Goal: Information Seeking & Learning: Learn about a topic

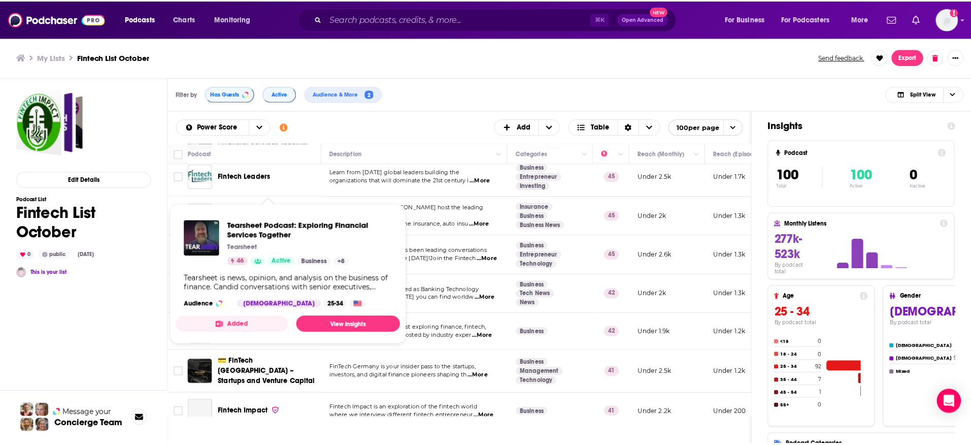
scroll to position [585, 0]
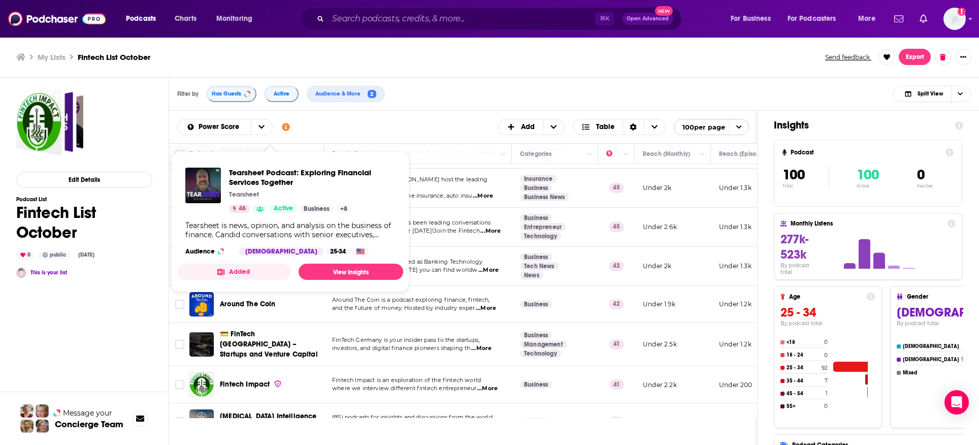
click at [268, 306] on div "Around The Coin" at bounding box center [273, 304] width 106 height 24
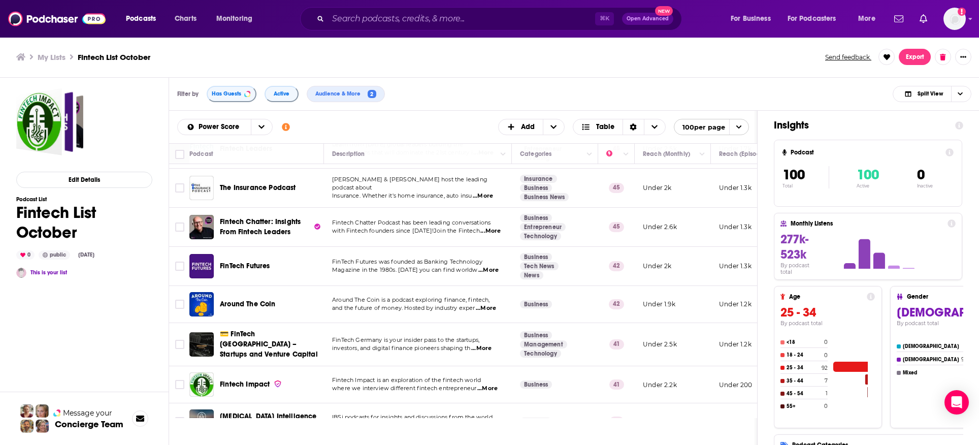
click at [265, 300] on span "Around The Coin" at bounding box center [248, 304] width 56 height 9
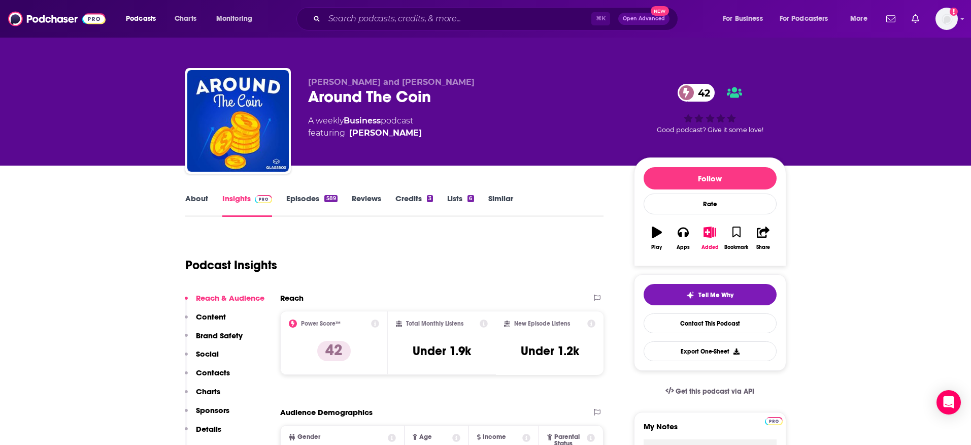
click at [309, 201] on link "Episodes 589" at bounding box center [311, 204] width 51 height 23
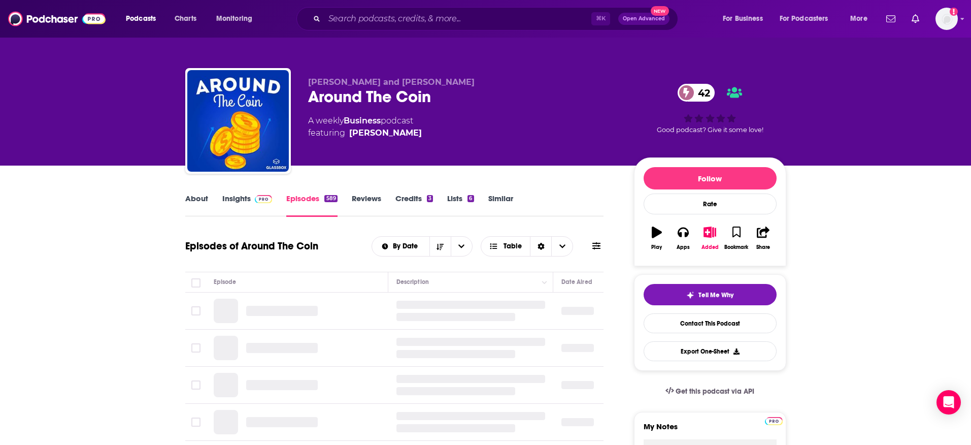
click at [261, 201] on img at bounding box center [264, 199] width 18 height 8
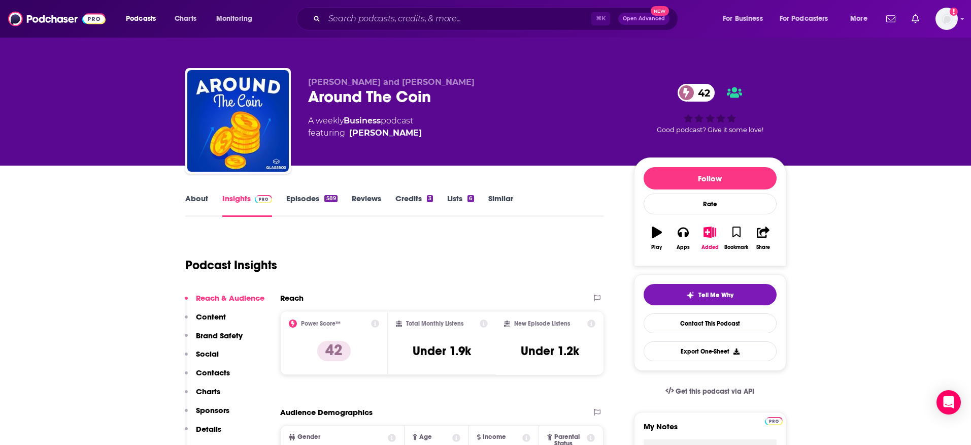
click at [242, 202] on link "Insights" at bounding box center [247, 204] width 50 height 23
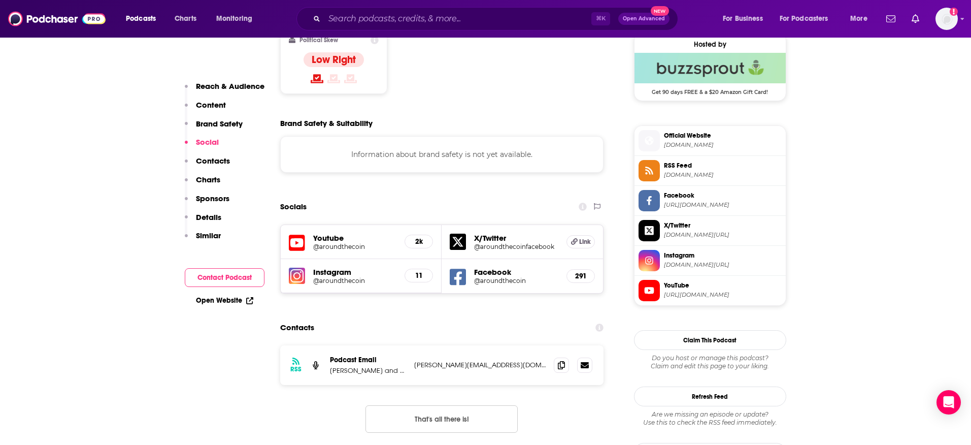
scroll to position [862, 0]
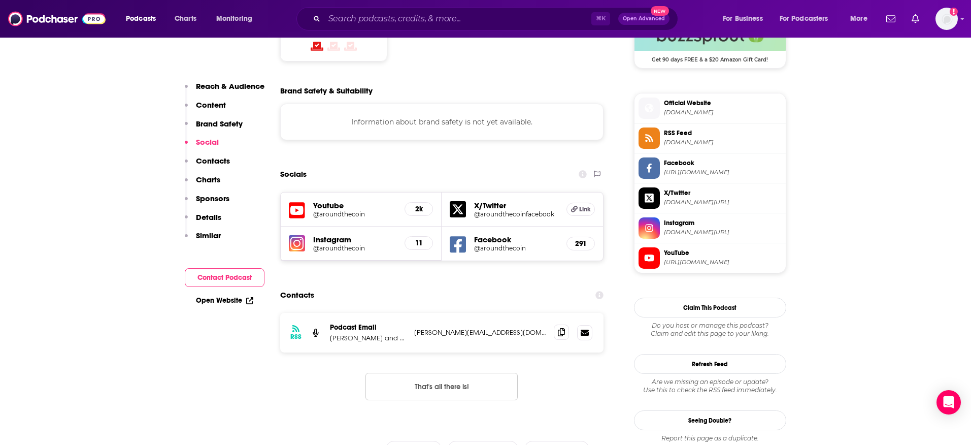
click at [566, 324] on span at bounding box center [561, 331] width 15 height 15
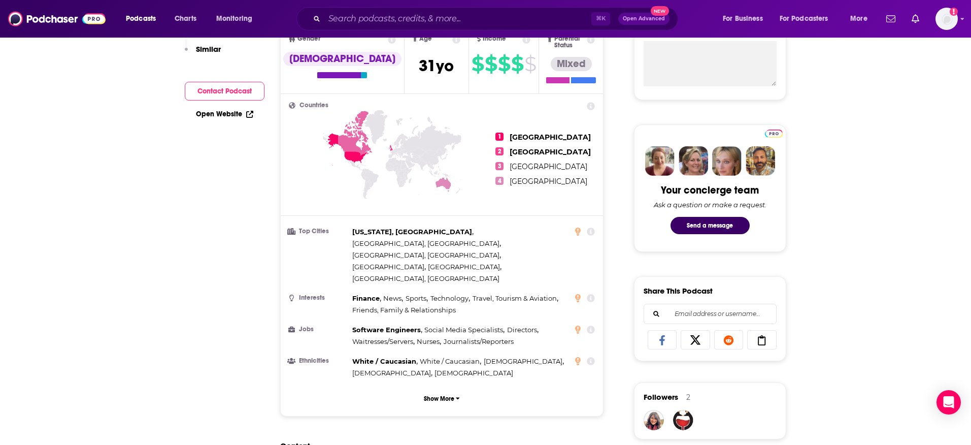
scroll to position [0, 0]
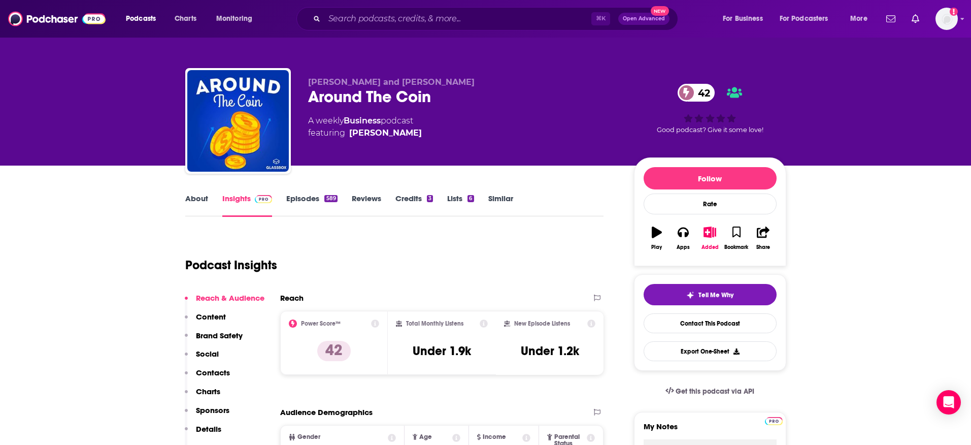
click at [205, 201] on link "About" at bounding box center [196, 204] width 23 height 23
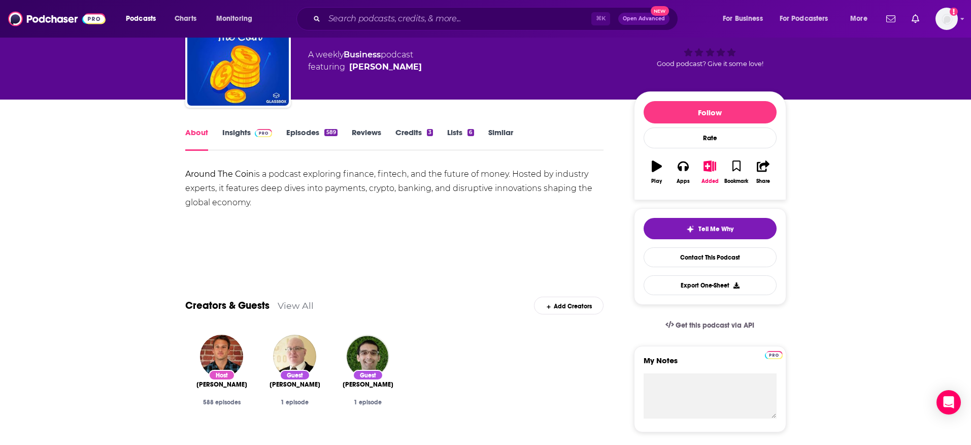
scroll to position [79, 0]
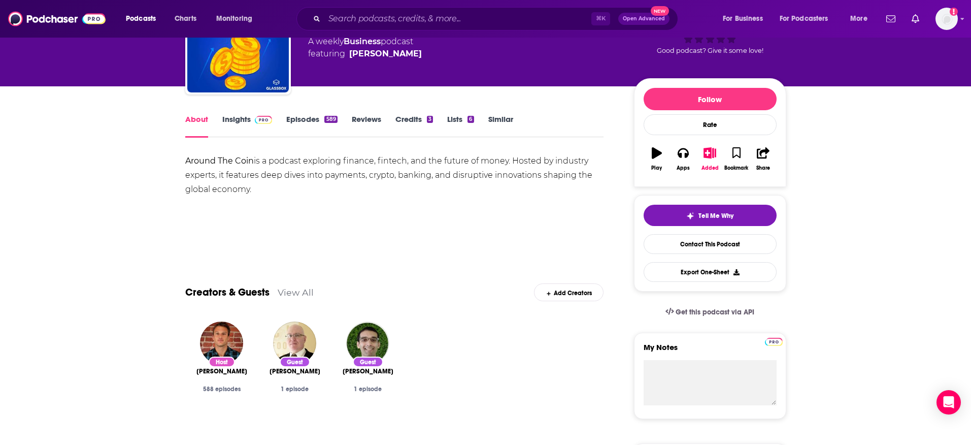
click at [305, 159] on div "Around The Coin is a podcast exploring finance, fintech, and the future of mone…" at bounding box center [394, 175] width 419 height 43
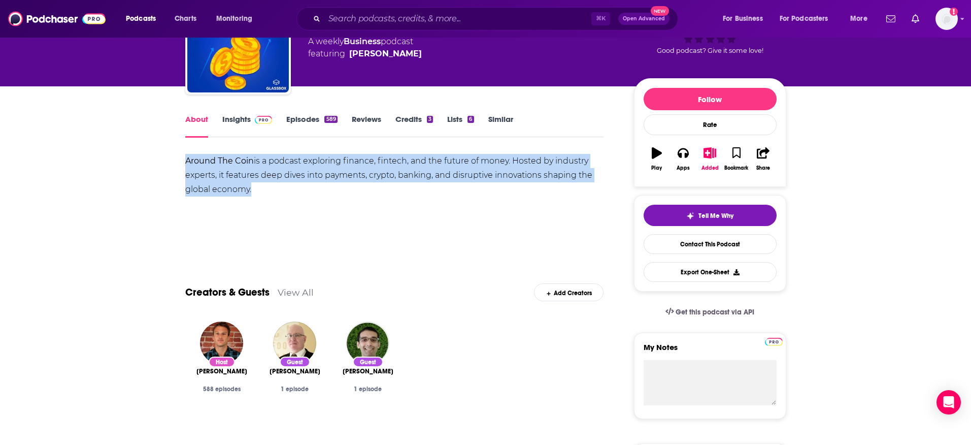
click at [305, 159] on div "Around The Coin is a podcast exploring finance, fintech, and the future of mone…" at bounding box center [394, 175] width 419 height 43
copy div "Around The Coin is a podcast exploring finance, fintech, and the future of mone…"
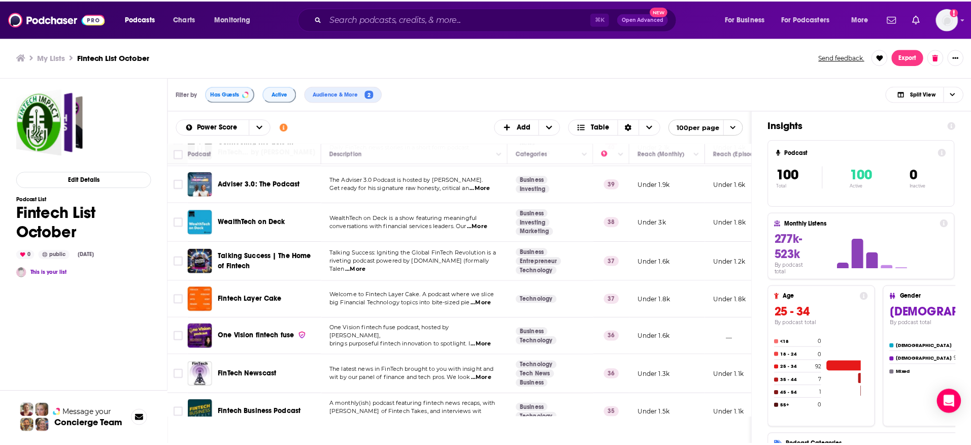
scroll to position [1018, 0]
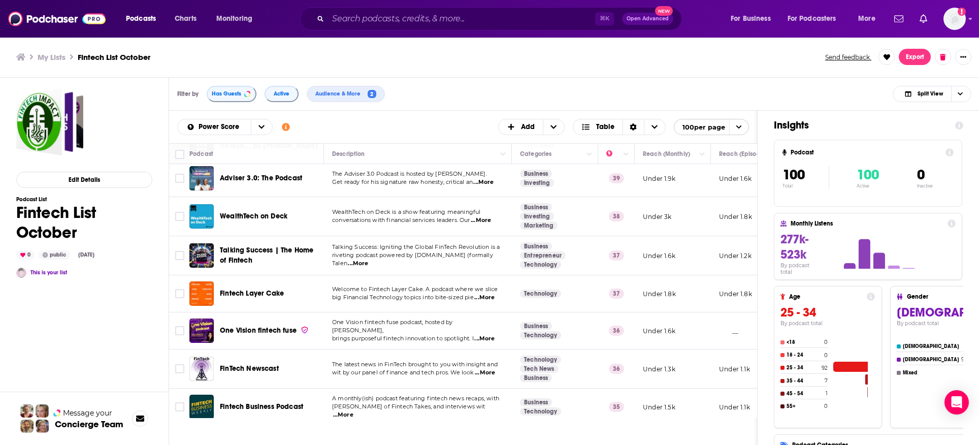
click at [263, 289] on span "Fintech Layer Cake" at bounding box center [252, 293] width 64 height 9
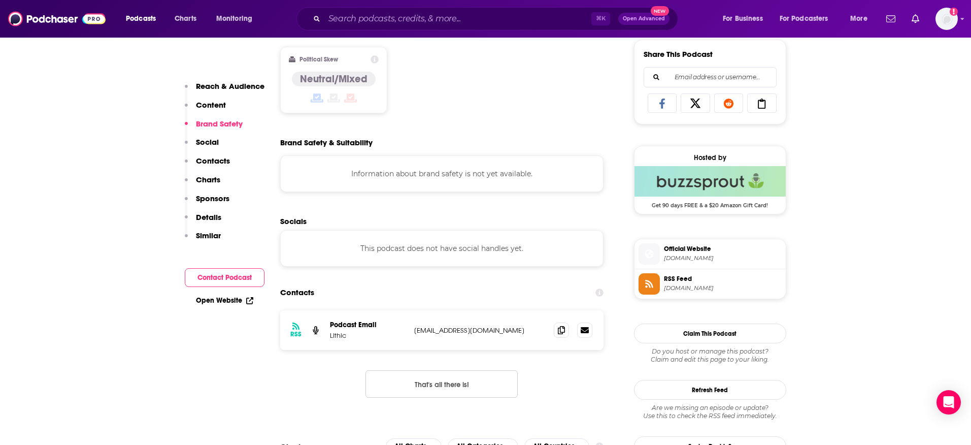
scroll to position [644, 0]
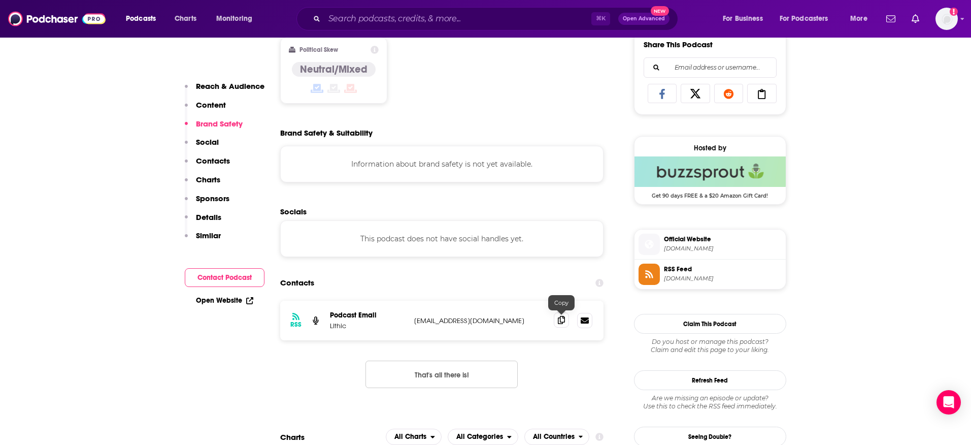
click at [558, 322] on icon at bounding box center [561, 320] width 7 height 8
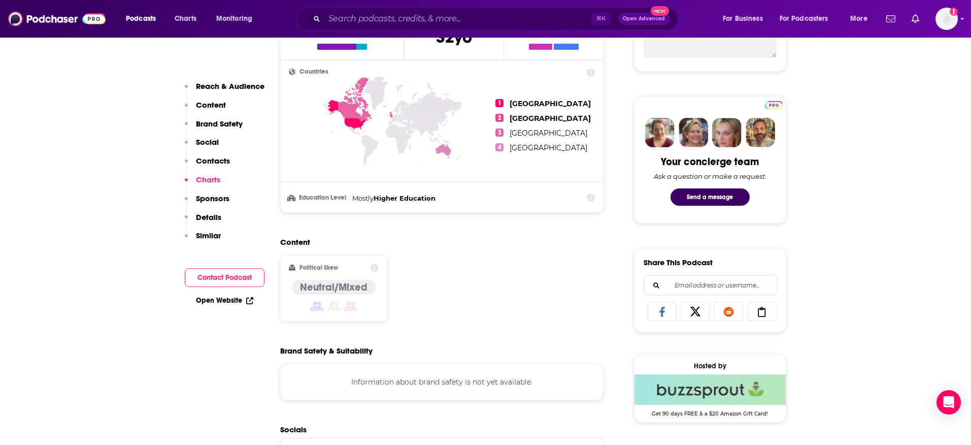
scroll to position [0, 0]
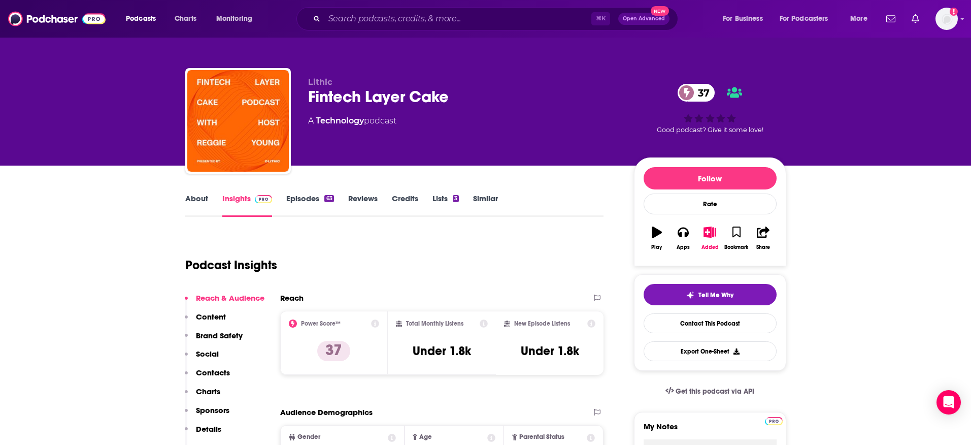
click at [312, 199] on link "Episodes 63" at bounding box center [309, 204] width 47 height 23
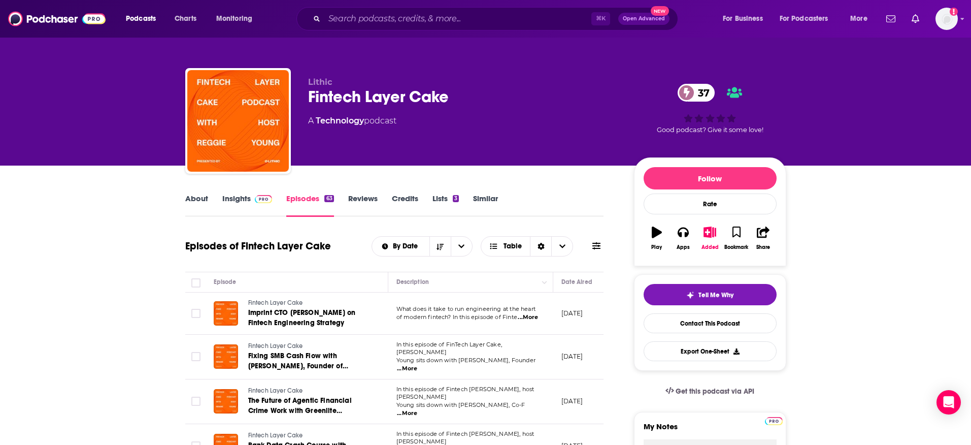
click at [534, 318] on span "...More" at bounding box center [528, 317] width 20 height 8
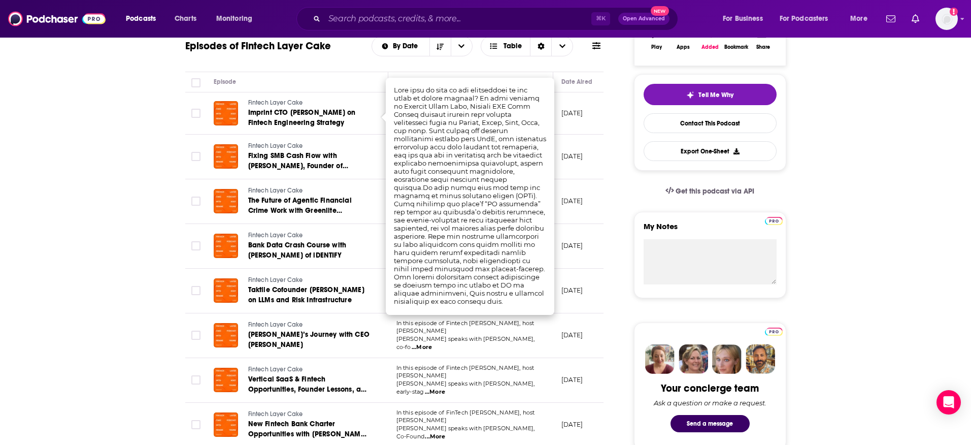
scroll to position [204, 0]
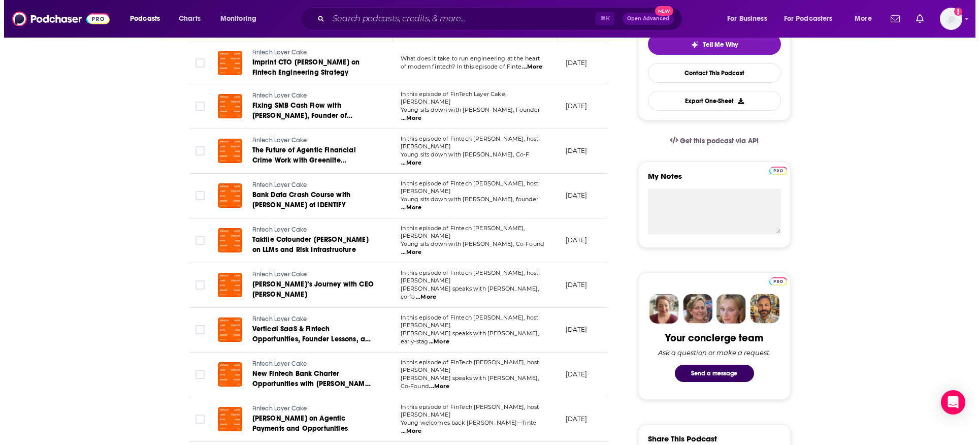
scroll to position [0, 0]
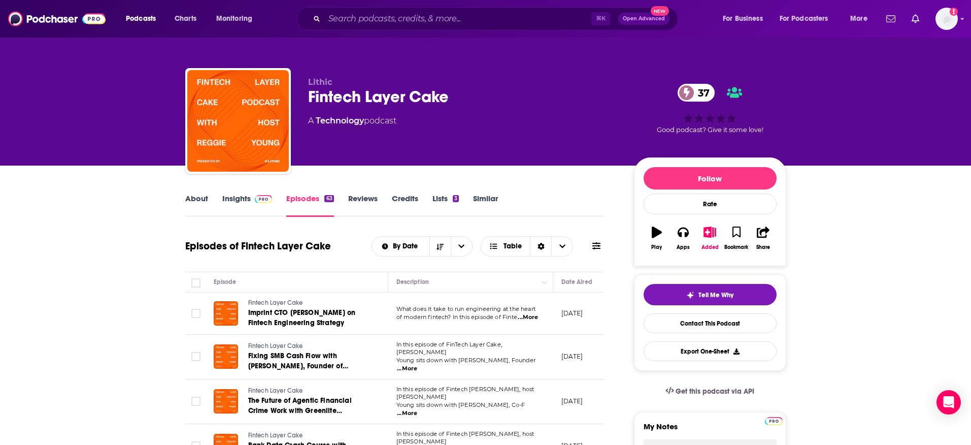
click at [204, 200] on link "About" at bounding box center [196, 204] width 23 height 23
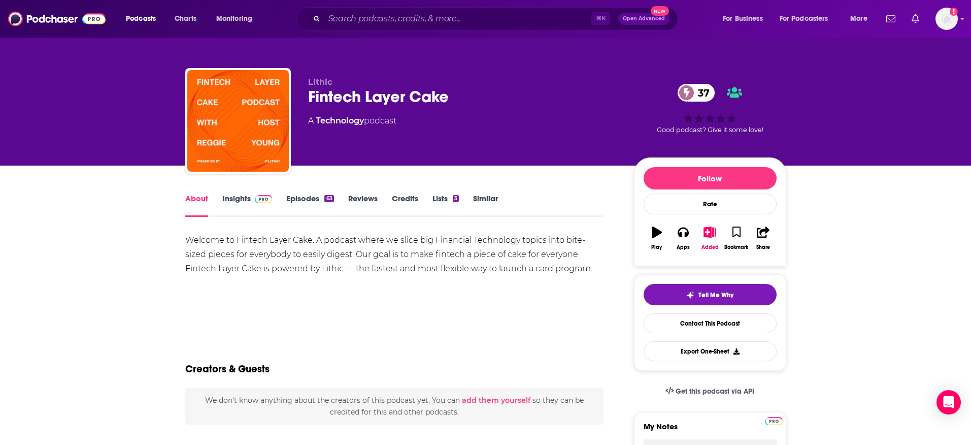
click at [297, 273] on div "Welcome to Fintech Layer Cake. A podcast where we slice big Financial Technolog…" at bounding box center [394, 254] width 419 height 43
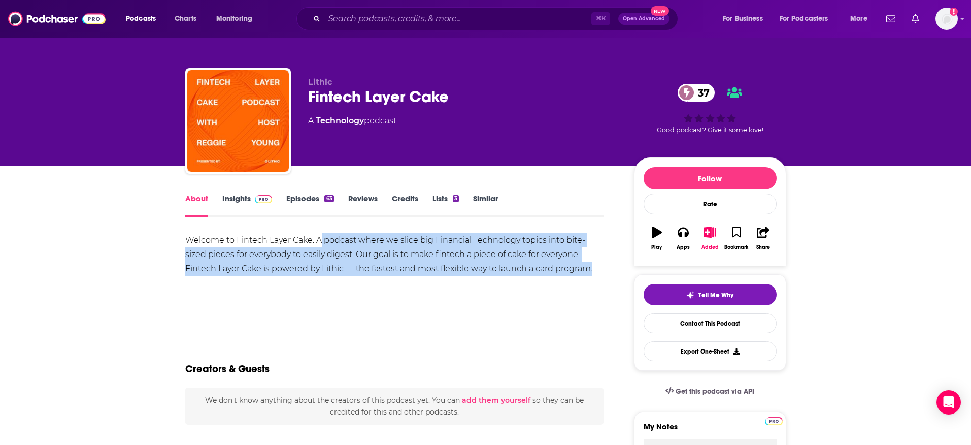
drag, startPoint x: 342, startPoint y: 239, endPoint x: 577, endPoint y: 274, distance: 237.1
click at [577, 274] on div "Welcome to Fintech Layer Cake. A podcast where we slice big Financial Technolog…" at bounding box center [394, 254] width 419 height 43
click at [575, 275] on div "Welcome to Fintech Layer Cake. A podcast where we slice big Financial Technolog…" at bounding box center [394, 254] width 419 height 43
drag, startPoint x: 561, startPoint y: 271, endPoint x: 317, endPoint y: 242, distance: 245.4
click at [317, 242] on div "Welcome to Fintech Layer Cake. A podcast where we slice big Financial Technolog…" at bounding box center [394, 254] width 419 height 43
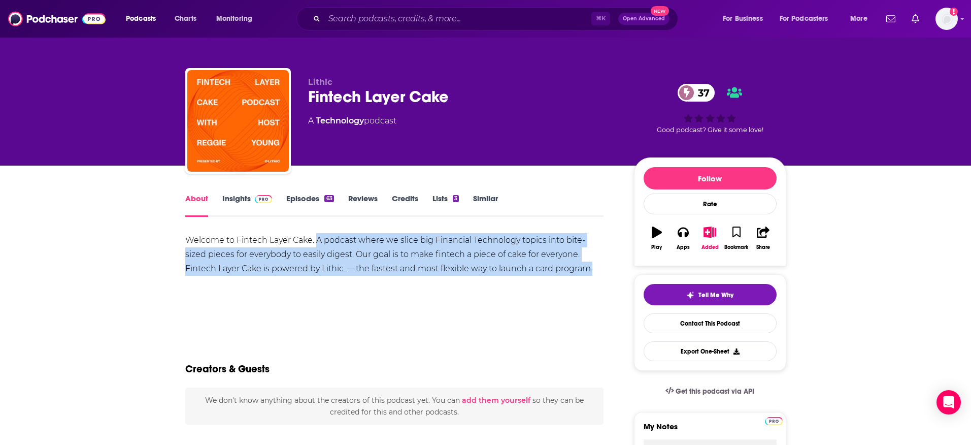
copy div "A podcast where we slice big Financial Technology topics into bite-sized pieces…"
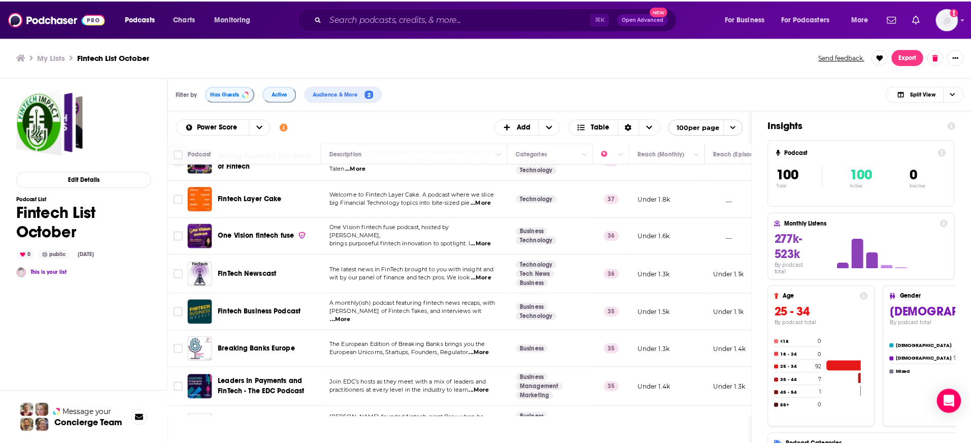
scroll to position [1097, 0]
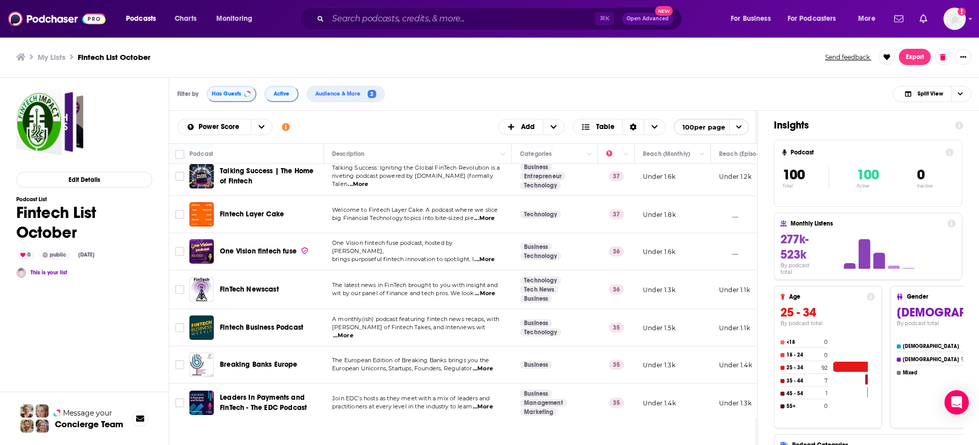
click at [246, 247] on span "One Vision fintech fuse" at bounding box center [258, 251] width 77 height 9
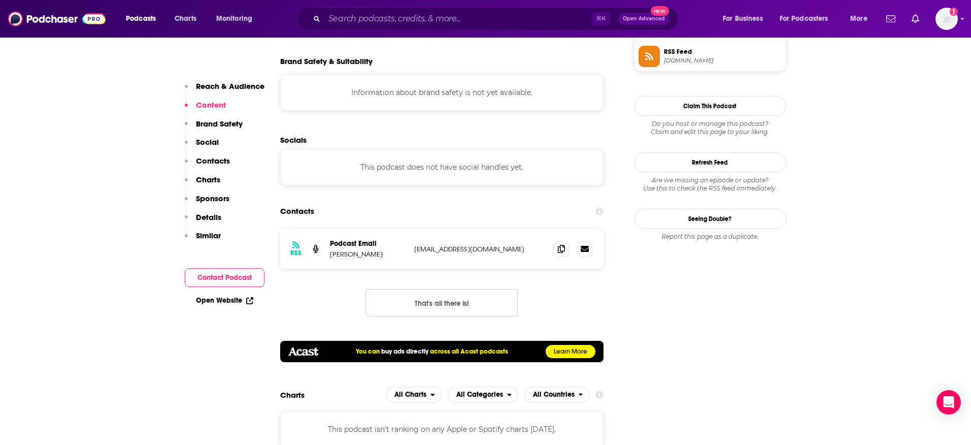
scroll to position [969, 0]
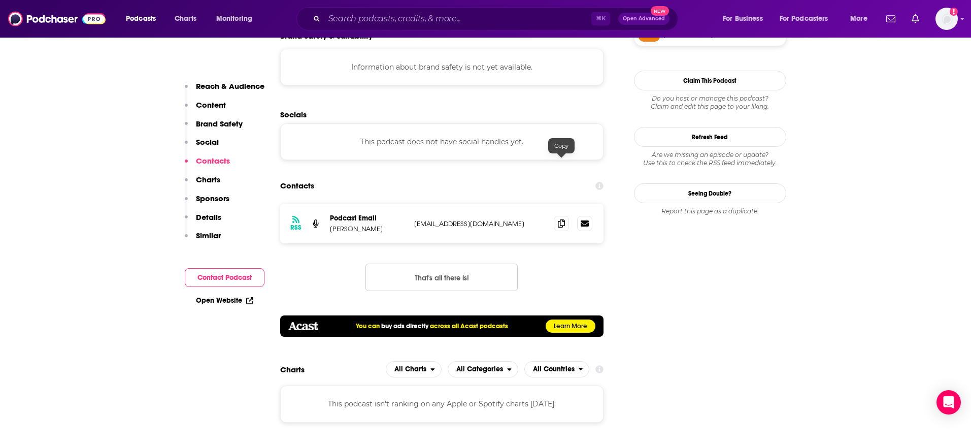
click at [514, 219] on p "info+5cd2c5f7a6620c474d62a136@mg-eu.acast.com" at bounding box center [480, 223] width 132 height 9
click at [517, 204] on div "RSS Podcast Email Theodora Lau info+5cd2c5f7a6620c474d62a136@mg-eu.acast.com in…" at bounding box center [442, 224] width 324 height 40
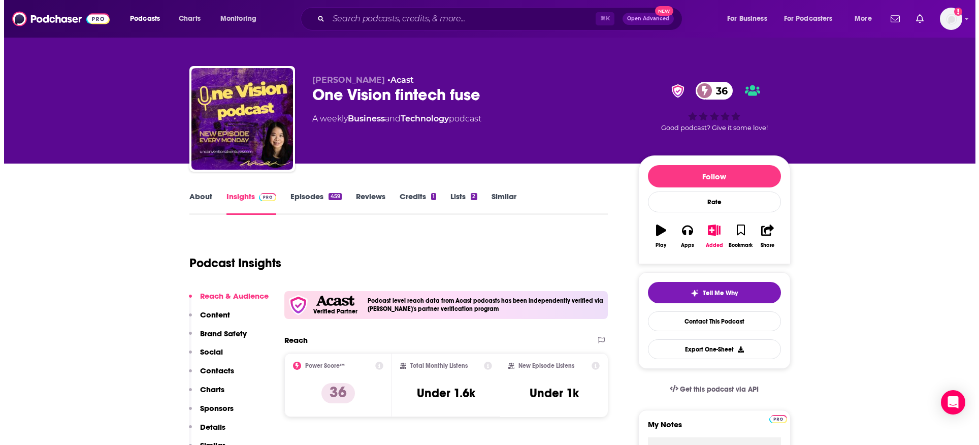
scroll to position [0, 0]
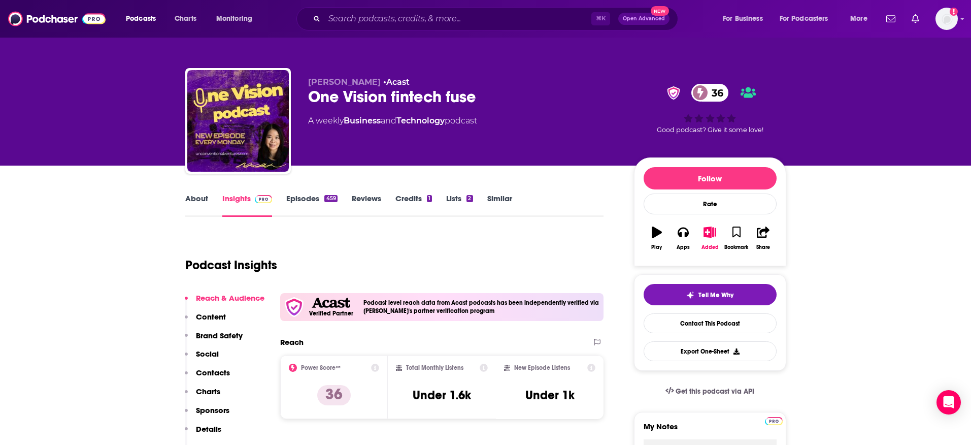
click at [462, 96] on div "One Vision fintech fuse 36" at bounding box center [463, 97] width 310 height 20
copy div "One Vision fintech fuse 36"
click at [195, 199] on link "About" at bounding box center [196, 204] width 23 height 23
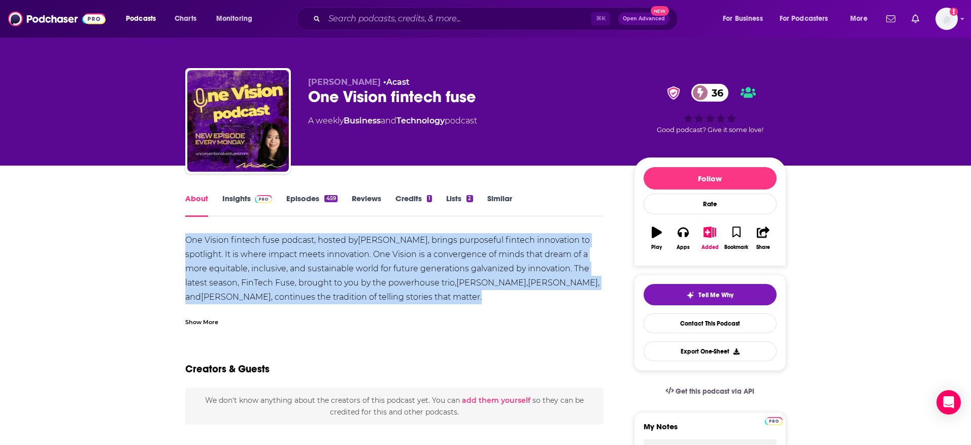
drag, startPoint x: 461, startPoint y: 292, endPoint x: 149, endPoint y: 240, distance: 316.1
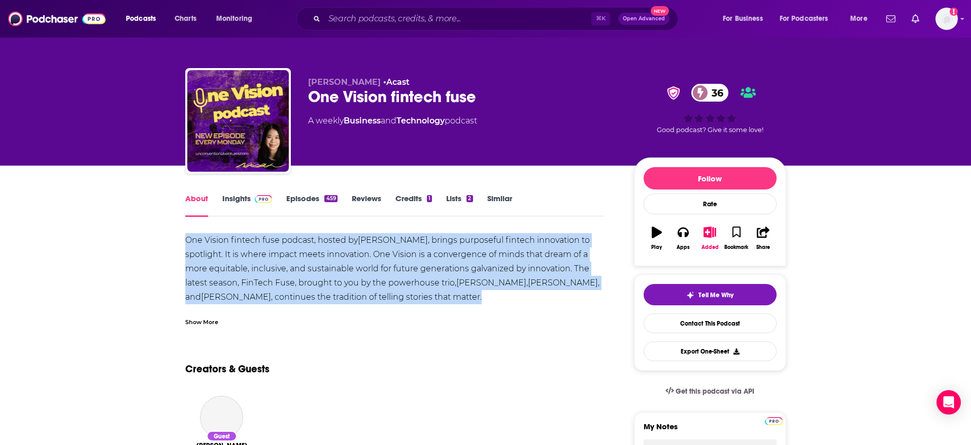
copy div "One Vision fintech fuse podcast, hosted by Theodora Lau , brings purposeful fin…"
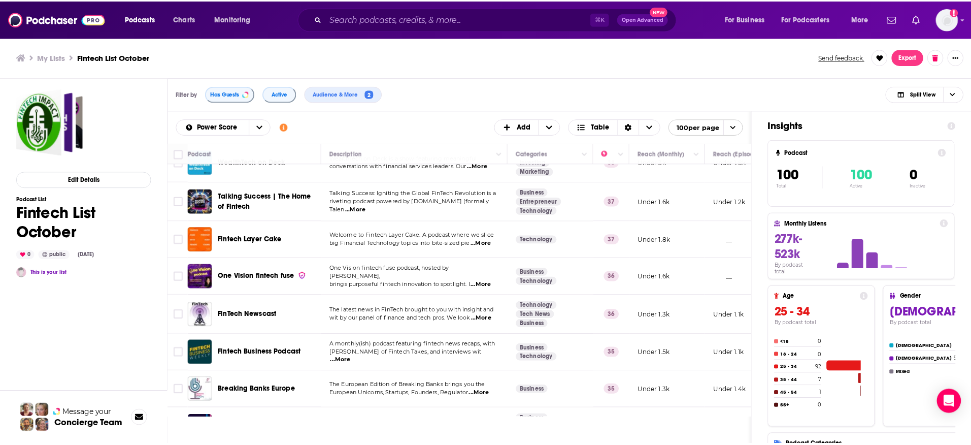
scroll to position [1074, 0]
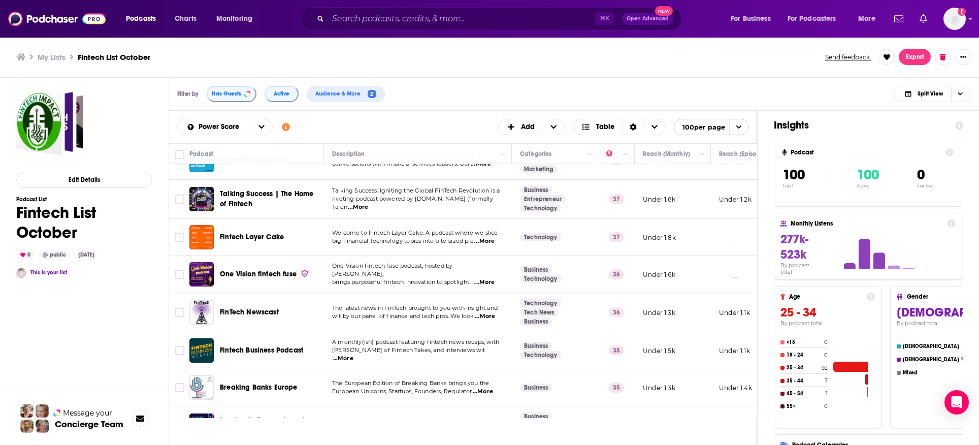
click at [269, 346] on span "Fintech Business Podcast" at bounding box center [261, 350] width 83 height 9
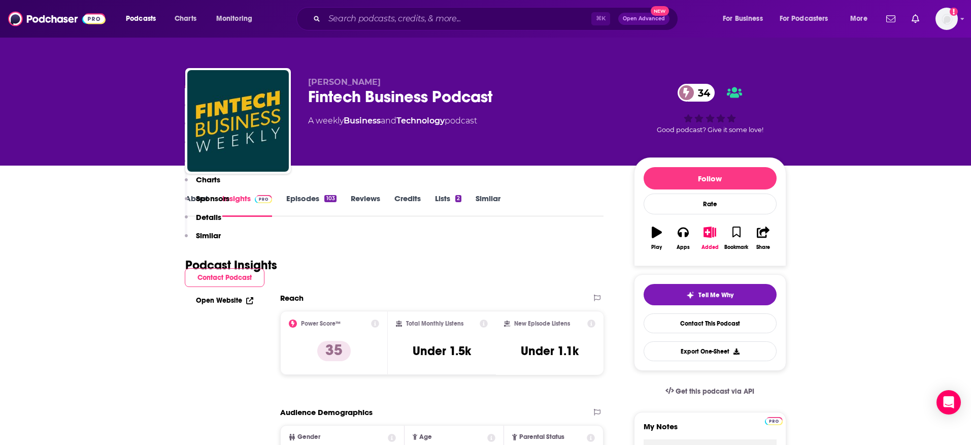
scroll to position [687, 0]
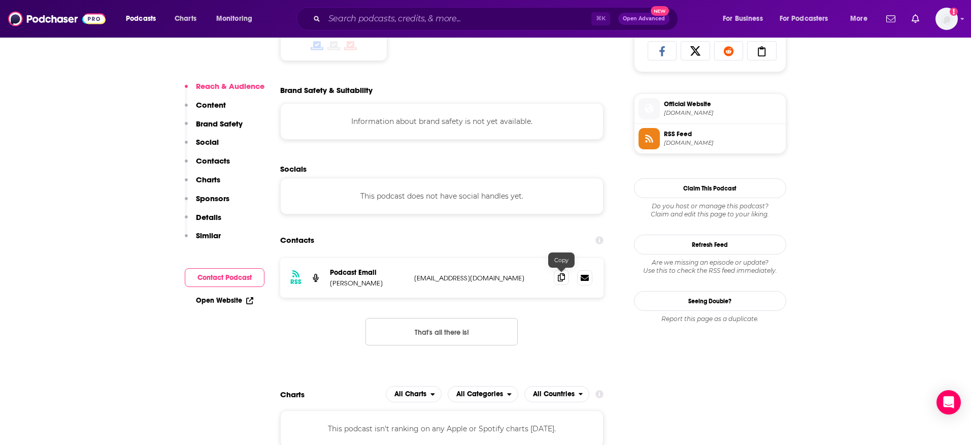
click at [564, 277] on icon at bounding box center [561, 277] width 7 height 8
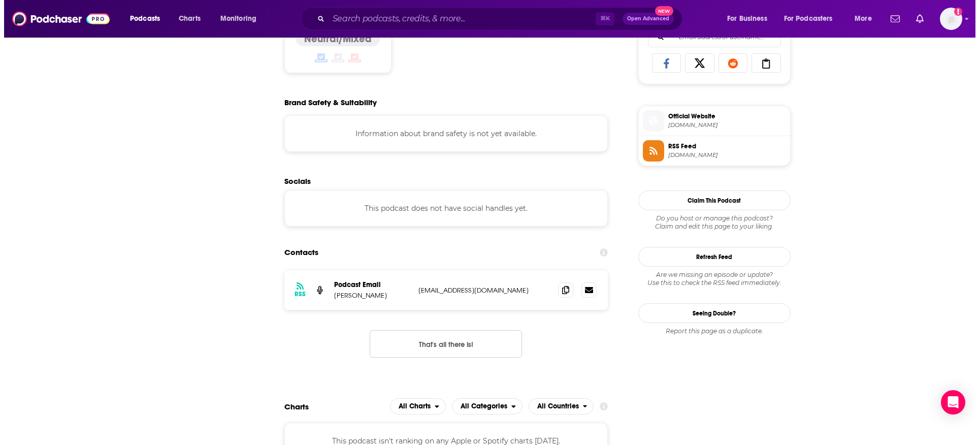
scroll to position [0, 0]
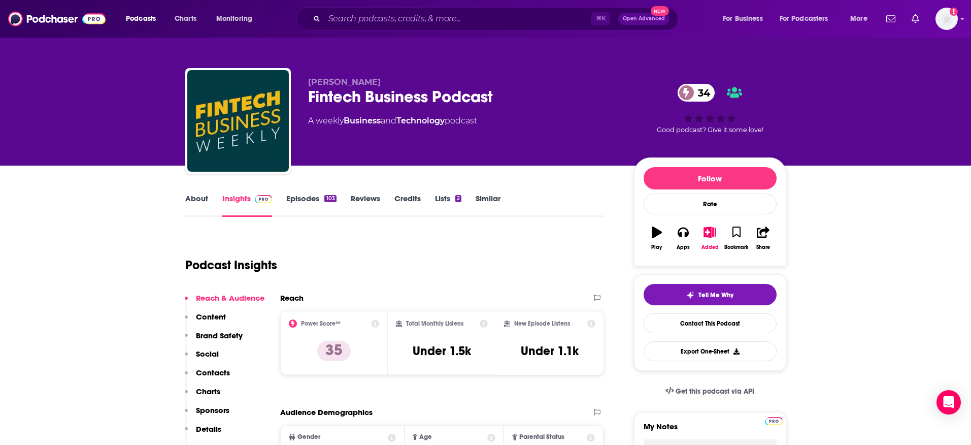
click at [197, 196] on link "About" at bounding box center [196, 204] width 23 height 23
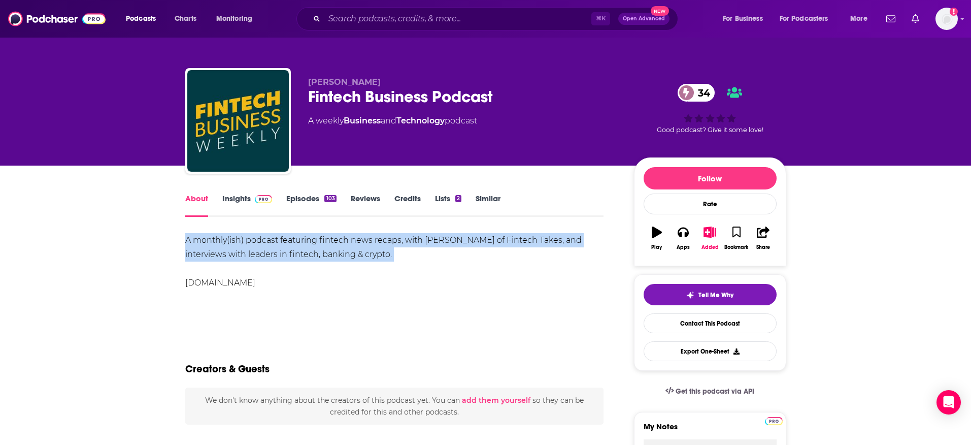
drag, startPoint x: 345, startPoint y: 264, endPoint x: 420, endPoint y: 269, distance: 75.3
copy div "A monthly(ish) podcast featuring fintech news recaps, with Alex Johnson of Fint…"
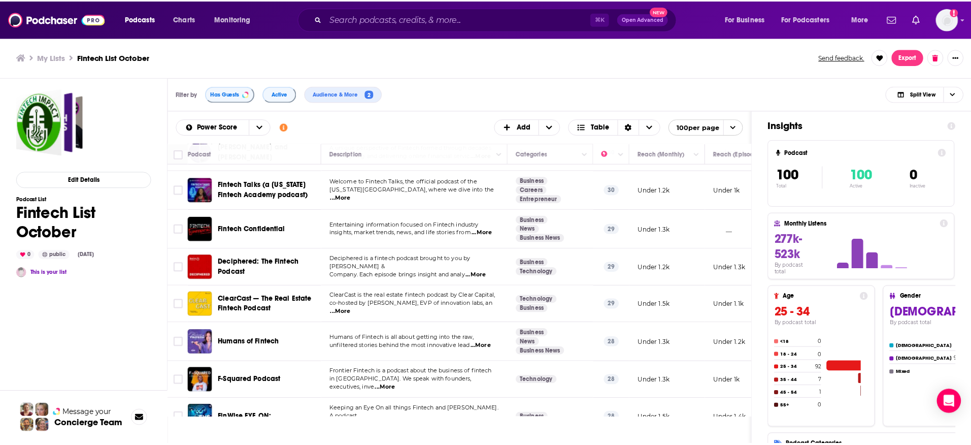
scroll to position [1545, 0]
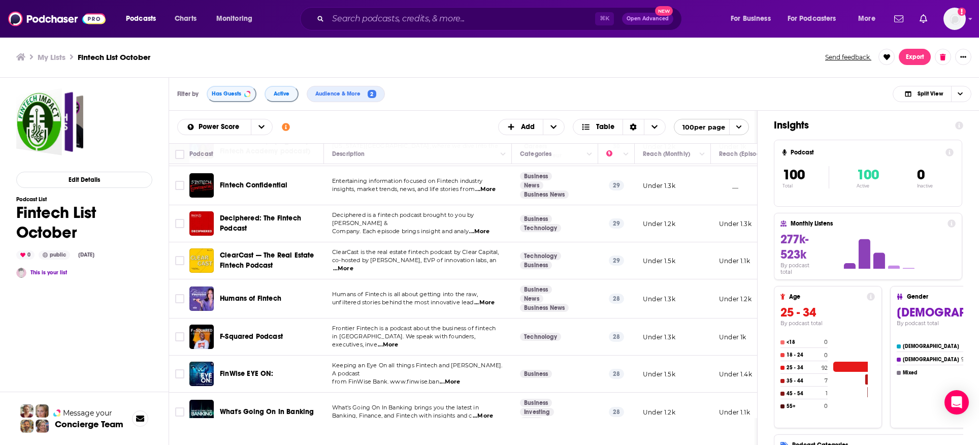
click at [249, 181] on span "Fintech Confidential" at bounding box center [254, 185] width 68 height 9
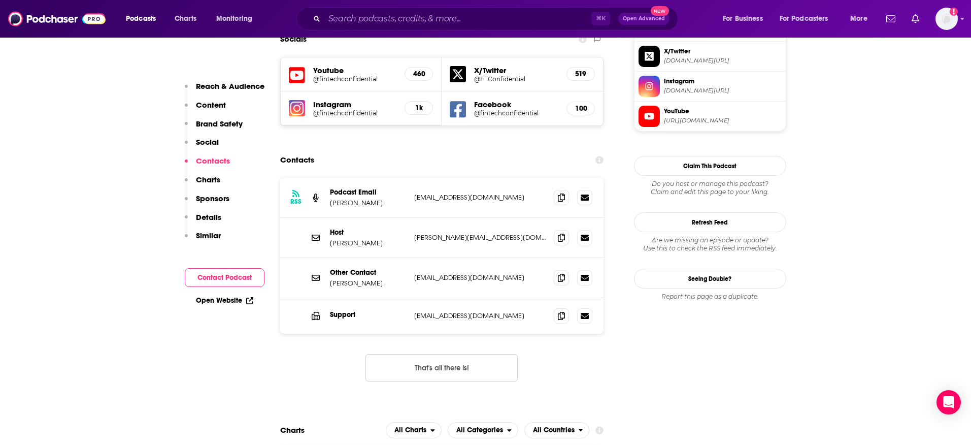
scroll to position [1041, 0]
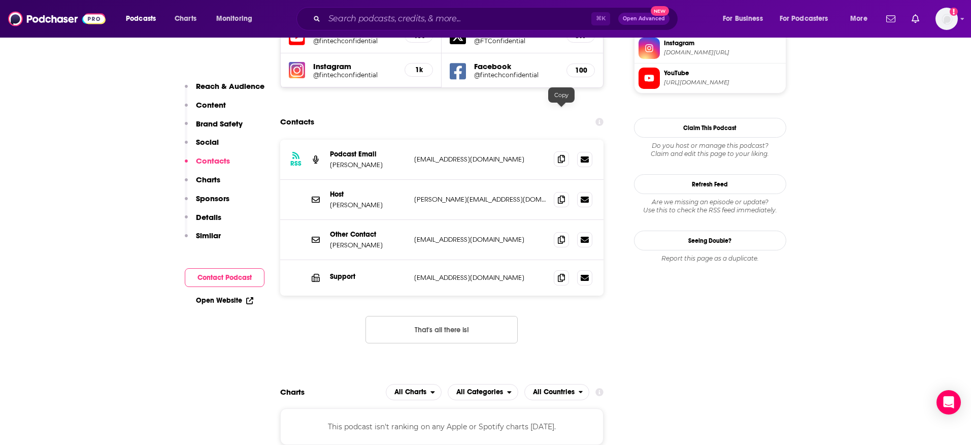
click at [561, 155] on icon at bounding box center [561, 159] width 7 height 8
click at [562, 195] on icon at bounding box center [561, 199] width 7 height 8
click at [563, 235] on icon at bounding box center [561, 239] width 7 height 8
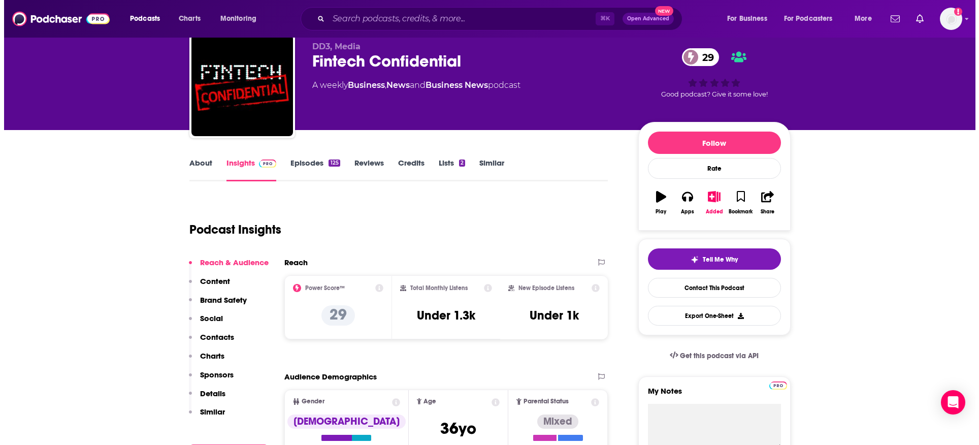
scroll to position [0, 0]
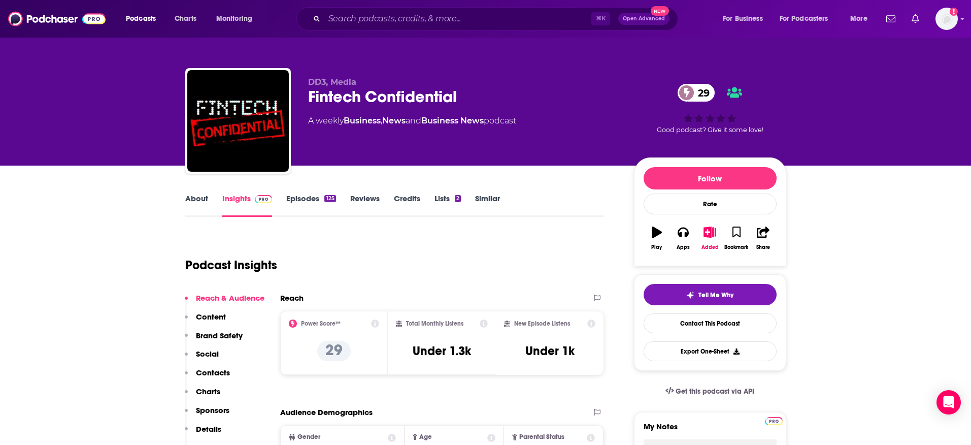
click at [198, 198] on link "About" at bounding box center [196, 204] width 23 height 23
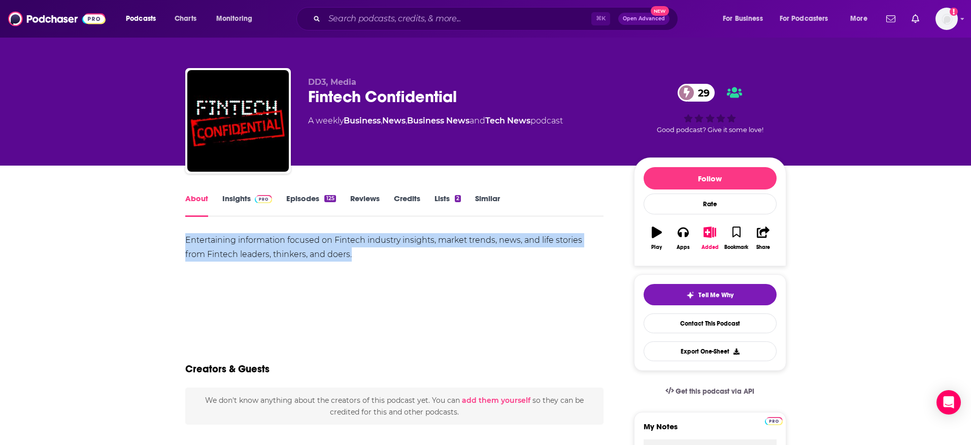
drag, startPoint x: 336, startPoint y: 251, endPoint x: 181, endPoint y: 242, distance: 155.1
copy div "Entertaining information focused on Fintech industry insights, market trends, n…"
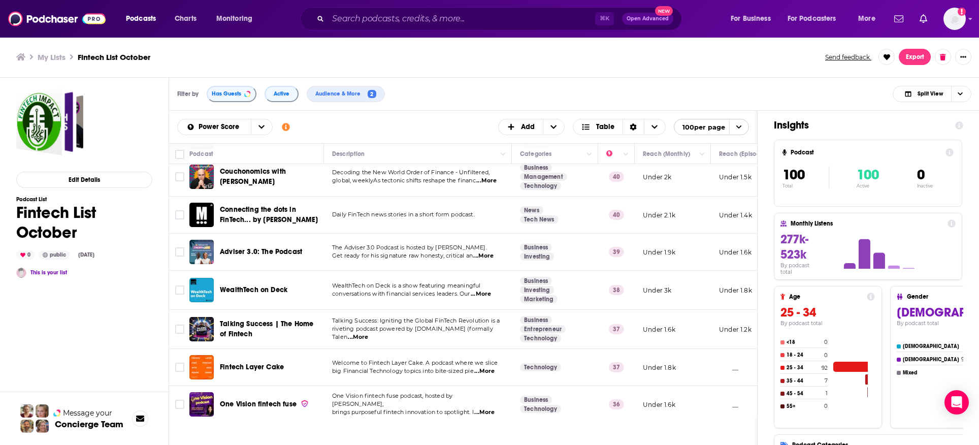
scroll to position [972, 0]
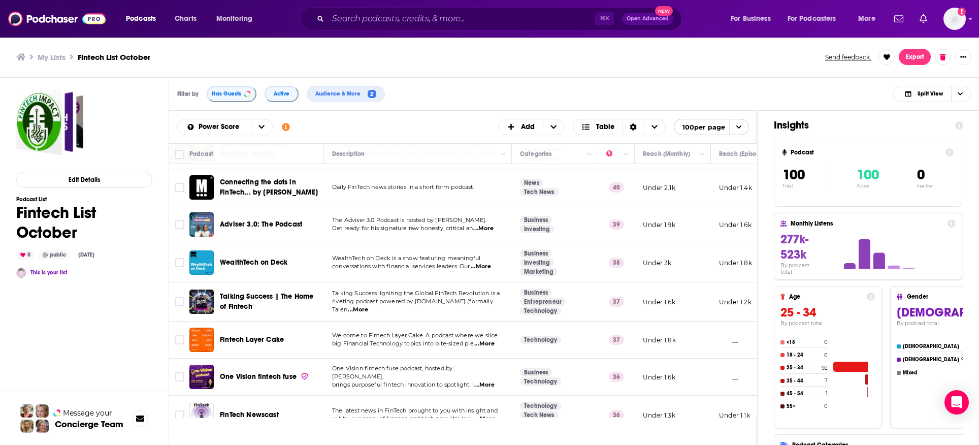
click at [368, 306] on span "...More" at bounding box center [358, 310] width 20 height 8
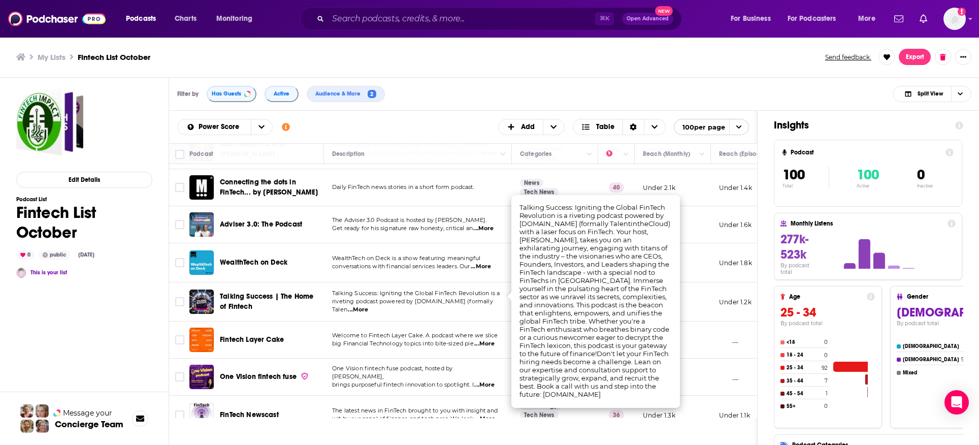
click at [130, 351] on div "Edit Details Podcast List Fintech List October 0 public [DATE] This is your list" at bounding box center [84, 307] width 136 height 438
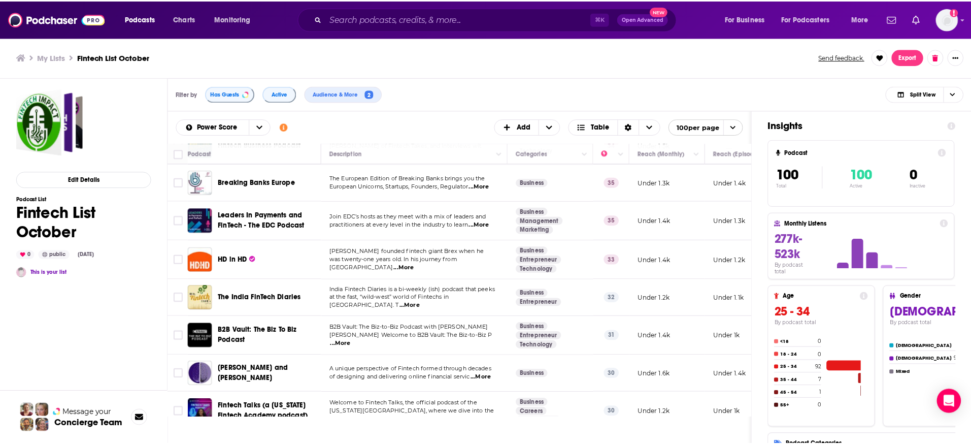
scroll to position [1280, 0]
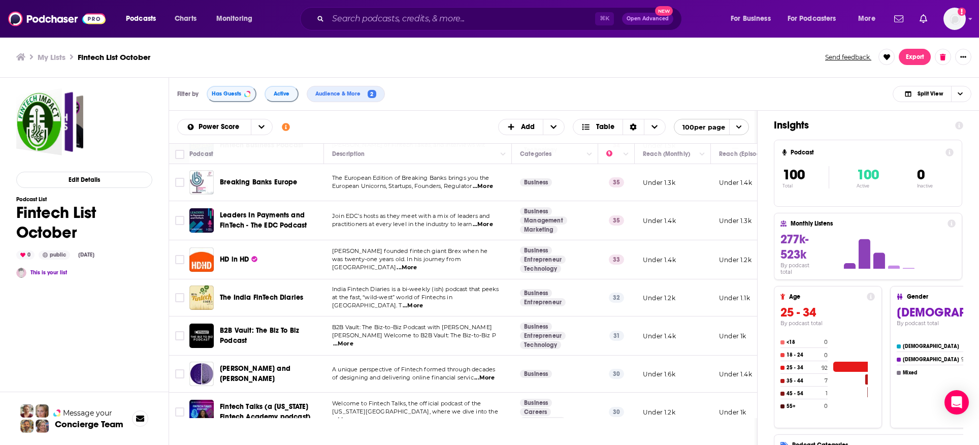
click at [353, 340] on span "...More" at bounding box center [343, 344] width 20 height 8
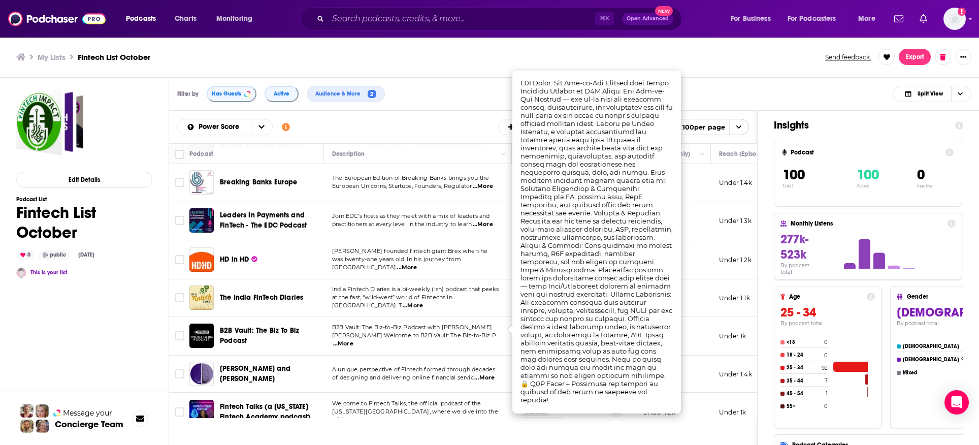
click at [275, 326] on span "B2B Vault: The Biz To Biz Podcast" at bounding box center [259, 335] width 79 height 19
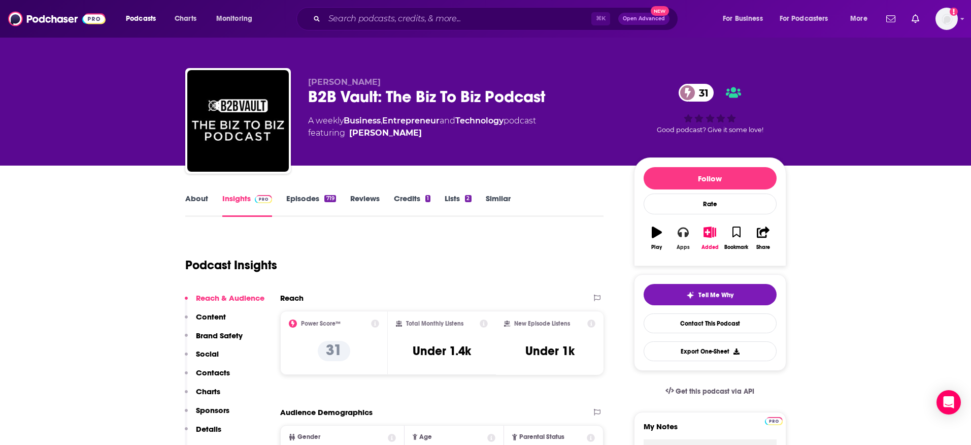
click at [685, 237] on icon "button" at bounding box center [683, 232] width 11 height 10
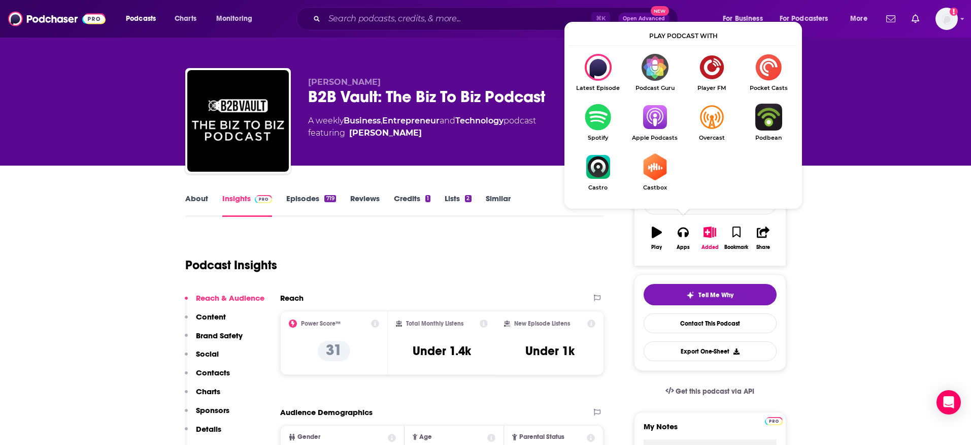
click at [658, 127] on img "Show Listen On dropdown" at bounding box center [655, 117] width 57 height 27
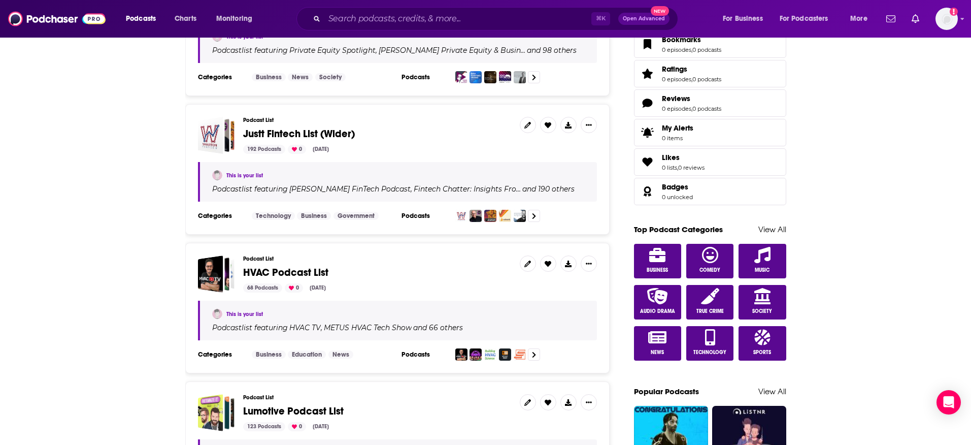
scroll to position [335, 0]
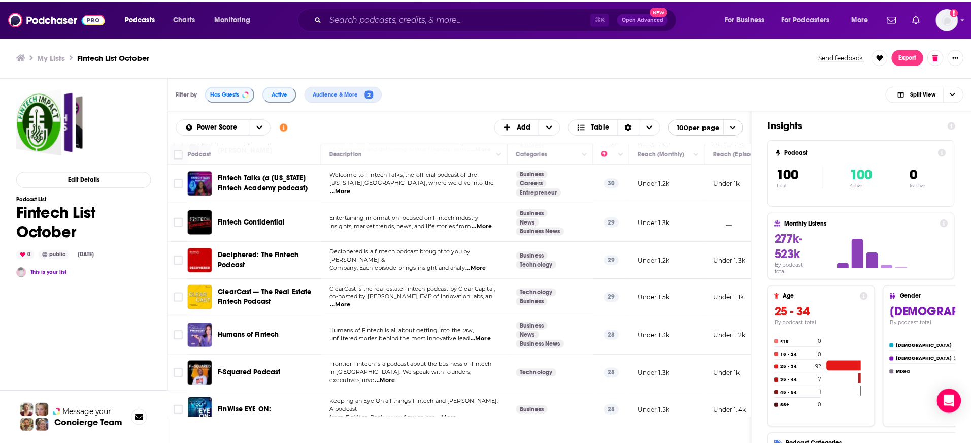
scroll to position [1523, 0]
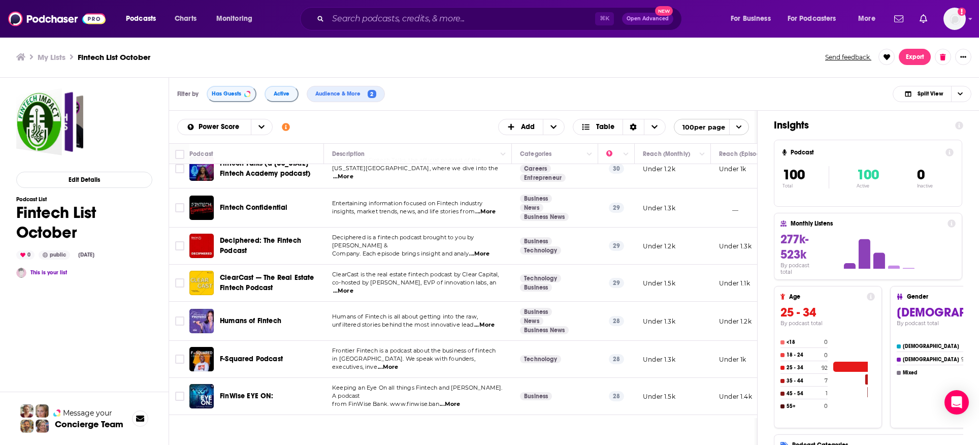
click at [487, 250] on span "...More" at bounding box center [479, 254] width 20 height 8
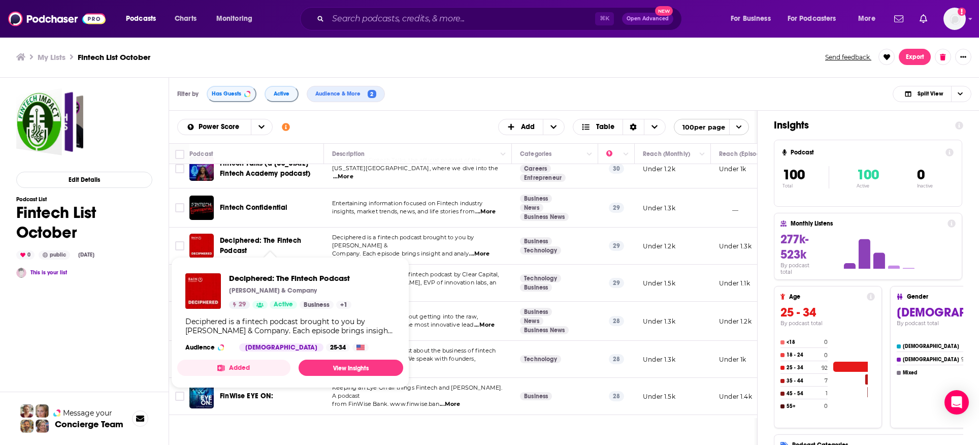
click at [239, 237] on span "Deciphered: The Fintech Podcast" at bounding box center [260, 245] width 81 height 19
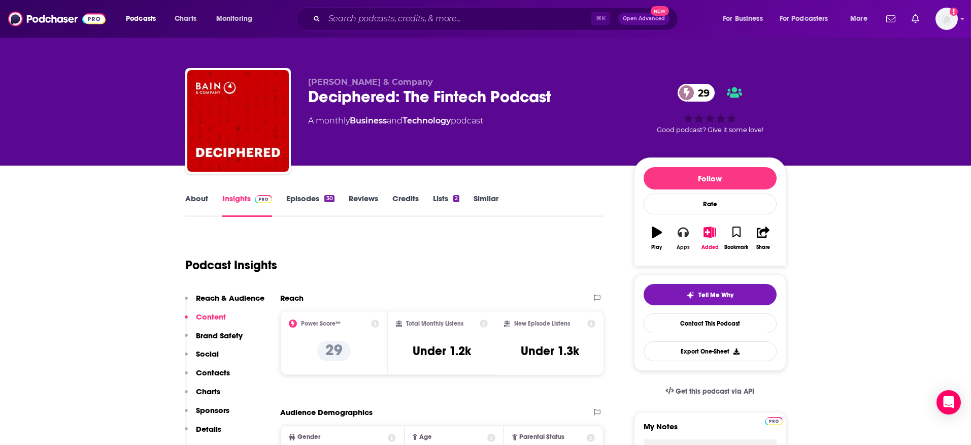
click at [686, 236] on icon "button" at bounding box center [683, 232] width 11 height 10
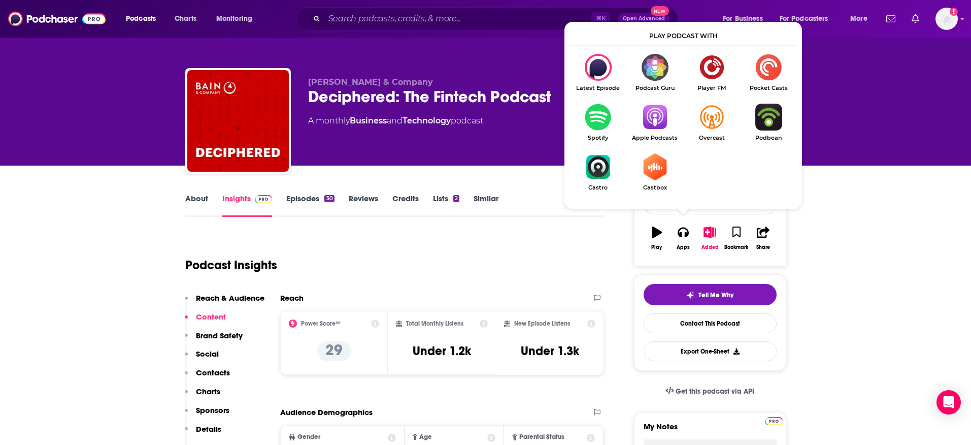
click at [661, 123] on img "Show Listen On dropdown" at bounding box center [655, 117] width 57 height 27
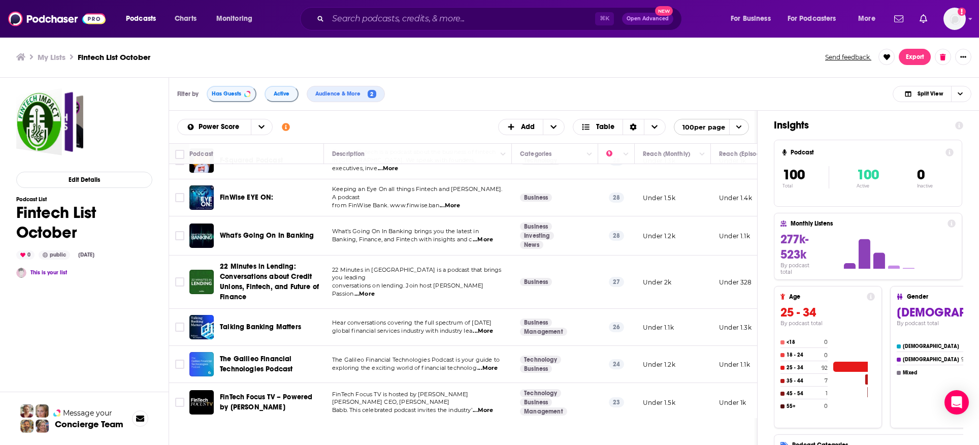
scroll to position [1759, 0]
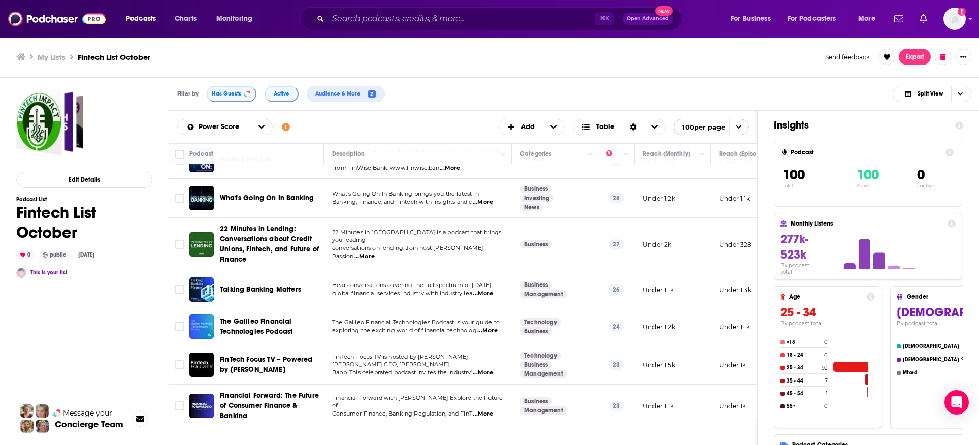
click at [375, 252] on span "...More" at bounding box center [364, 256] width 20 height 8
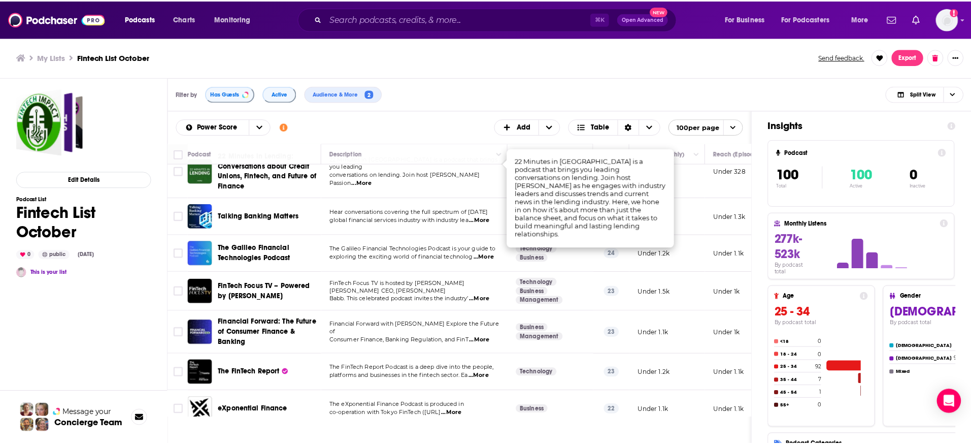
scroll to position [1833, 0]
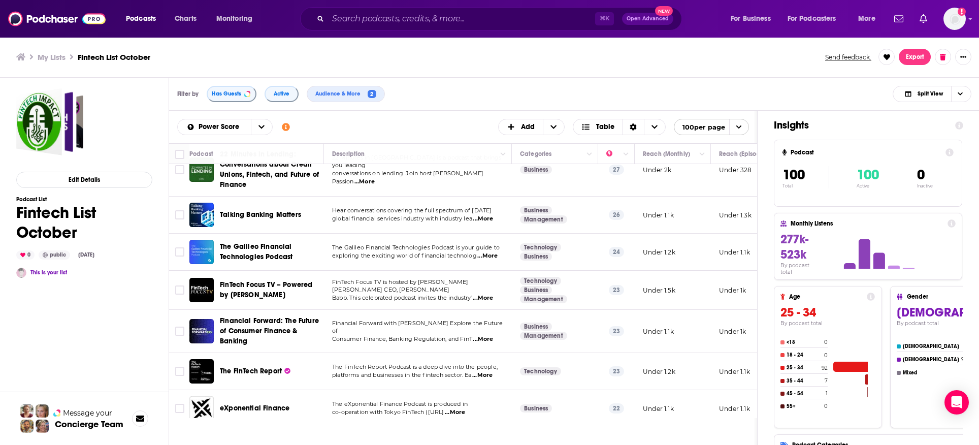
click at [485, 279] on p "FinTech Focus TV is hosted by [PERSON_NAME] [PERSON_NAME] CEO, [PERSON_NAME]" at bounding box center [417, 286] width 171 height 16
click at [487, 294] on span "...More" at bounding box center [483, 298] width 20 height 8
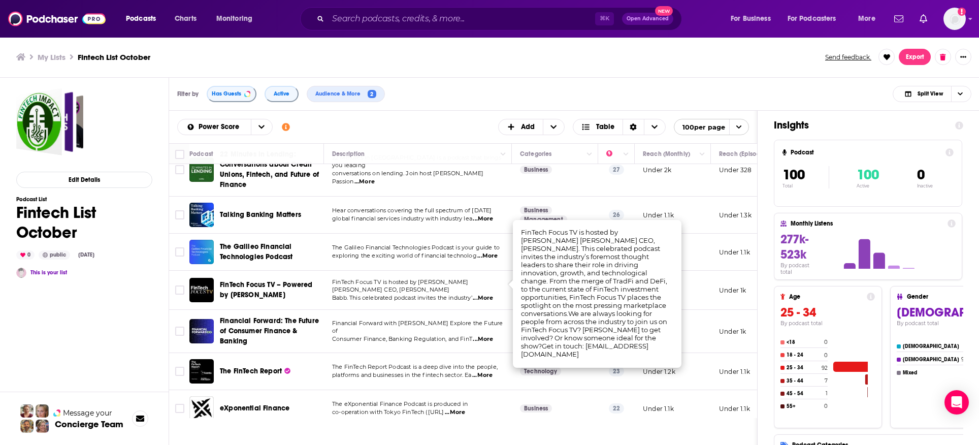
click at [281, 281] on div "Podcasts Charts Monitoring ⌘ K Open Advanced New For Business For Podcasters Mo…" at bounding box center [489, 222] width 979 height 445
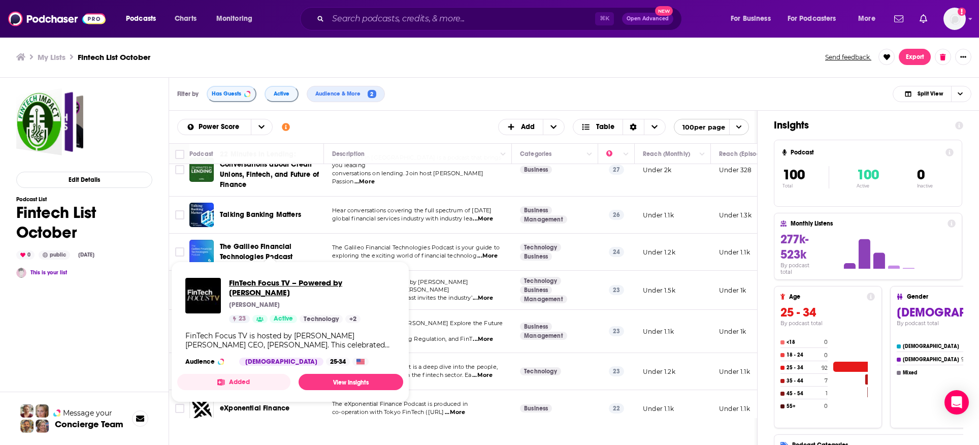
click at [281, 281] on span "FinTech Focus TV – Powered by [PERSON_NAME]" at bounding box center [312, 287] width 166 height 19
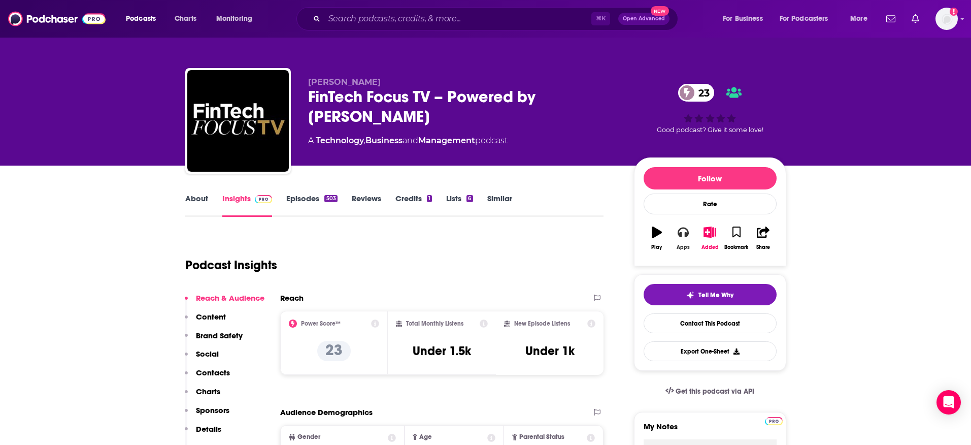
click at [677, 231] on button "Apps" at bounding box center [683, 238] width 26 height 37
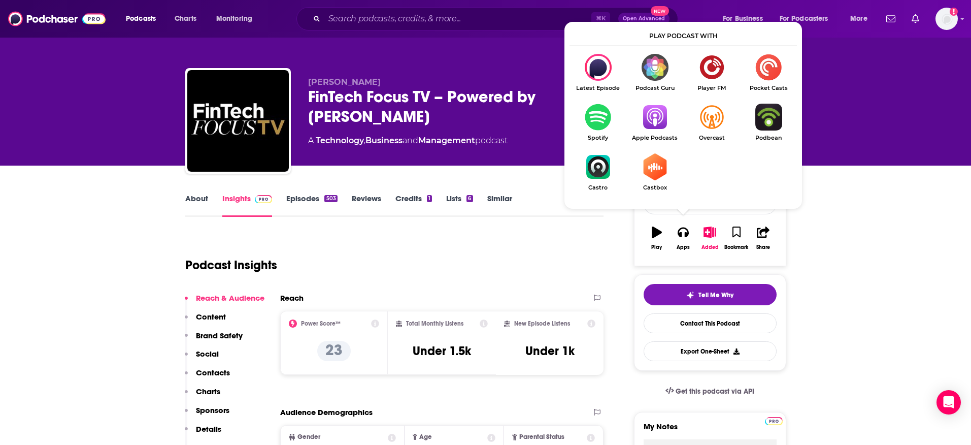
click at [661, 121] on img "Show Listen On dropdown" at bounding box center [655, 117] width 57 height 27
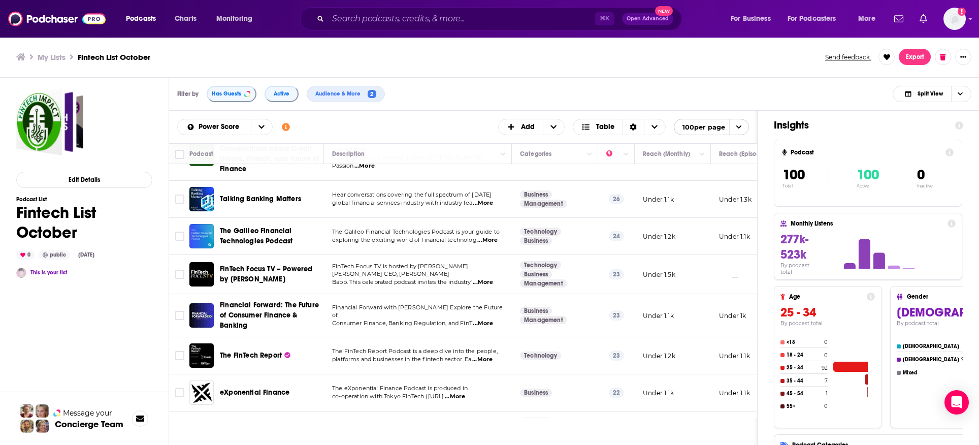
scroll to position [1857, 0]
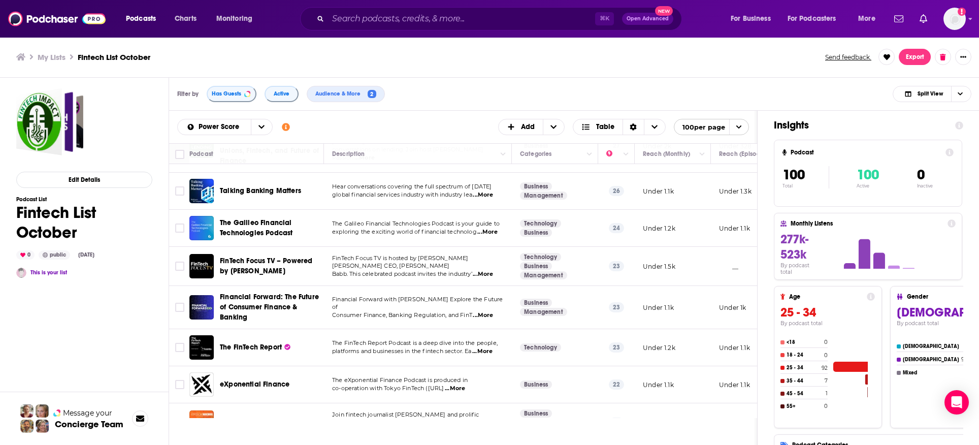
click at [488, 347] on span "...More" at bounding box center [482, 351] width 20 height 8
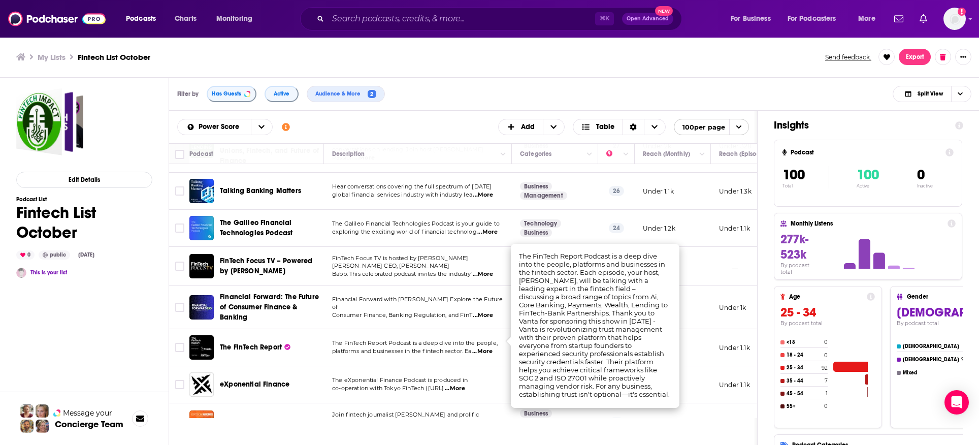
click at [280, 342] on span "The FinTech Report" at bounding box center [251, 347] width 62 height 10
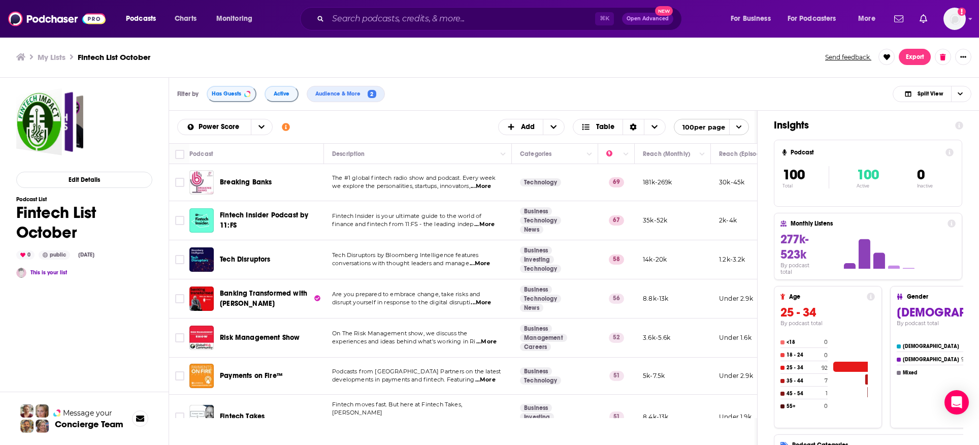
click at [493, 342] on span "...More" at bounding box center [486, 342] width 20 height 8
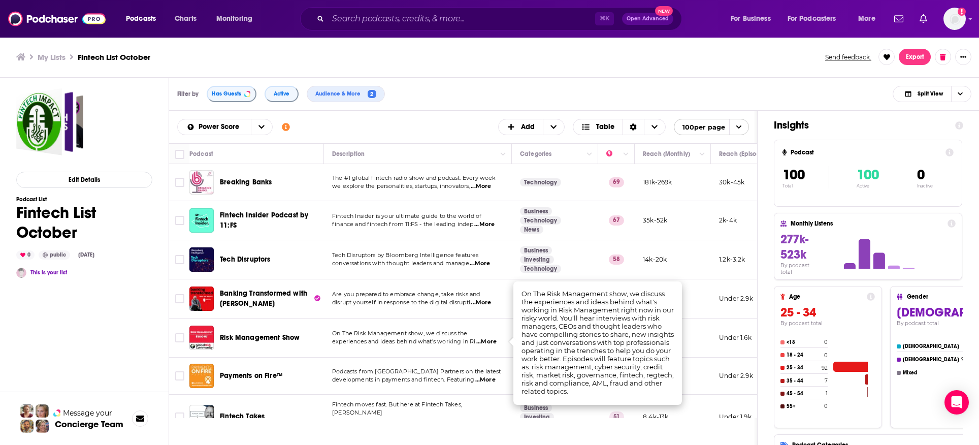
click at [258, 337] on span "Risk Management Show" at bounding box center [260, 337] width 80 height 9
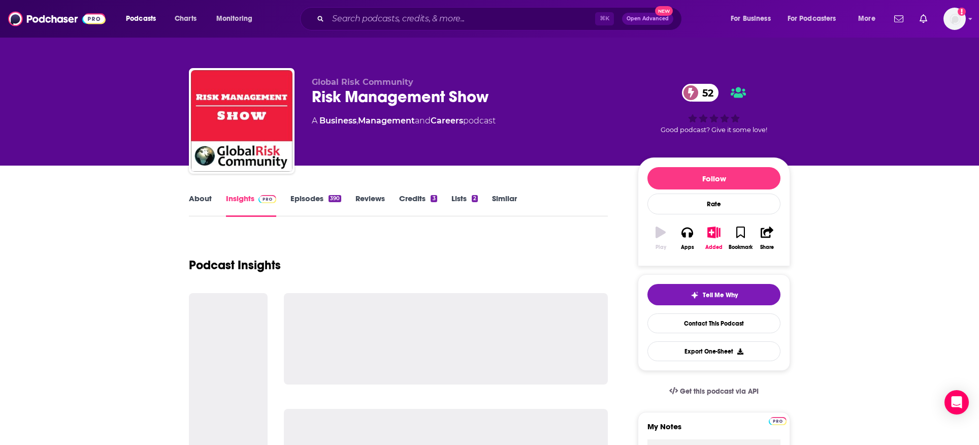
click at [253, 340] on div at bounding box center [228, 406] width 79 height 227
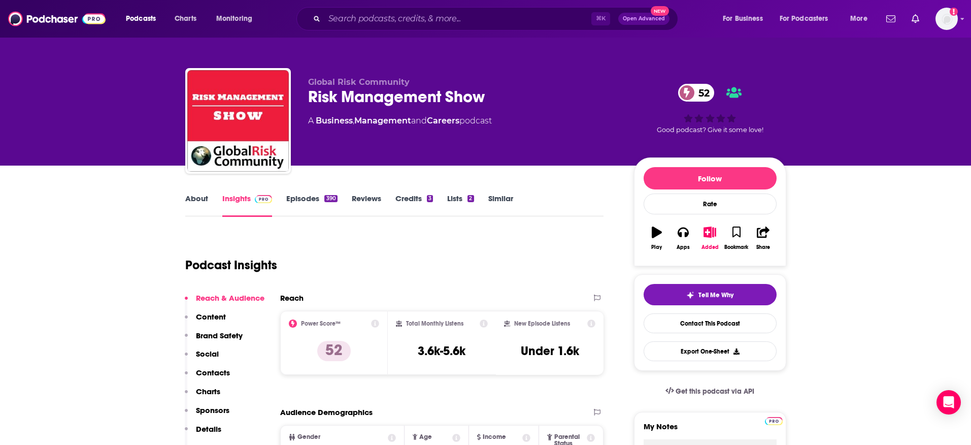
scroll to position [2, 0]
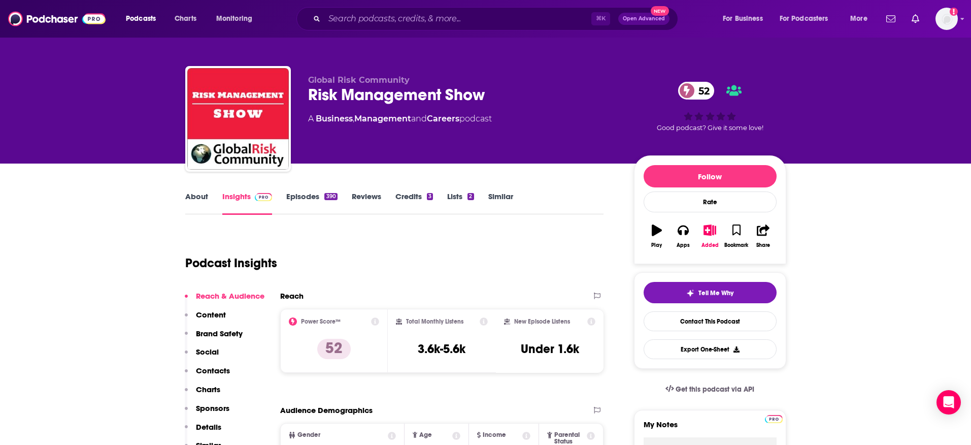
click at [302, 195] on link "Episodes 390" at bounding box center [311, 202] width 51 height 23
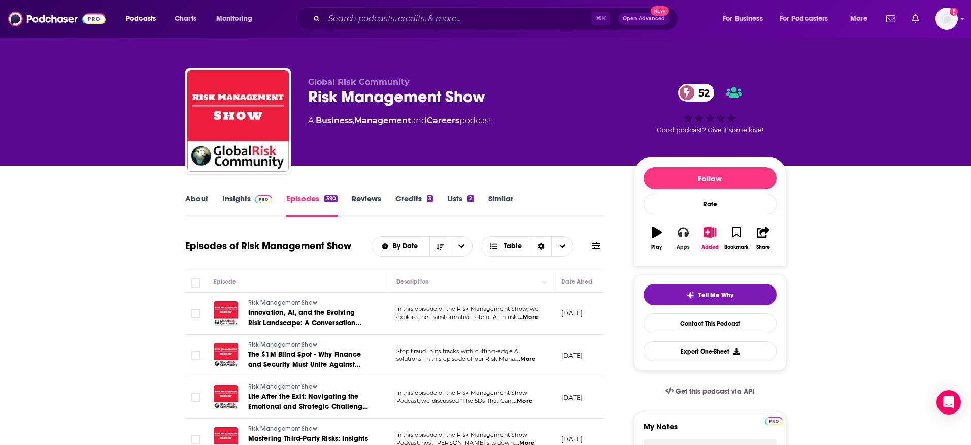
click at [684, 240] on button "Apps" at bounding box center [683, 238] width 26 height 37
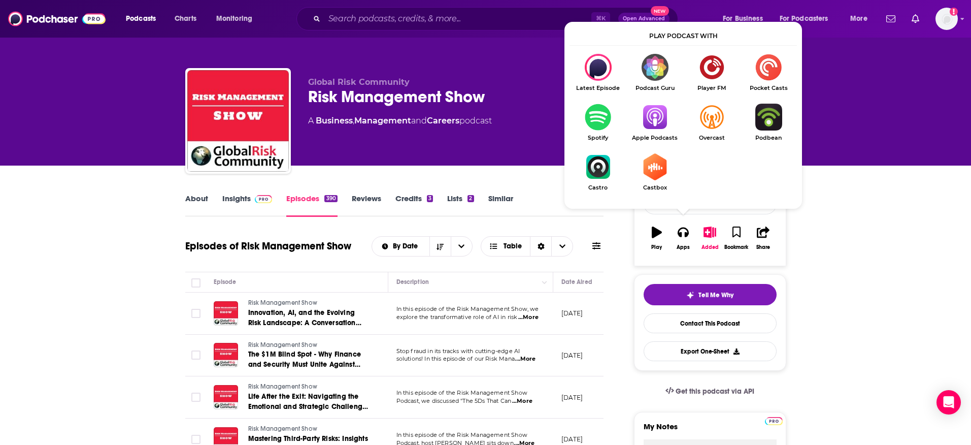
click at [641, 125] on img "Show Listen On dropdown" at bounding box center [655, 117] width 57 height 27
click at [654, 122] on div "52 Good podcast? Give it some love!" at bounding box center [710, 108] width 152 height 63
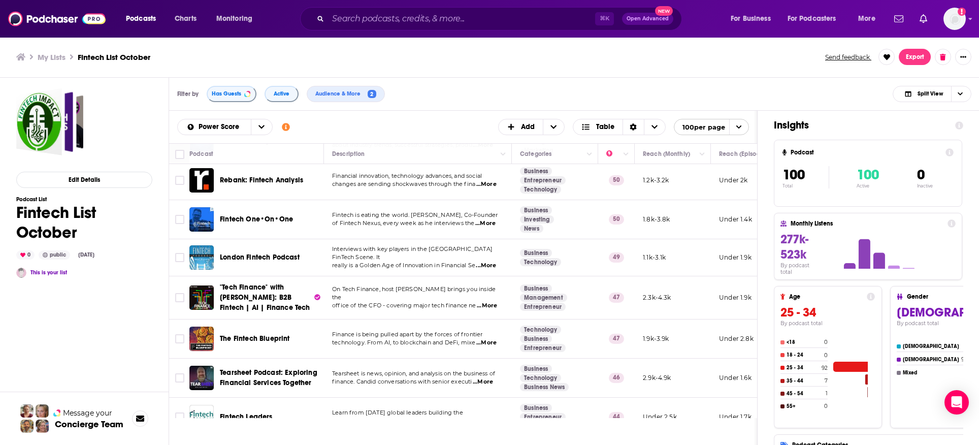
scroll to position [319, 0]
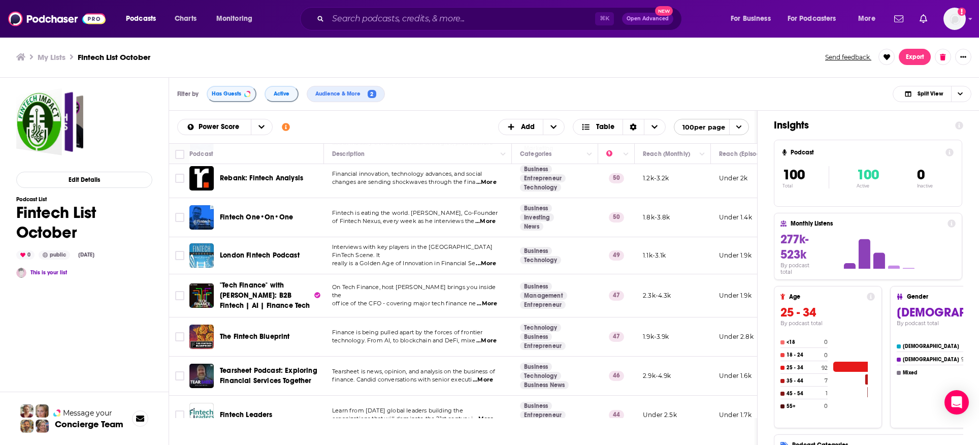
click at [487, 300] on span "...More" at bounding box center [487, 304] width 20 height 8
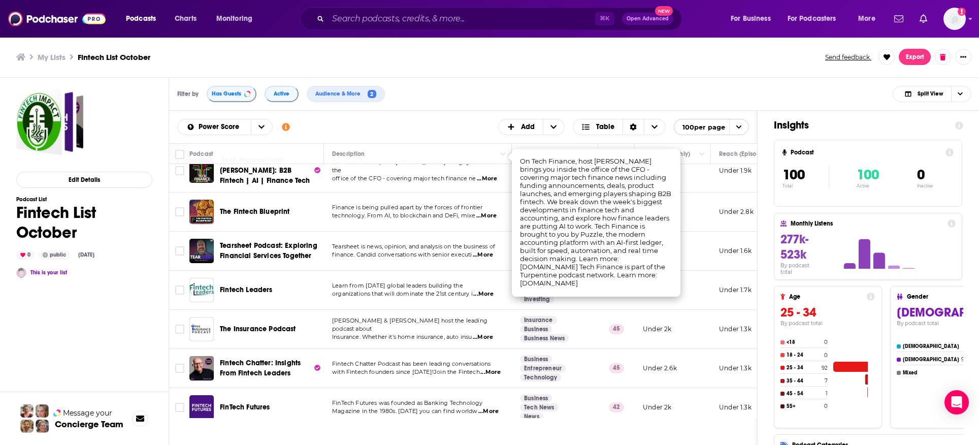
scroll to position [456, 0]
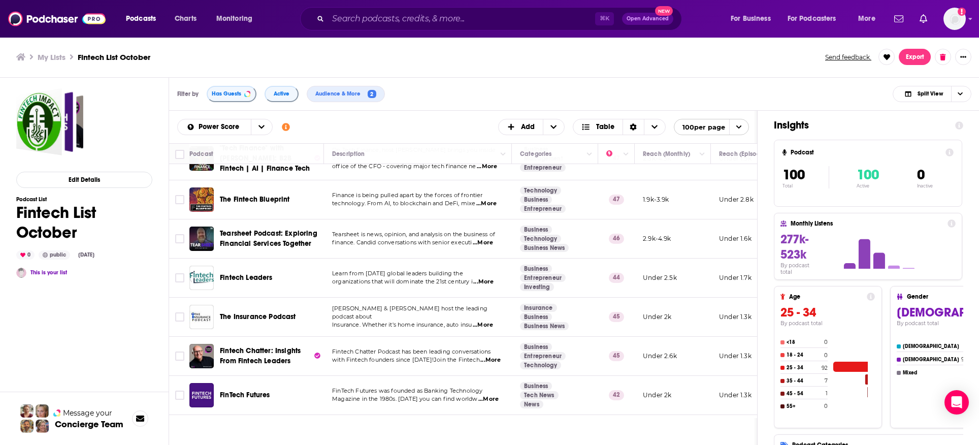
click at [60, 333] on div "Edit Details Podcast List Fintech List October 0 public [DATE] This is your list" at bounding box center [84, 307] width 136 height 438
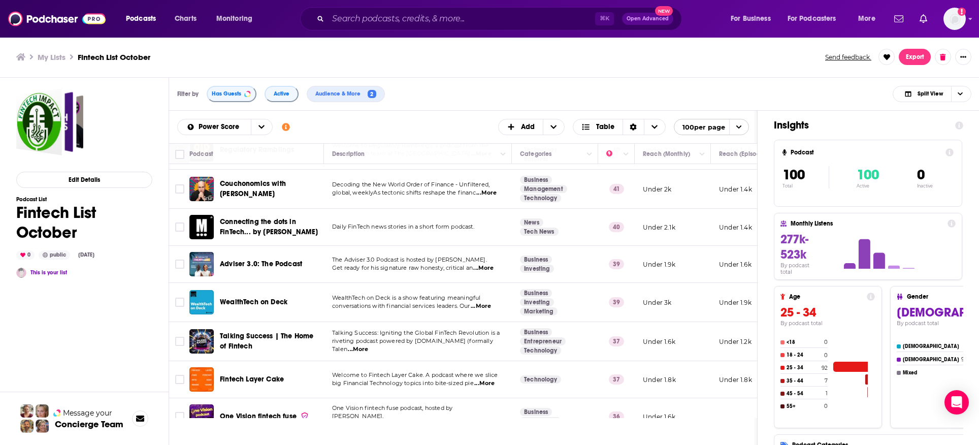
scroll to position [942, 0]
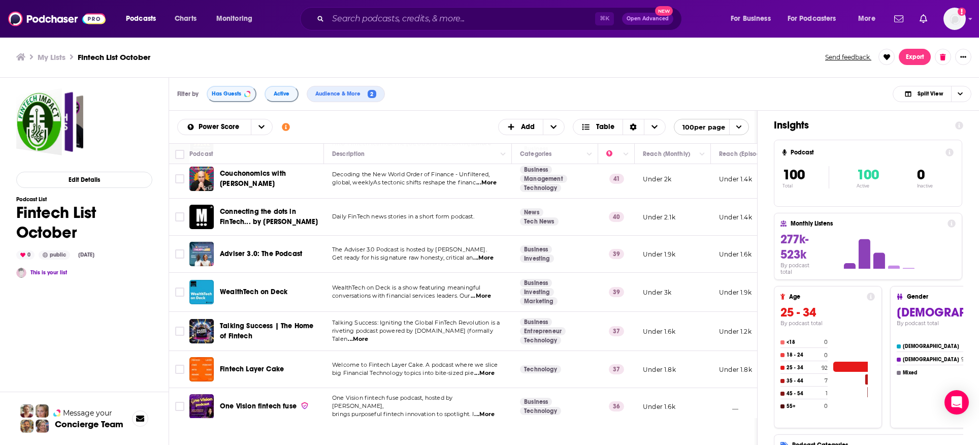
click at [487, 254] on span "...More" at bounding box center [483, 258] width 20 height 8
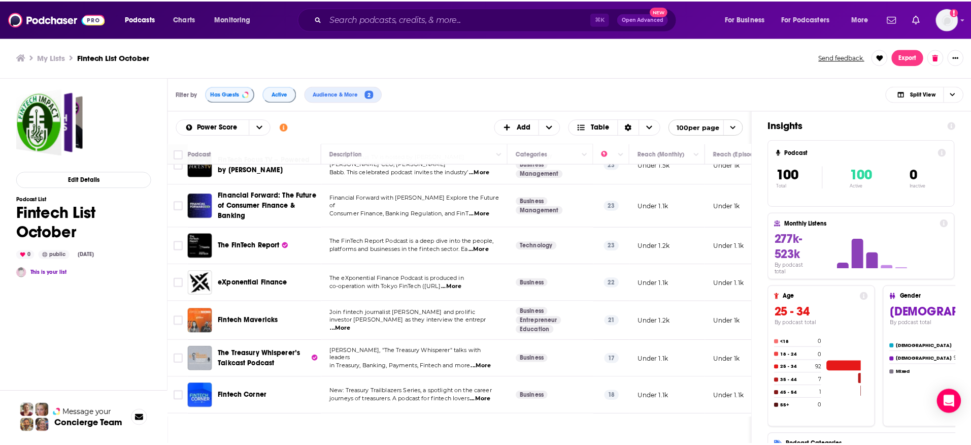
scroll to position [1969, 0]
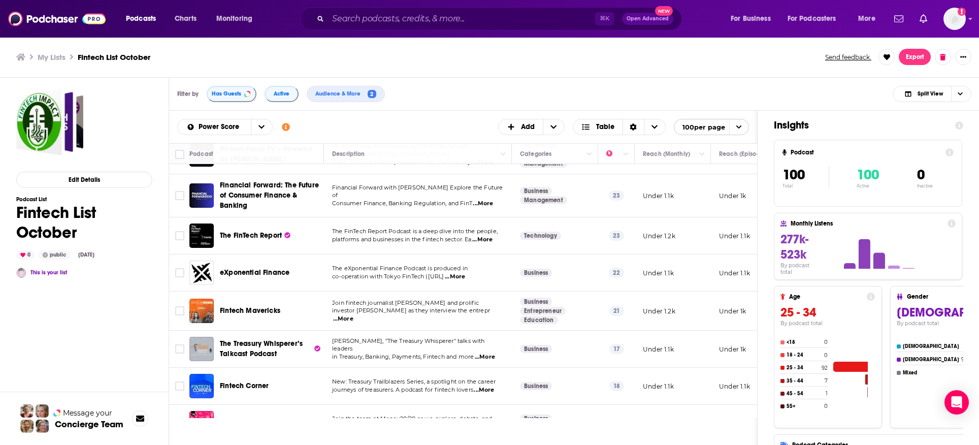
click at [353, 315] on span "...More" at bounding box center [343, 319] width 20 height 8
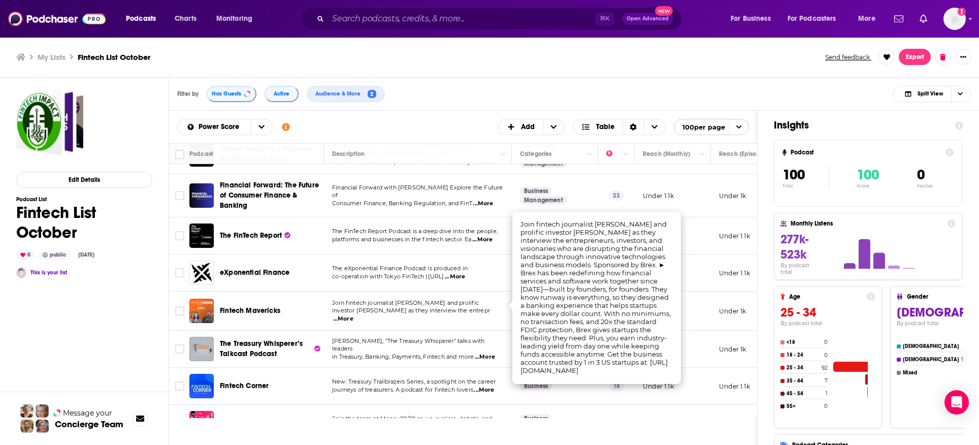
click at [257, 306] on span "Fintech Mavericks" at bounding box center [250, 310] width 60 height 9
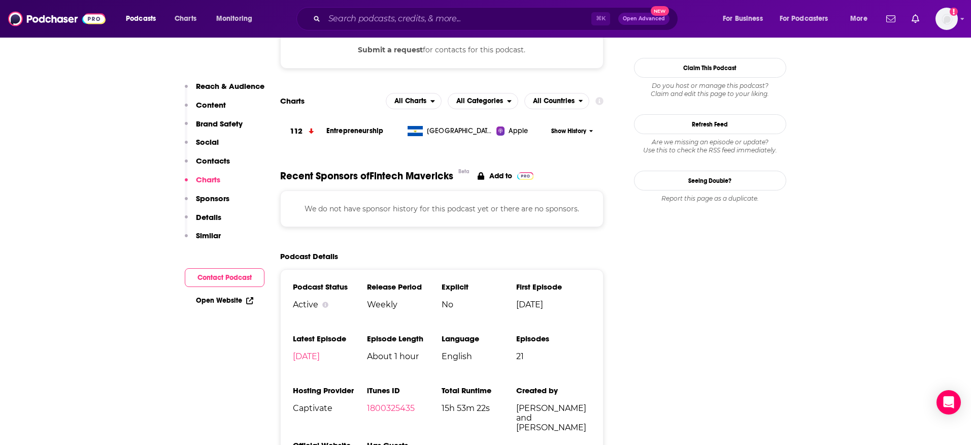
scroll to position [933, 0]
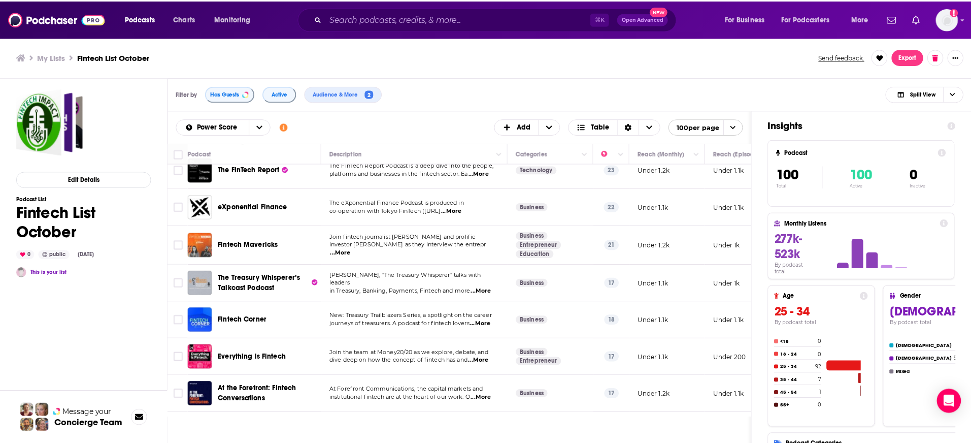
scroll to position [2034, 0]
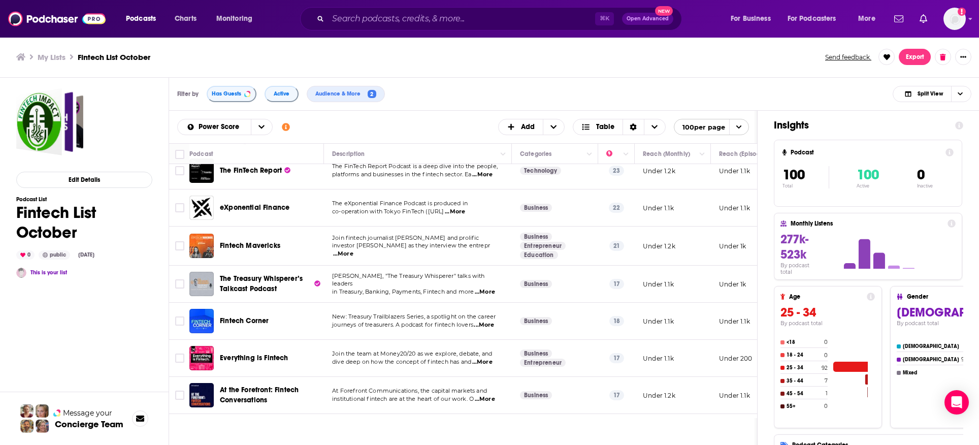
click at [497, 321] on p "journeys of treasurers. A podcast for fintech lovers ...More" at bounding box center [417, 325] width 171 height 8
click at [496, 313] on p "New: Treasury Trailblazers Series, a spotlight on the career" at bounding box center [417, 317] width 171 height 8
click at [494, 321] on span "...More" at bounding box center [484, 325] width 20 height 8
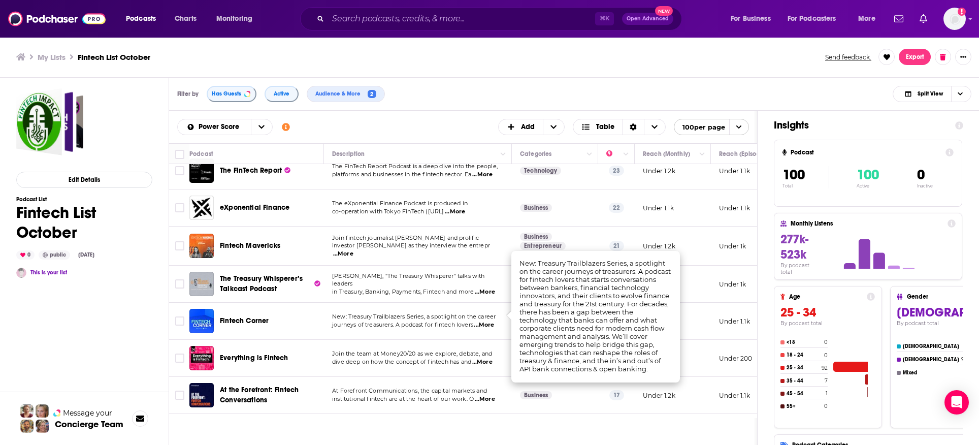
click at [112, 351] on div "Edit Details Podcast List Fintech List October 0 public [DATE] This is your list" at bounding box center [84, 307] width 136 height 438
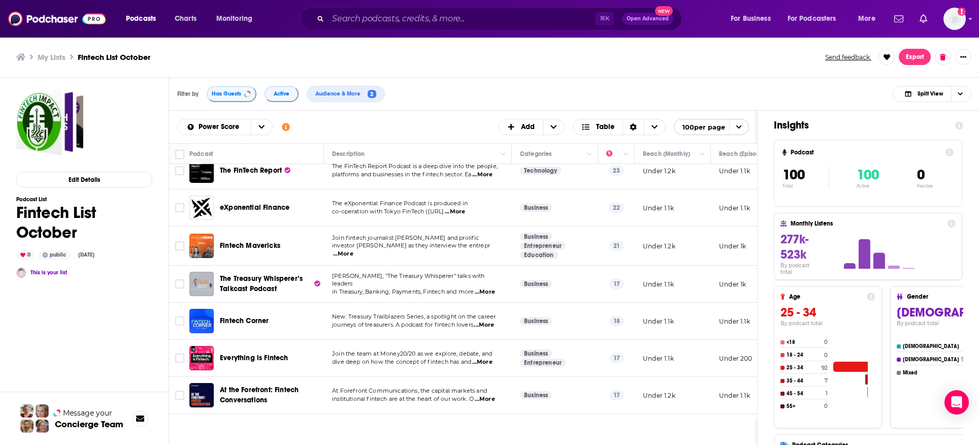
click at [491, 358] on span "...More" at bounding box center [482, 362] width 20 height 8
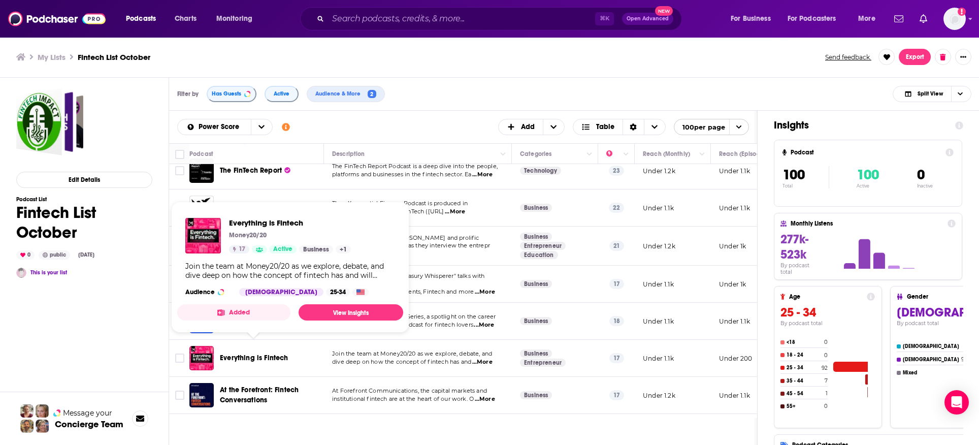
click at [265, 353] on span "Everything is Fintech" at bounding box center [254, 357] width 69 height 9
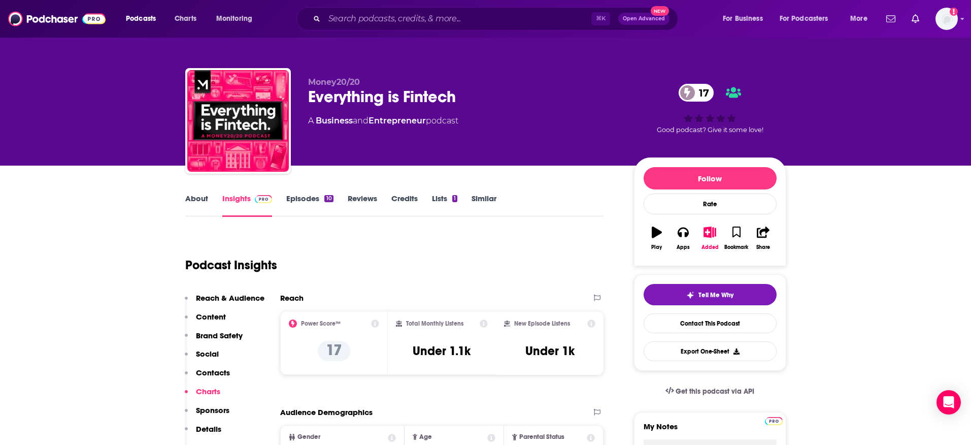
click at [305, 199] on link "Episodes 10" at bounding box center [309, 204] width 47 height 23
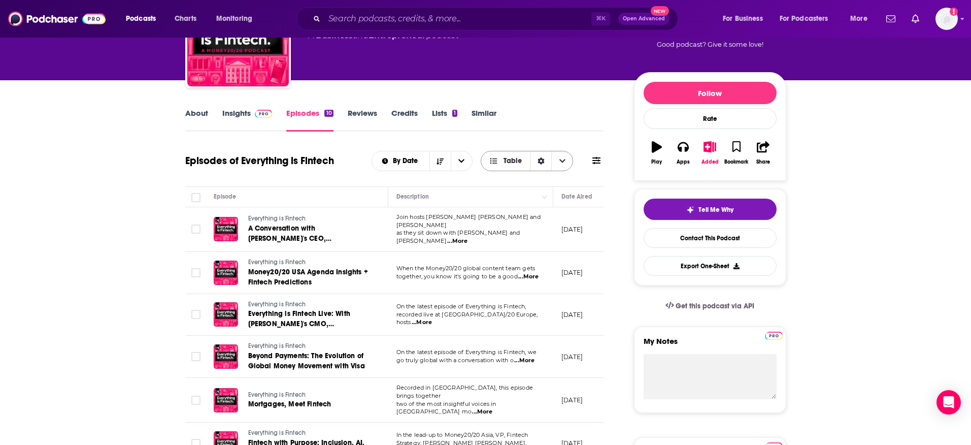
scroll to position [2, 0]
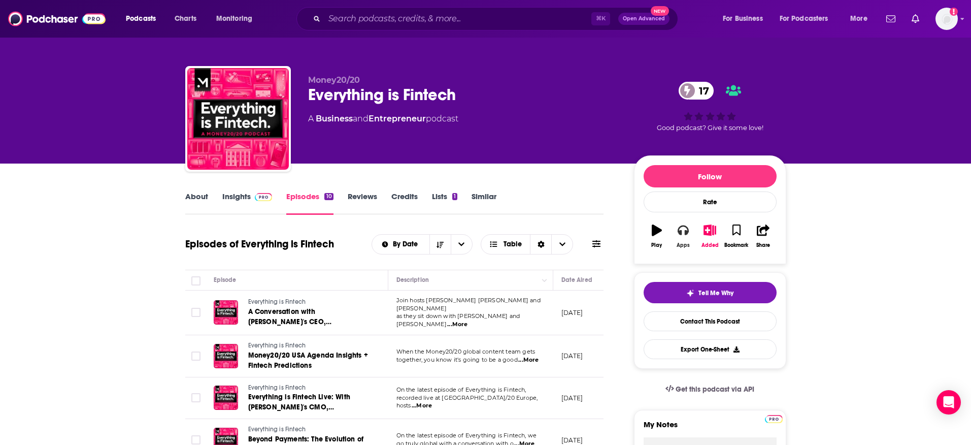
click at [683, 240] on button "Apps" at bounding box center [683, 236] width 26 height 37
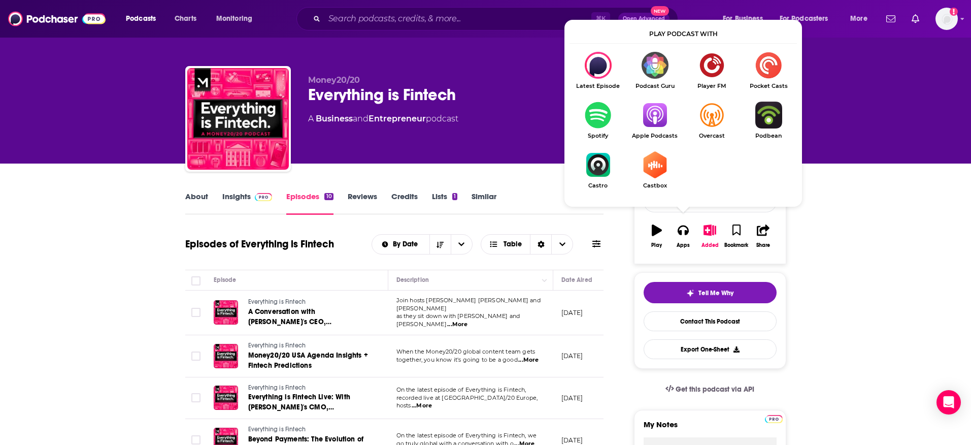
click at [656, 119] on img "Show Listen On dropdown" at bounding box center [655, 115] width 57 height 27
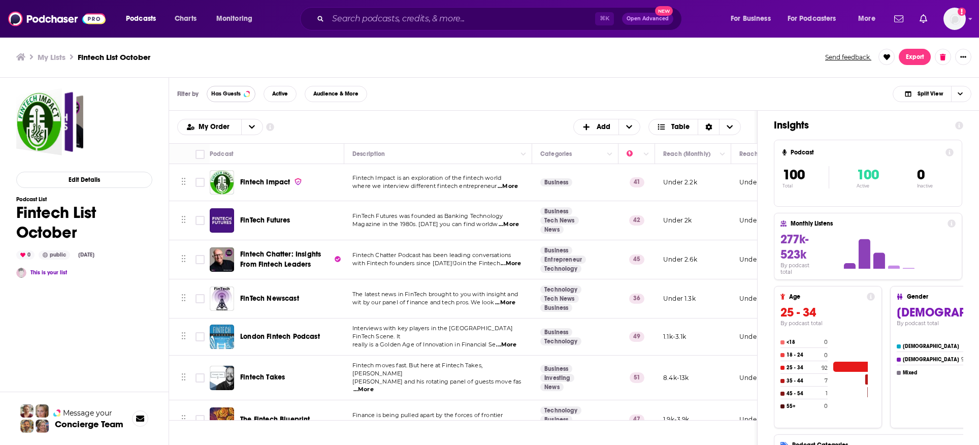
click at [232, 96] on span "Has Guests" at bounding box center [225, 94] width 29 height 6
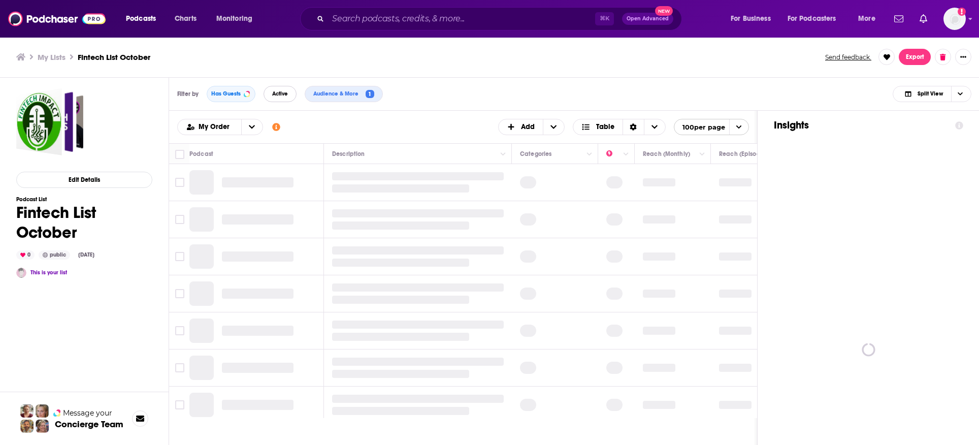
click at [277, 94] on span "Active" at bounding box center [280, 94] width 16 height 6
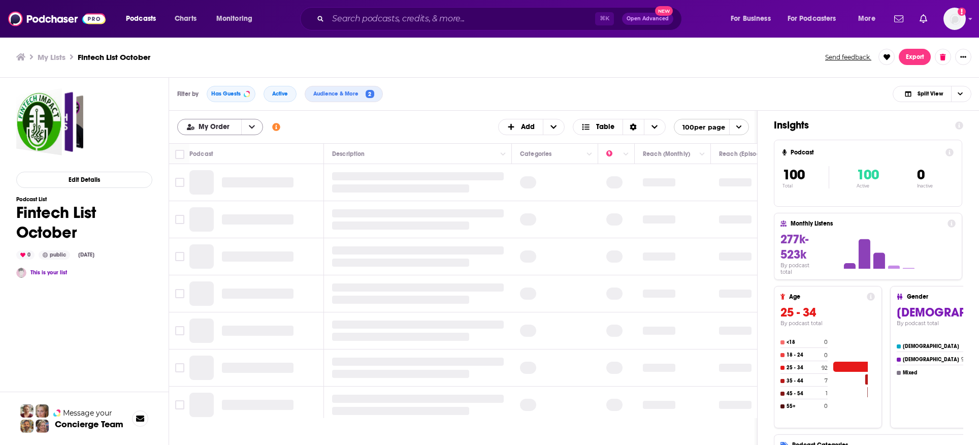
click at [249, 127] on icon "open menu" at bounding box center [252, 126] width 6 height 7
click at [218, 177] on span "Power Score" at bounding box center [226, 178] width 57 height 6
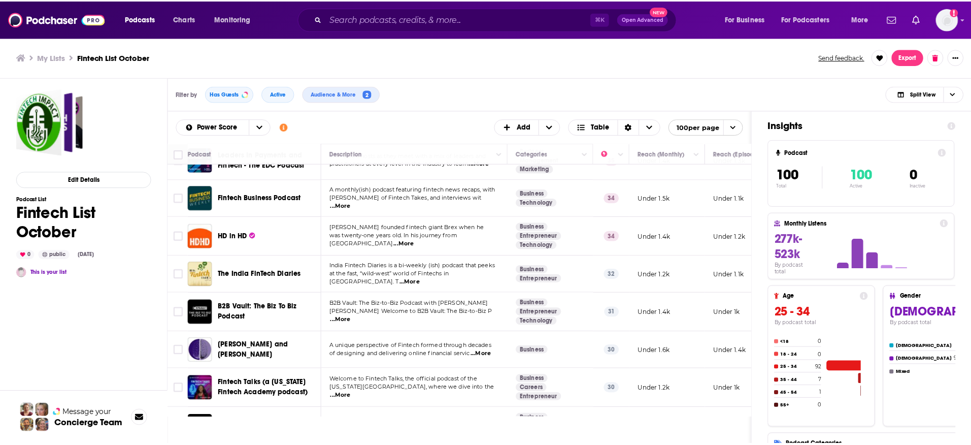
scroll to position [1311, 0]
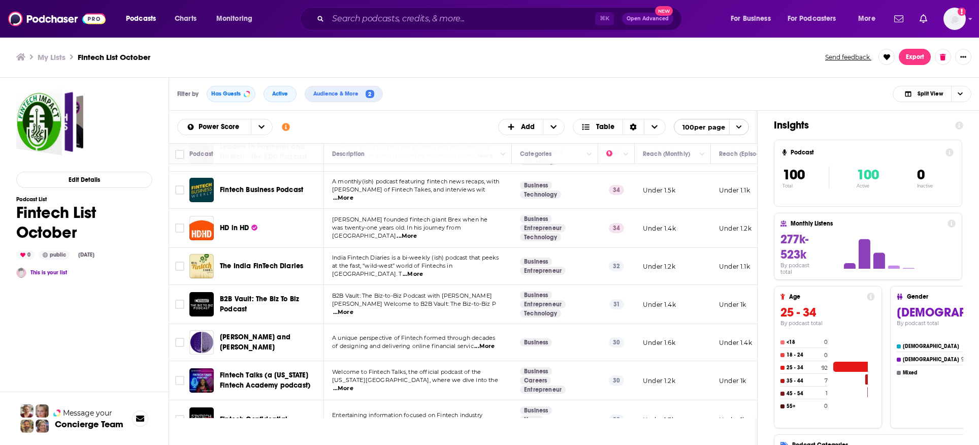
click at [256, 287] on div "Podcasts Charts Monitoring ⌘ K Open Advanced New For Business For Podcasters Mo…" at bounding box center [489, 222] width 979 height 445
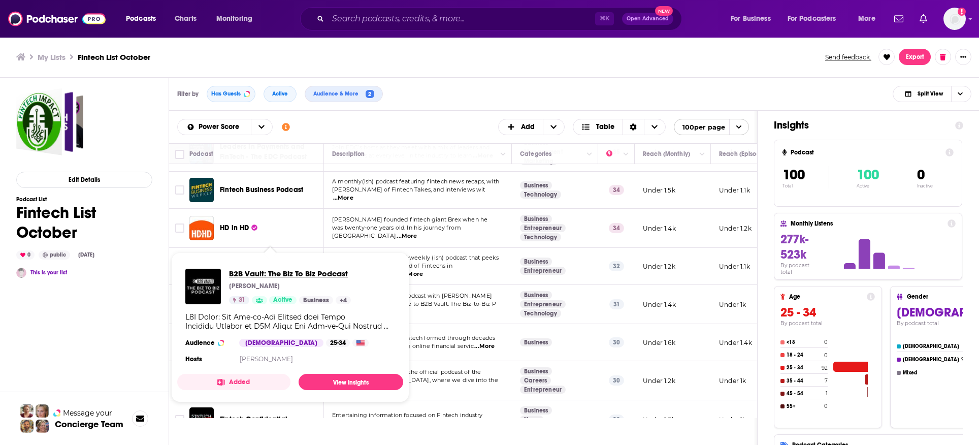
click at [260, 274] on span "B2B Vault: The Biz To Biz Podcast" at bounding box center [290, 274] width 122 height 10
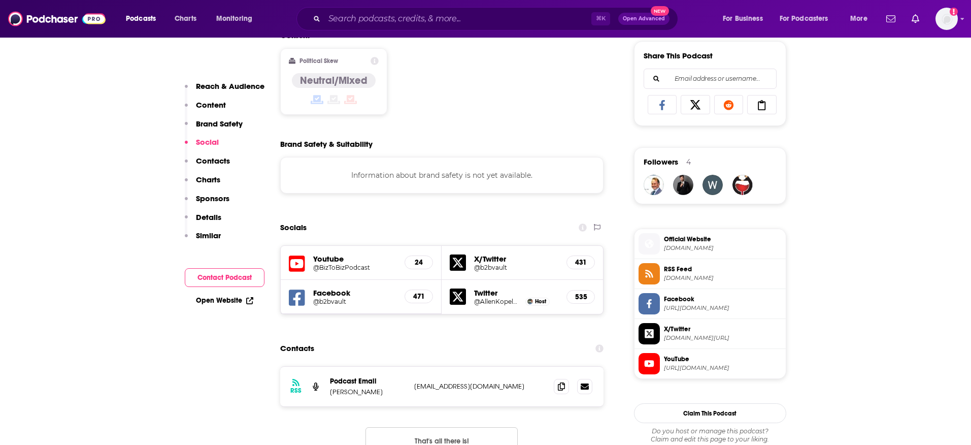
scroll to position [692, 0]
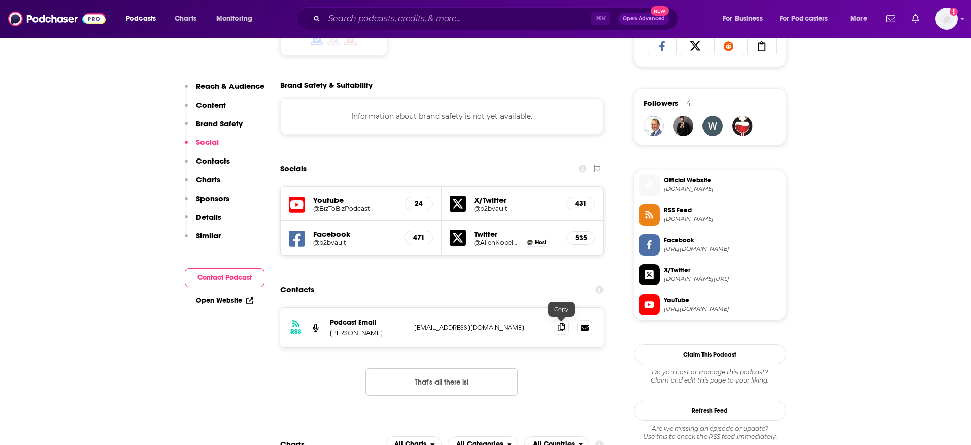
click at [563, 327] on icon at bounding box center [561, 327] width 7 height 8
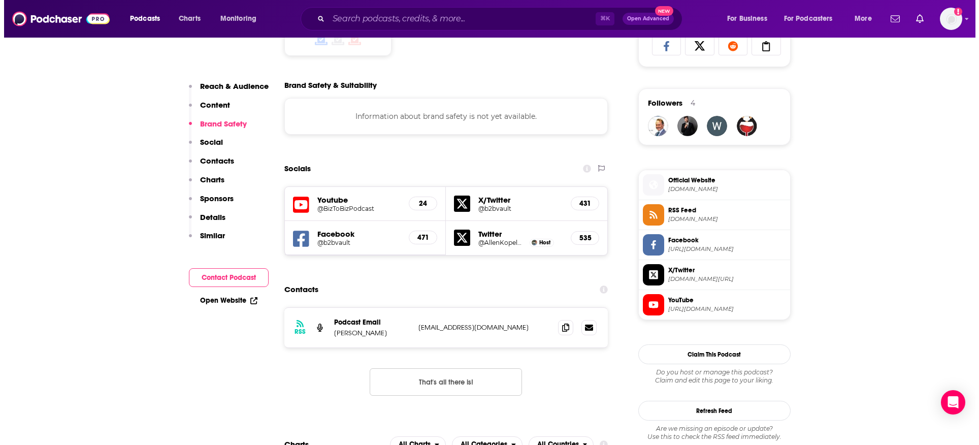
scroll to position [0, 0]
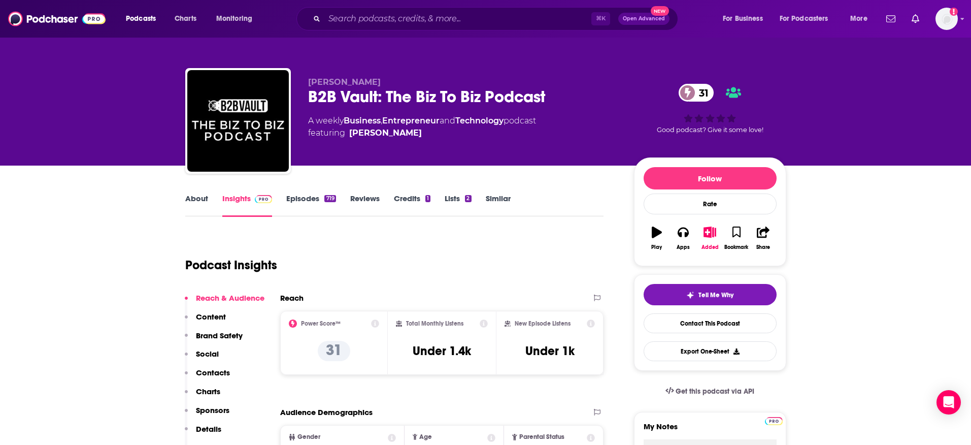
click at [193, 198] on link "About" at bounding box center [196, 204] width 23 height 23
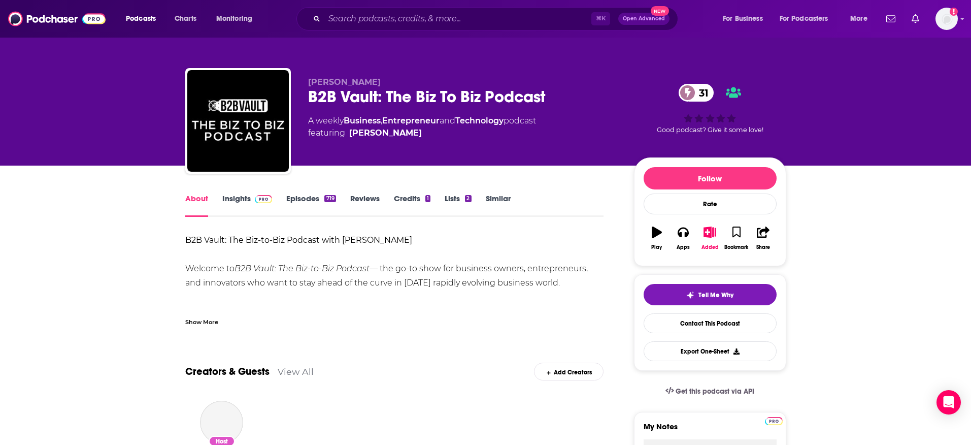
drag, startPoint x: 475, startPoint y: 282, endPoint x: 161, endPoint y: 272, distance: 313.4
copy div "Welcome to B2B Vault: The Biz-to-Biz Podcast — the go-to show for business owne…"
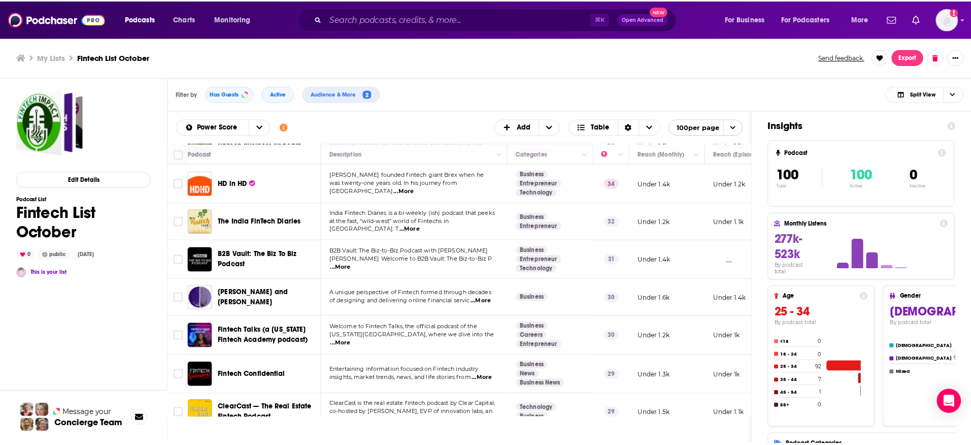
scroll to position [1462, 0]
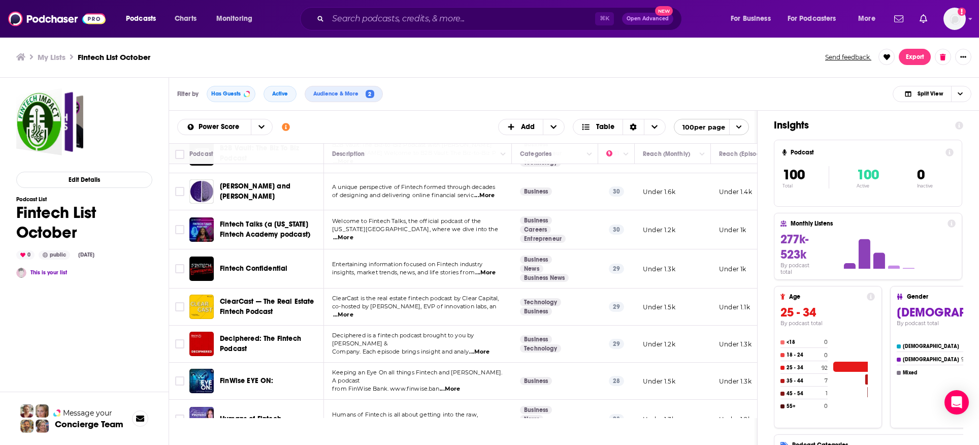
click at [259, 334] on span "Deciphered: The Fintech Podcast" at bounding box center [260, 343] width 81 height 19
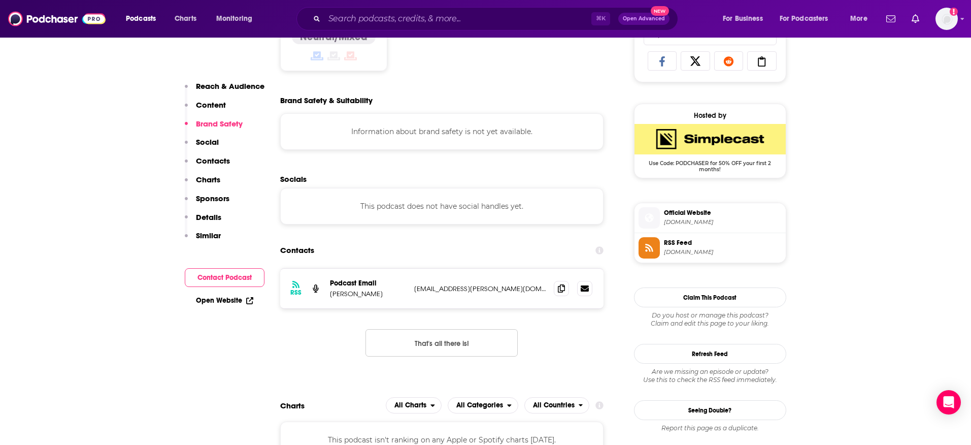
scroll to position [687, 0]
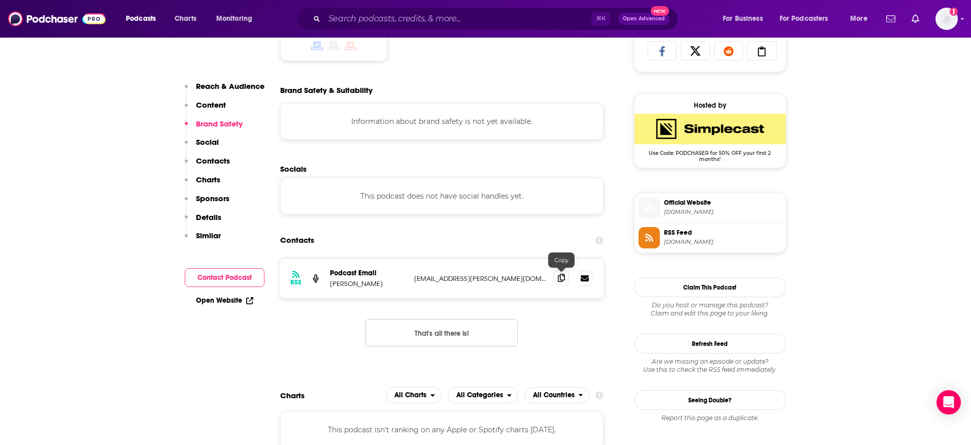
click at [560, 278] on icon at bounding box center [561, 278] width 7 height 8
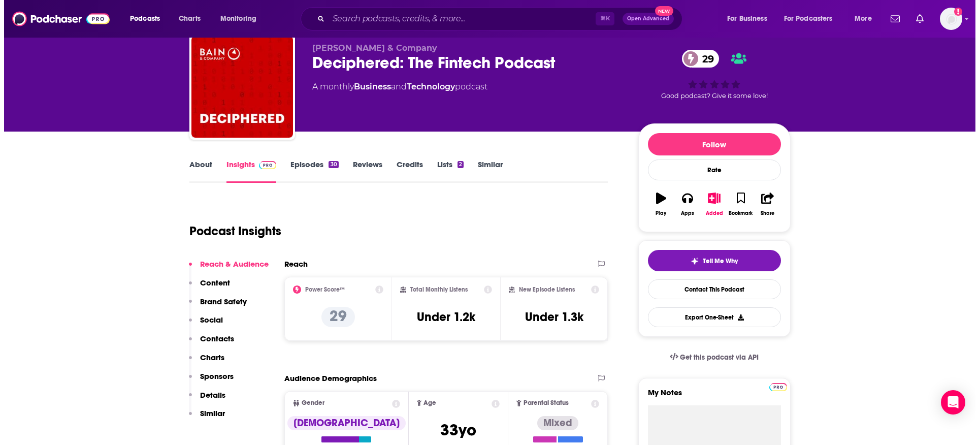
scroll to position [0, 0]
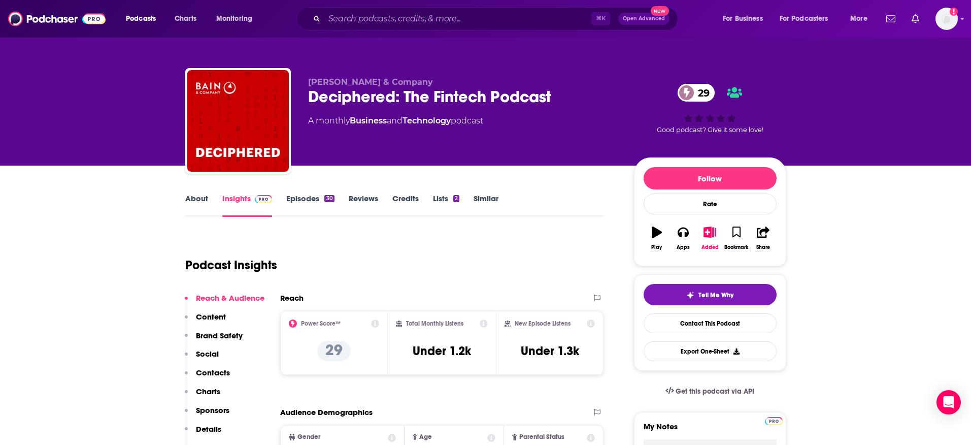
click at [202, 202] on link "About" at bounding box center [196, 204] width 23 height 23
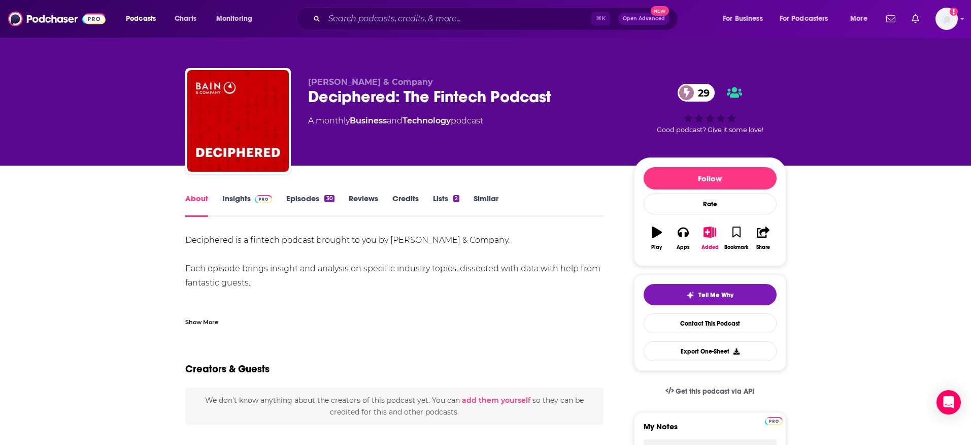
drag, startPoint x: 263, startPoint y: 279, endPoint x: 163, endPoint y: 241, distance: 106.1
copy div "Deciphered is a fintech podcast brought to you by Bain & Company. Each episode …"
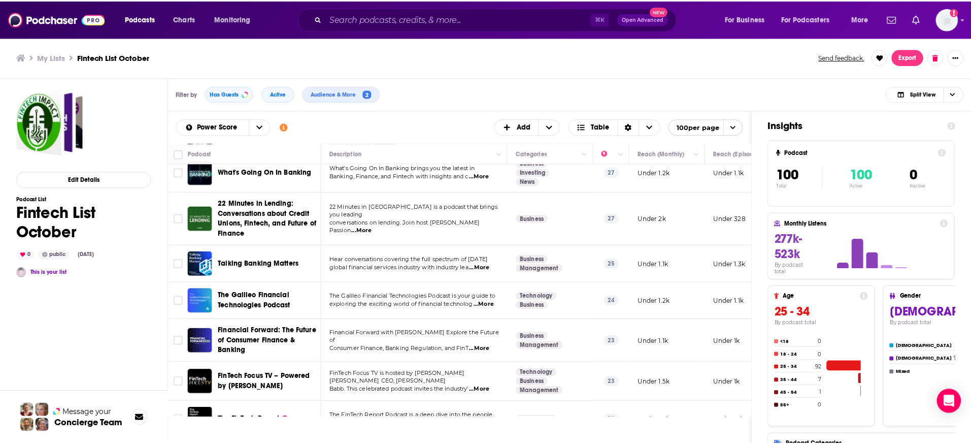
scroll to position [1785, 0]
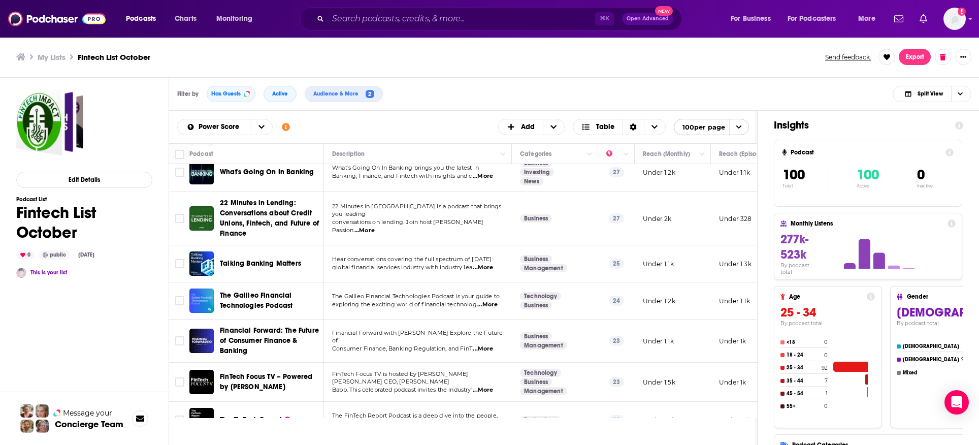
click at [253, 372] on span "FinTech Focus TV – Powered by [PERSON_NAME]" at bounding box center [270, 382] width 101 height 20
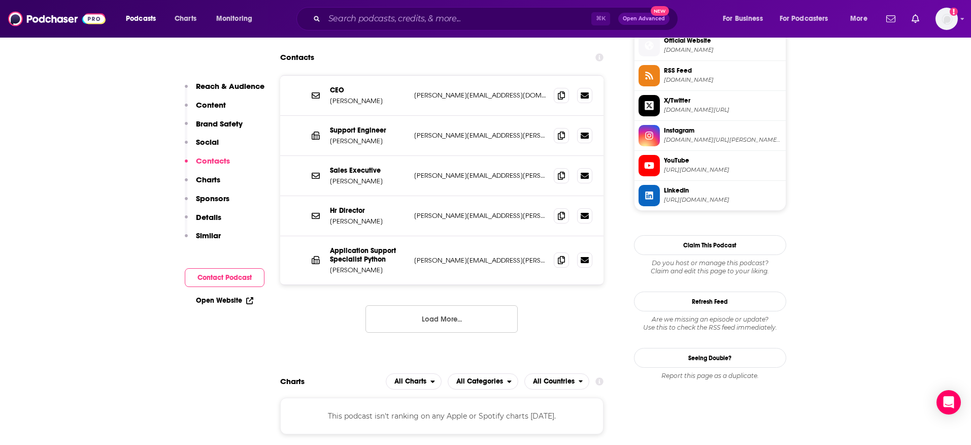
scroll to position [928, 0]
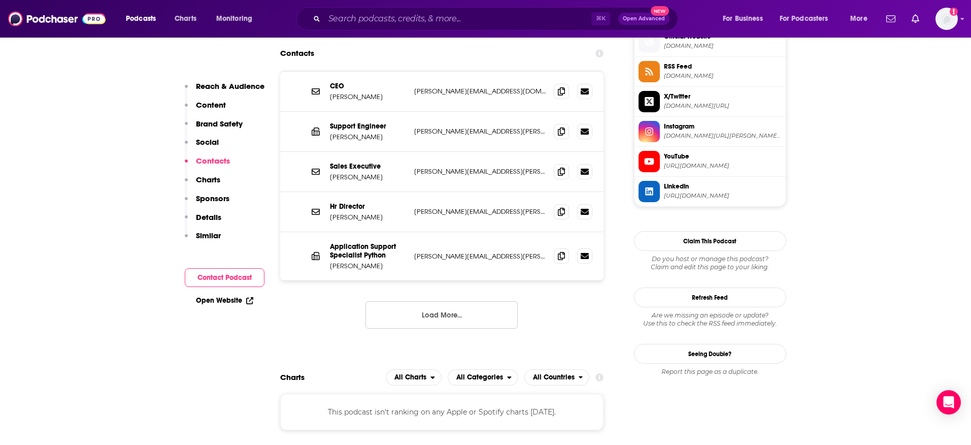
click at [449, 316] on button "Load More..." at bounding box center [442, 314] width 152 height 27
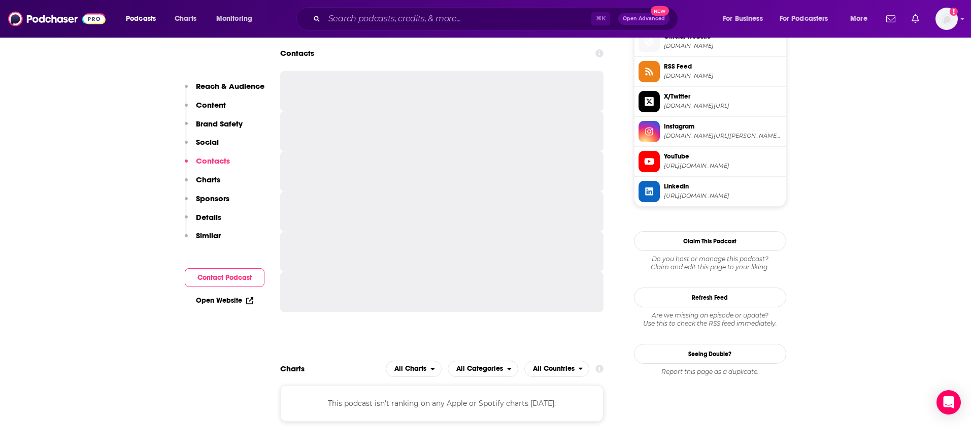
click at [442, 316] on div at bounding box center [442, 203] width 324 height 265
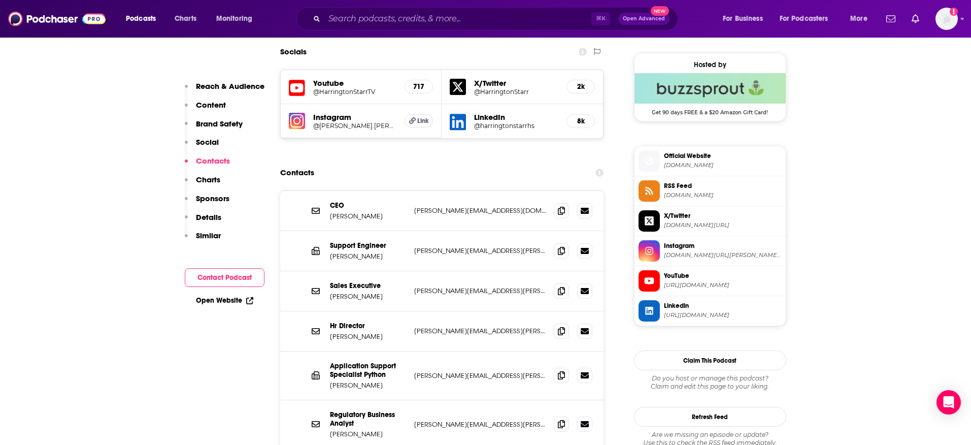
scroll to position [873, 0]
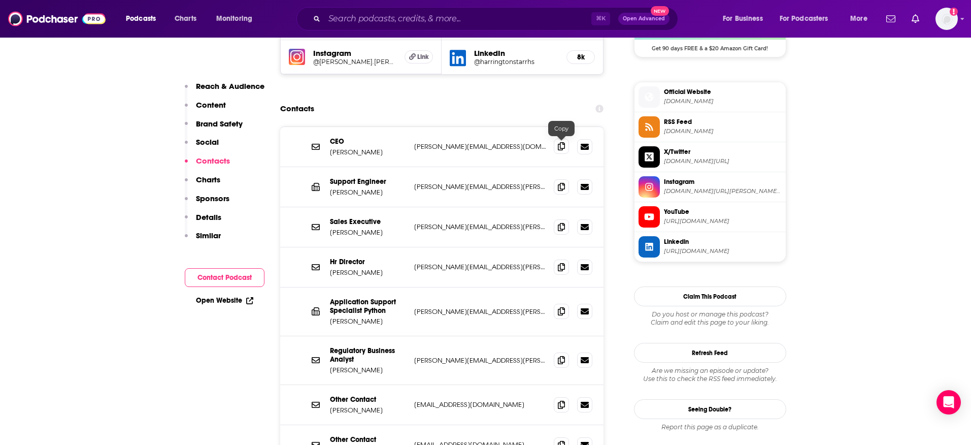
click at [565, 151] on span at bounding box center [561, 146] width 15 height 15
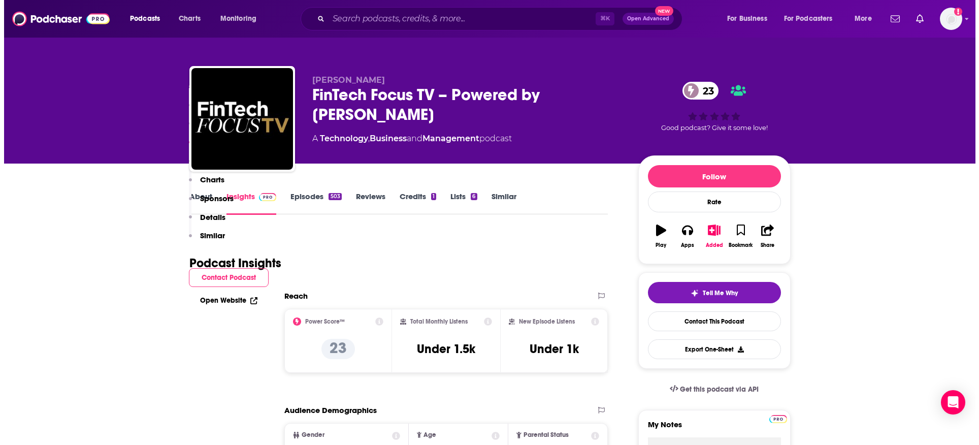
scroll to position [0, 0]
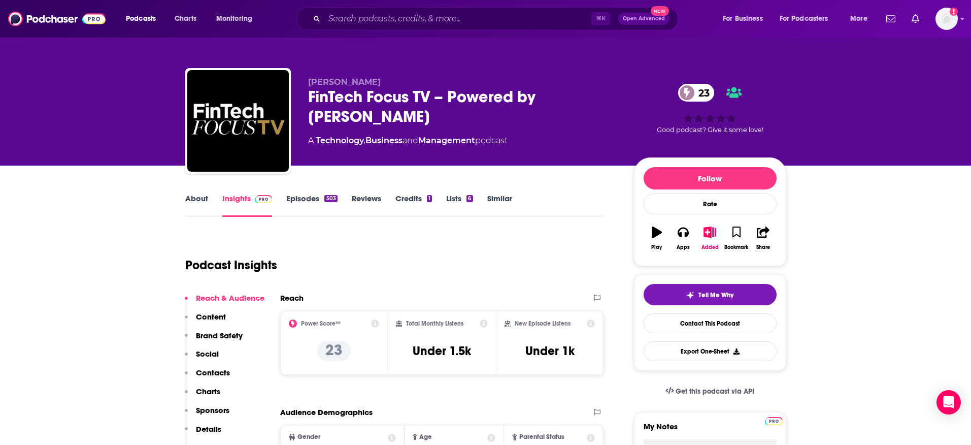
click at [205, 200] on link "About" at bounding box center [196, 204] width 23 height 23
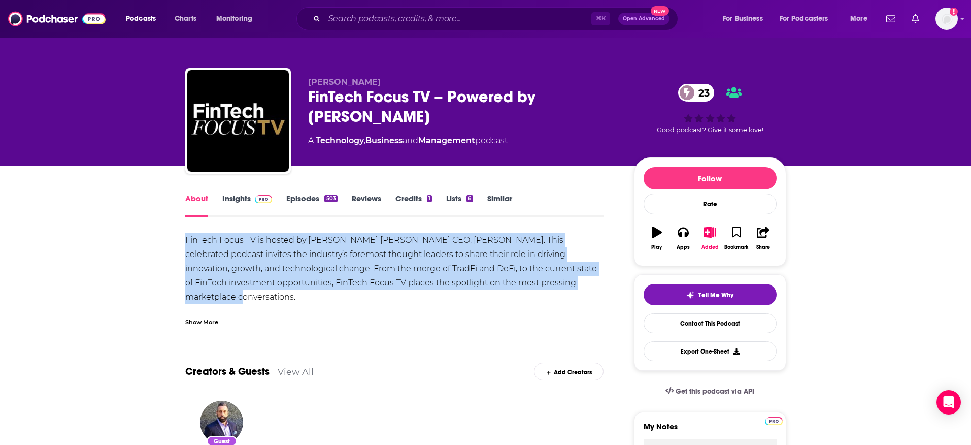
drag, startPoint x: 180, startPoint y: 237, endPoint x: 594, endPoint y: 281, distance: 416.2
copy div "FinTech Focus TV is hosted by [PERSON_NAME] [PERSON_NAME] CEO, [PERSON_NAME]. T…"
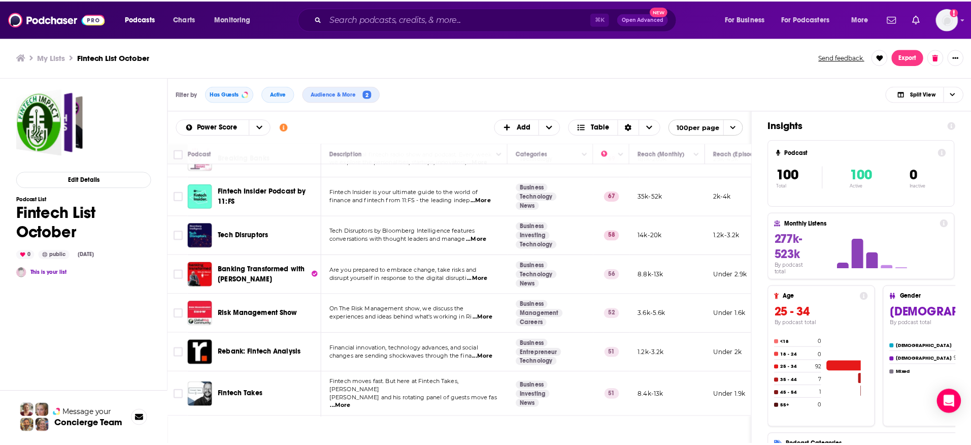
scroll to position [4, 0]
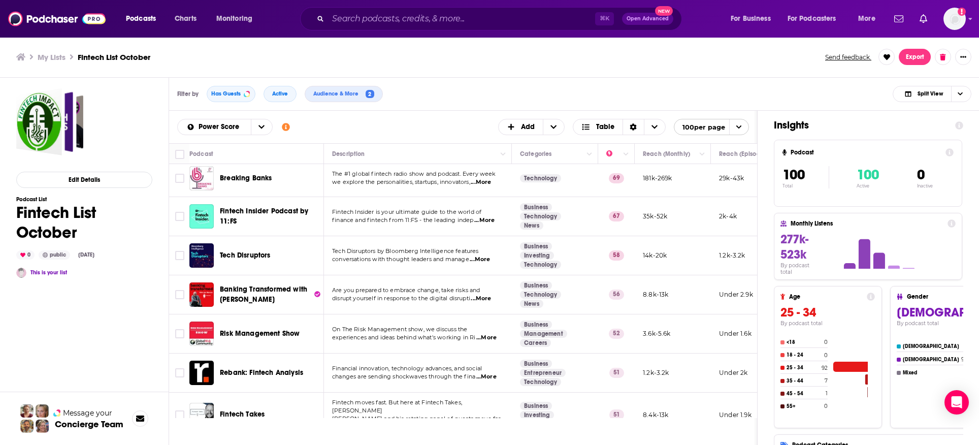
click at [243, 335] on span "Risk Management Show" at bounding box center [260, 333] width 80 height 9
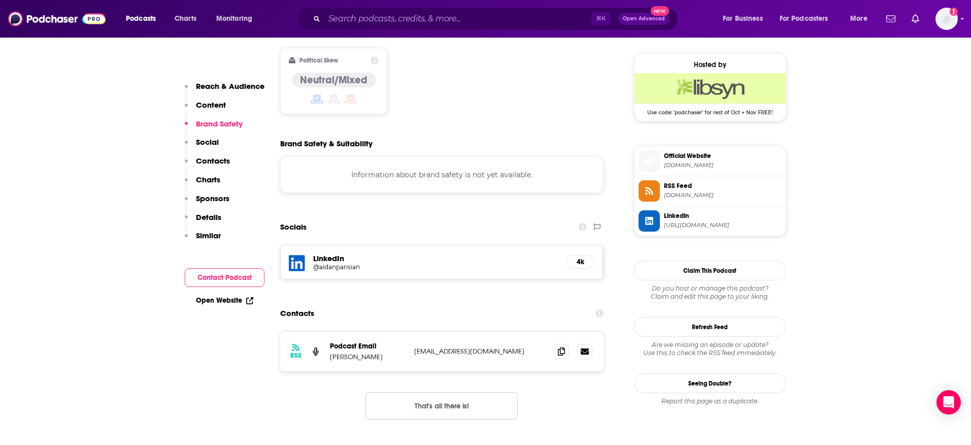
scroll to position [812, 0]
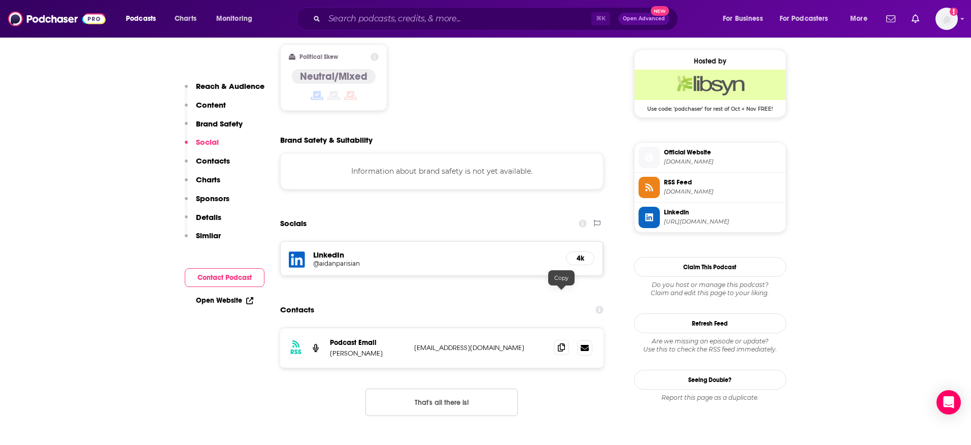
click at [563, 343] on icon at bounding box center [561, 347] width 7 height 8
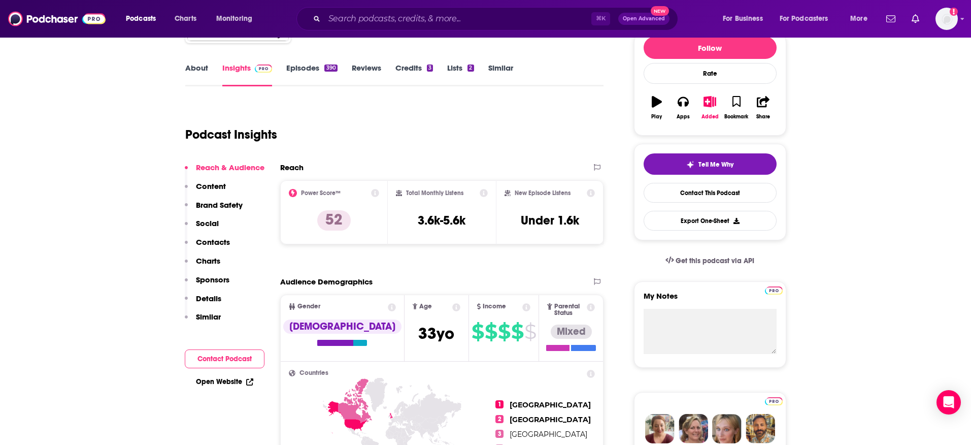
scroll to position [0, 0]
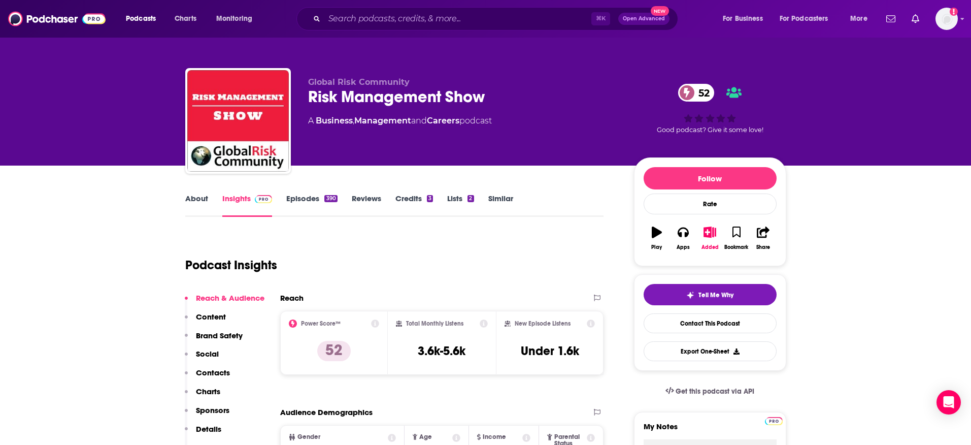
click at [192, 200] on link "About" at bounding box center [196, 204] width 23 height 23
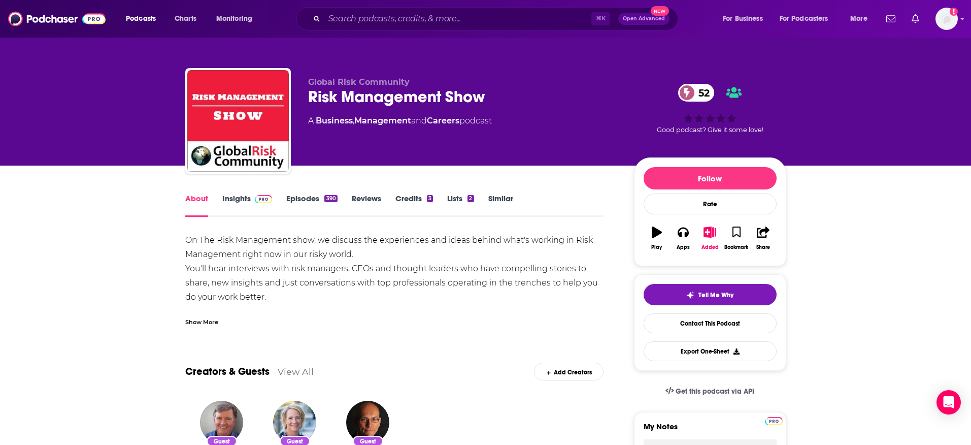
click at [240, 200] on link "Insights" at bounding box center [247, 204] width 50 height 23
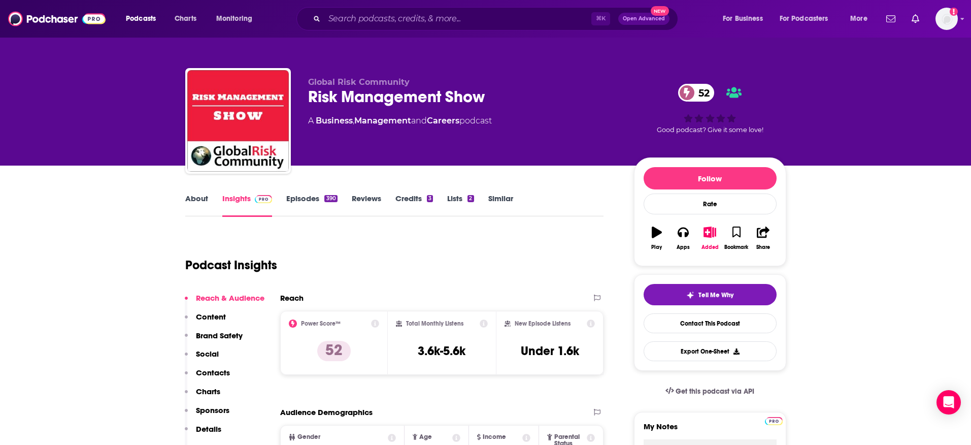
click at [202, 201] on link "About" at bounding box center [196, 204] width 23 height 23
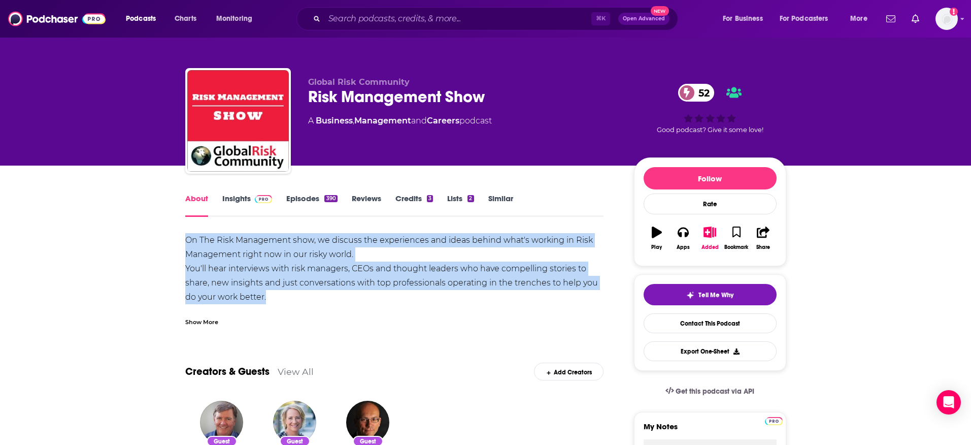
drag, startPoint x: 181, startPoint y: 238, endPoint x: 384, endPoint y: 292, distance: 210.1
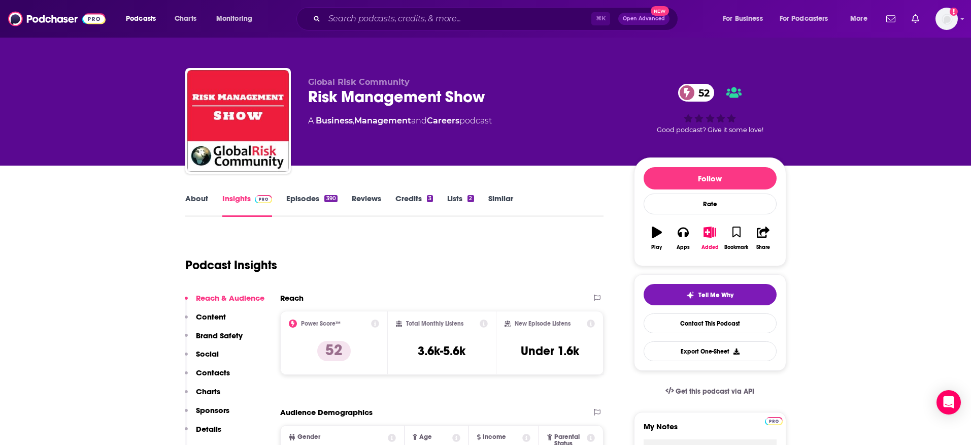
scroll to position [324, 0]
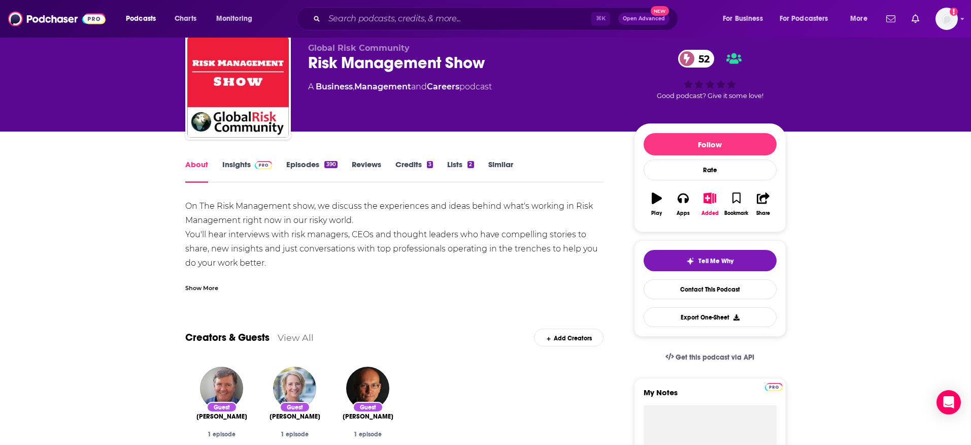
scroll to position [79, 0]
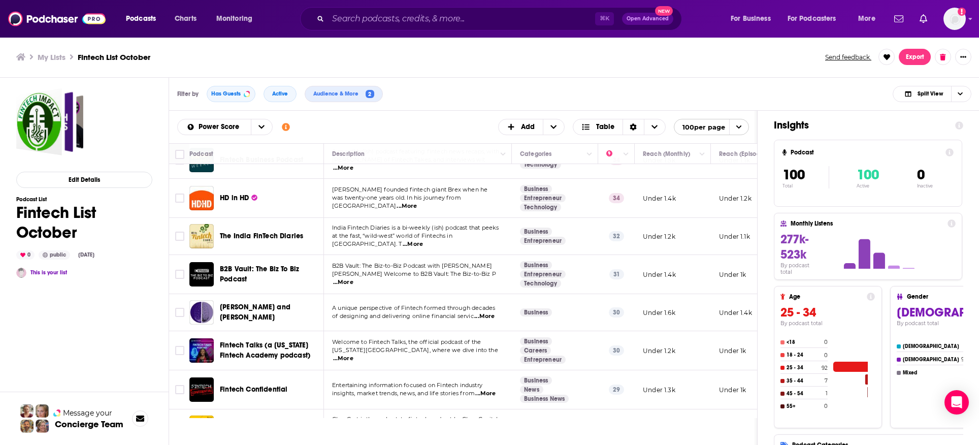
scroll to position [1343, 0]
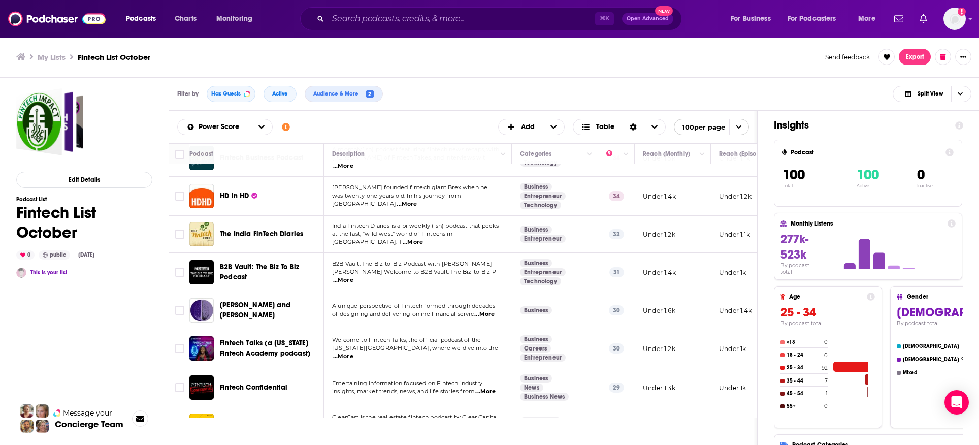
click at [466, 86] on div "Filter by Has Guests Active Audience & More 2 Split View" at bounding box center [574, 94] width 810 height 33
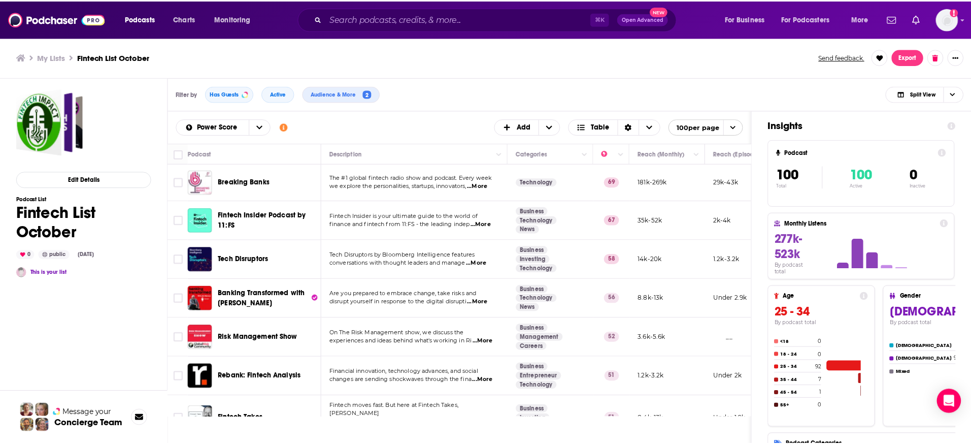
scroll to position [2106, 0]
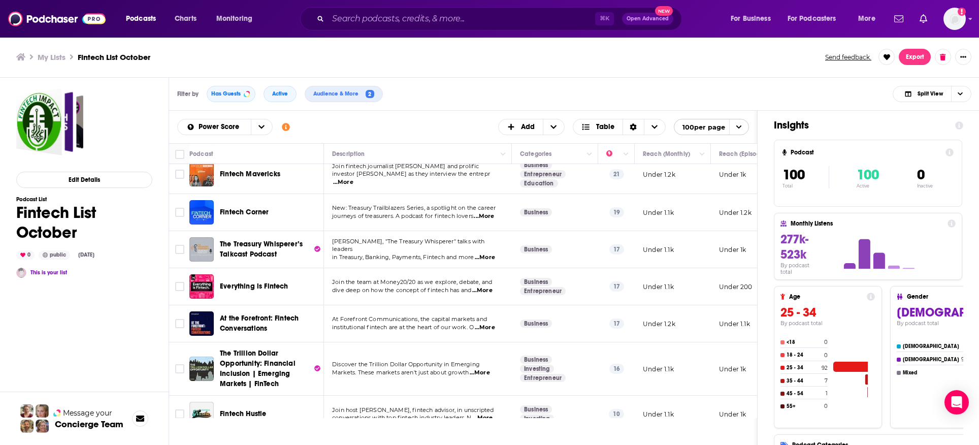
click at [261, 282] on span "Everything is Fintech" at bounding box center [254, 286] width 69 height 9
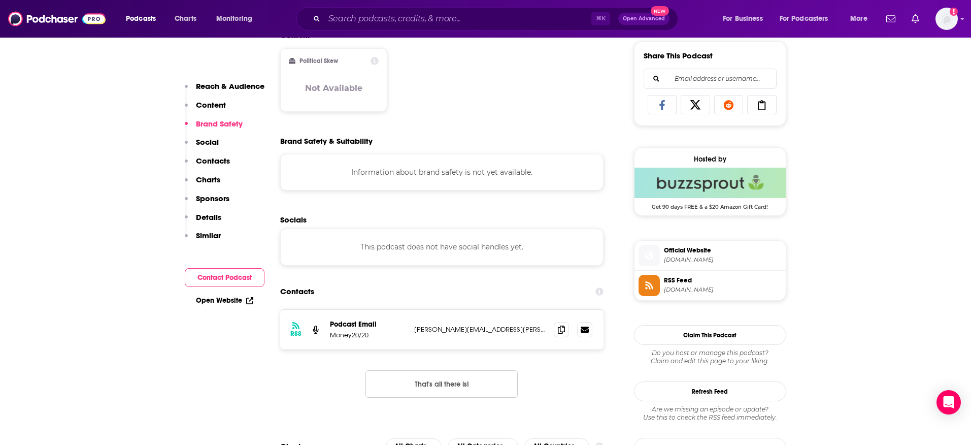
scroll to position [702, 0]
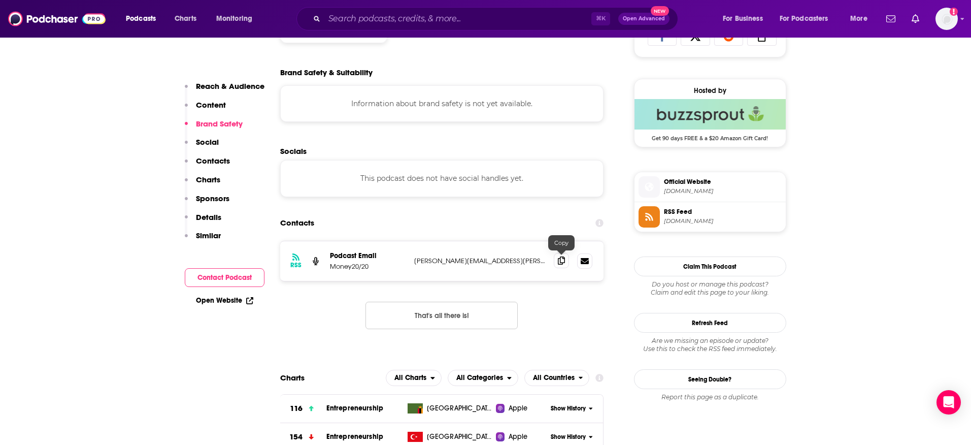
click at [563, 260] on icon at bounding box center [561, 260] width 7 height 8
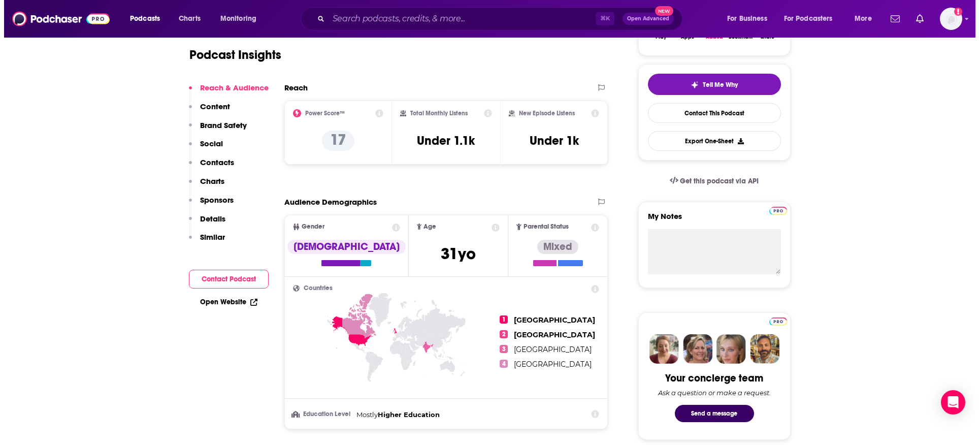
scroll to position [0, 0]
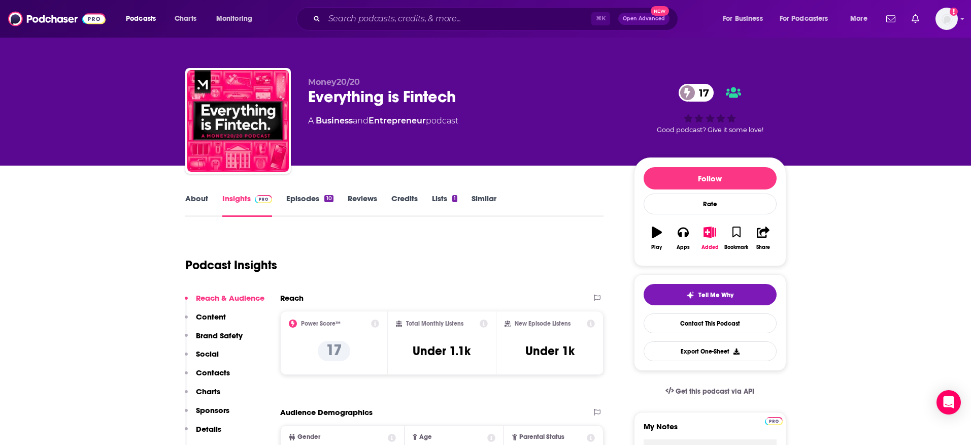
click at [199, 203] on link "About" at bounding box center [196, 204] width 23 height 23
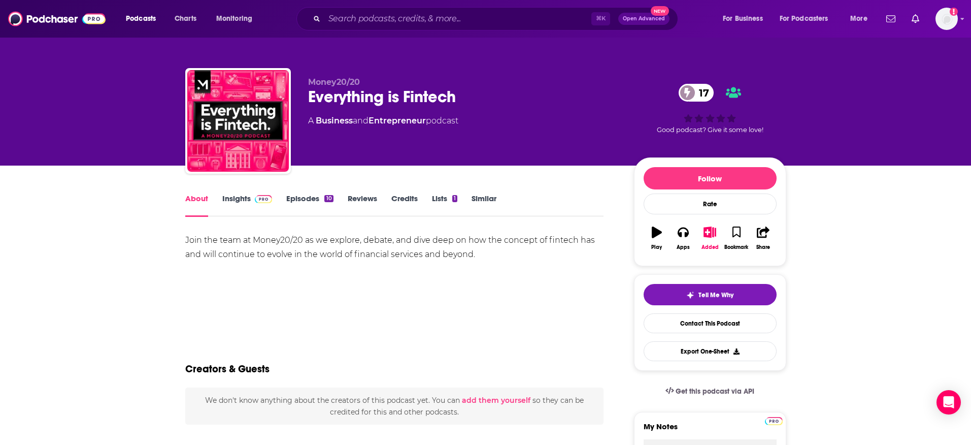
click at [337, 253] on div "Join the team at Money20/20 as we explore, debate, and dive deep on how the con…" at bounding box center [394, 247] width 419 height 28
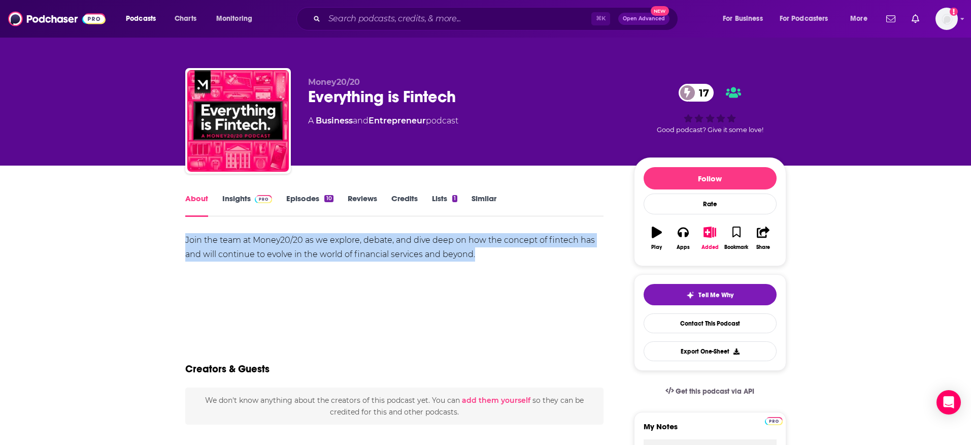
click at [337, 253] on div "Join the team at Money20/20 as we explore, debate, and dive deep on how the con…" at bounding box center [394, 247] width 419 height 28
copy div "Join the team at Money20/20 as we explore, debate, and dive deep on how the con…"
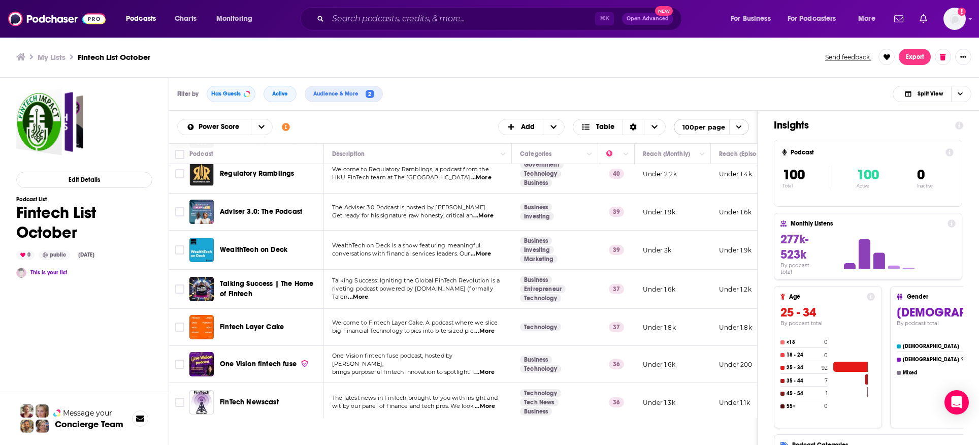
scroll to position [987, 0]
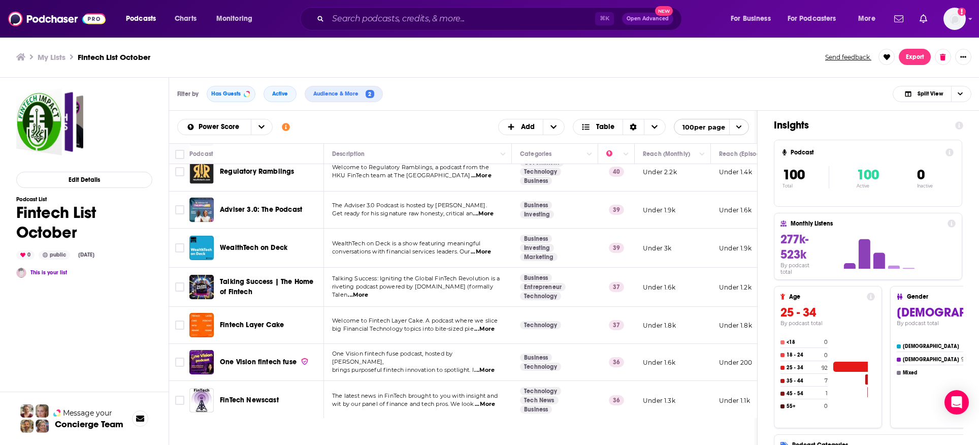
click at [489, 210] on span "...More" at bounding box center [483, 214] width 20 height 8
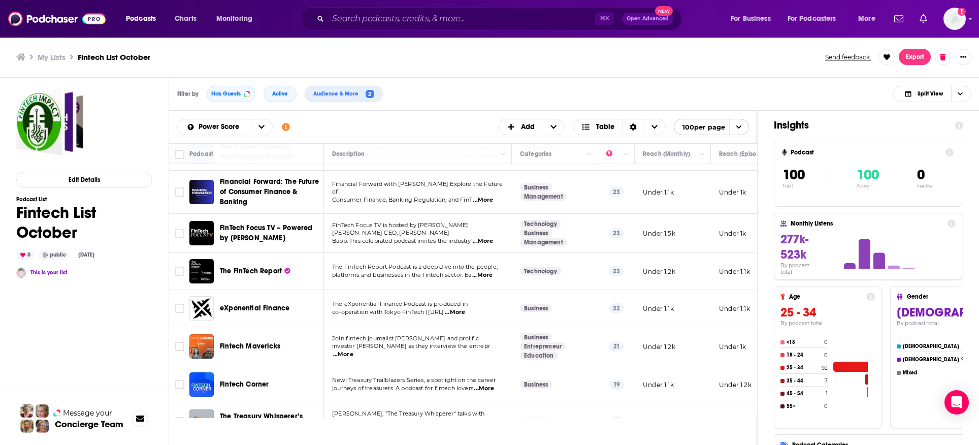
scroll to position [1949, 0]
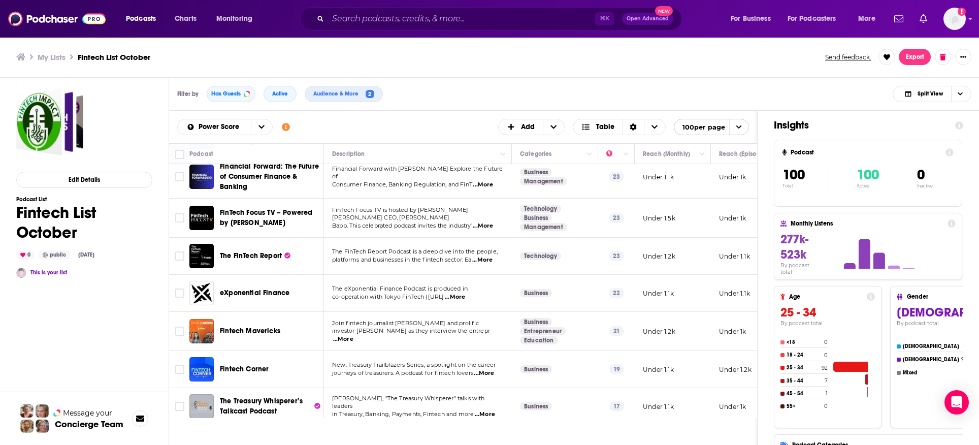
click at [465, 293] on span "...More" at bounding box center [455, 297] width 20 height 8
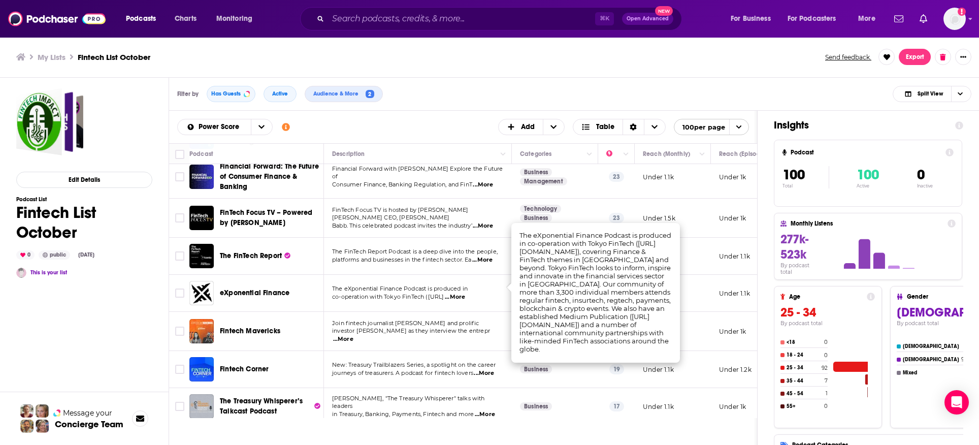
click at [403, 293] on span "co-operation with Tokyo FinTech ([URL]" at bounding box center [388, 296] width 112 height 7
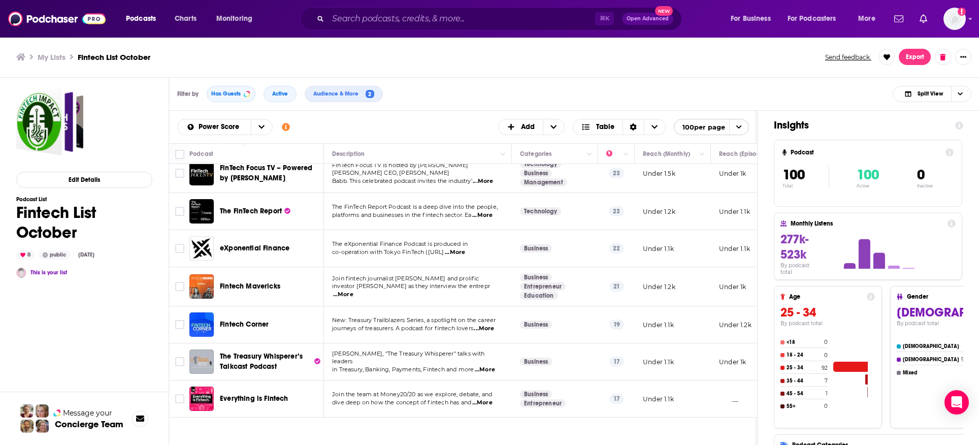
scroll to position [2002, 0]
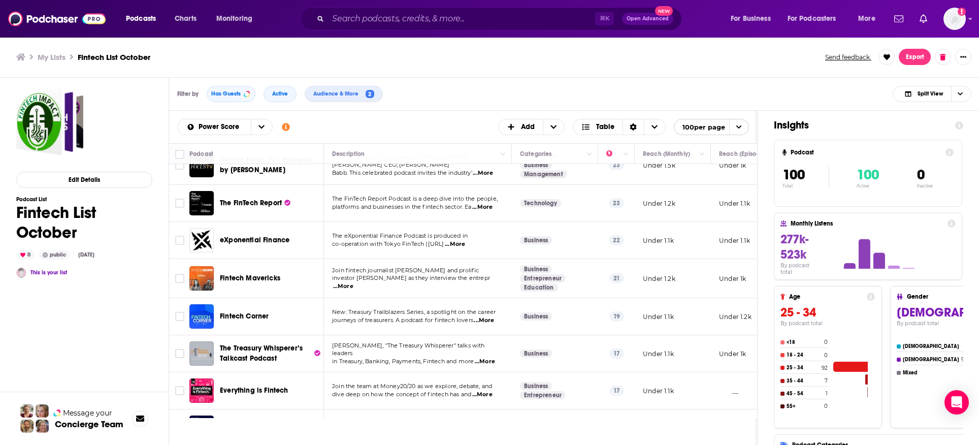
click at [353, 282] on span "...More" at bounding box center [343, 286] width 20 height 8
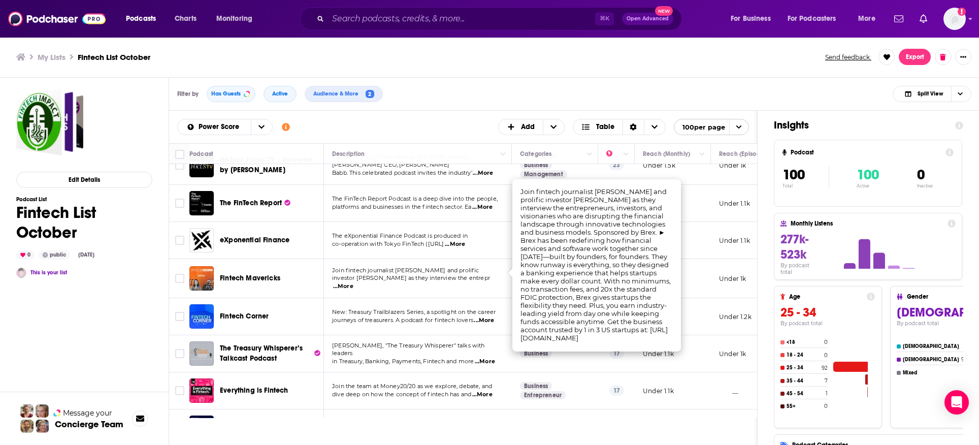
click at [460, 274] on span "investor [PERSON_NAME] as they interview the entrepr" at bounding box center [411, 277] width 158 height 7
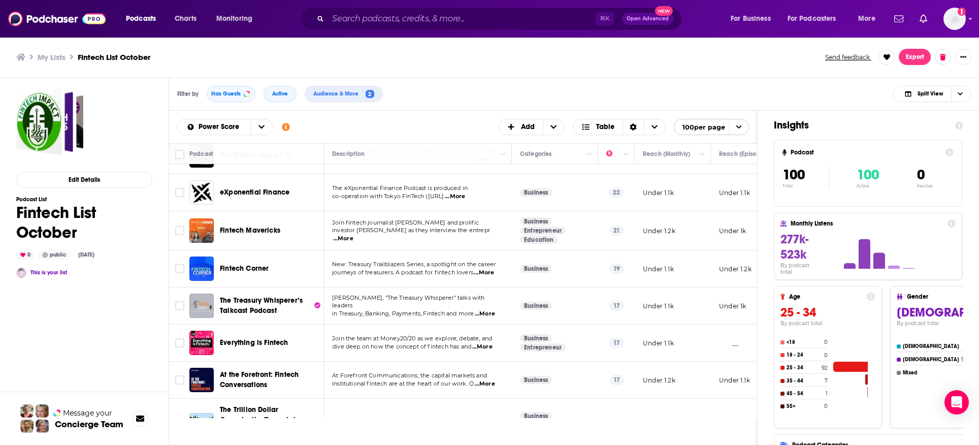
scroll to position [2050, 0]
click at [489, 268] on span "...More" at bounding box center [484, 272] width 20 height 8
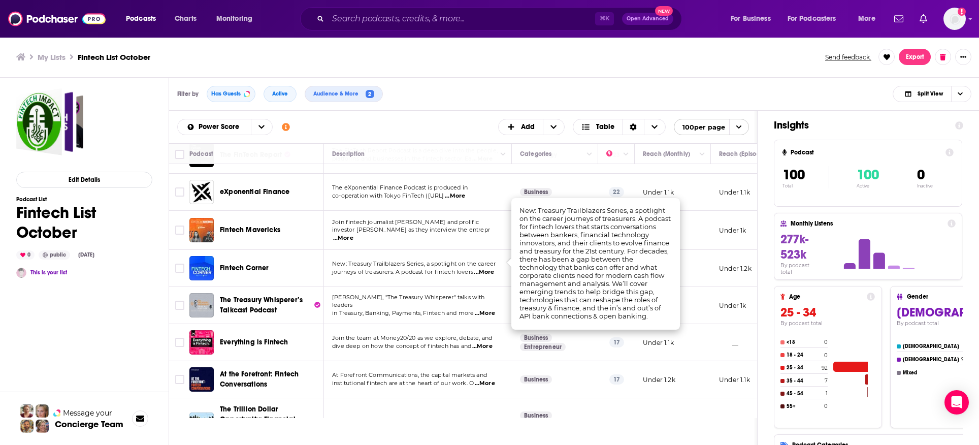
click at [464, 268] on span "journeys of treasurers. A podcast for fintech lovers" at bounding box center [402, 271] width 141 height 7
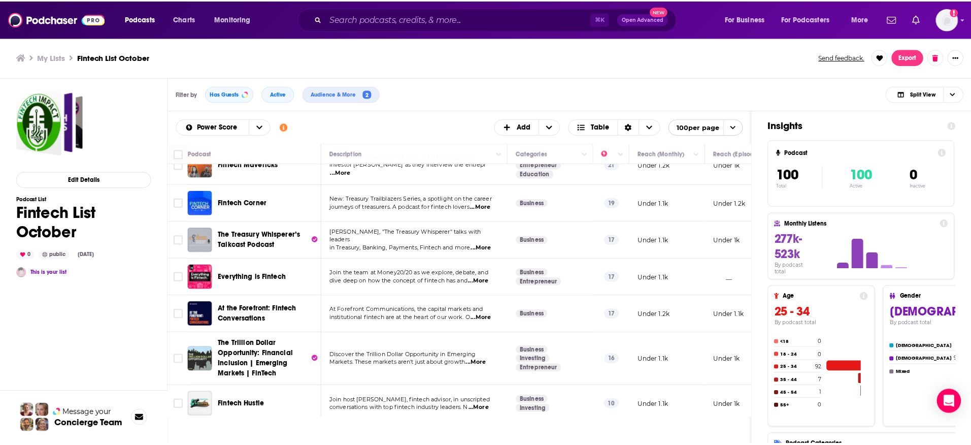
scroll to position [2126, 0]
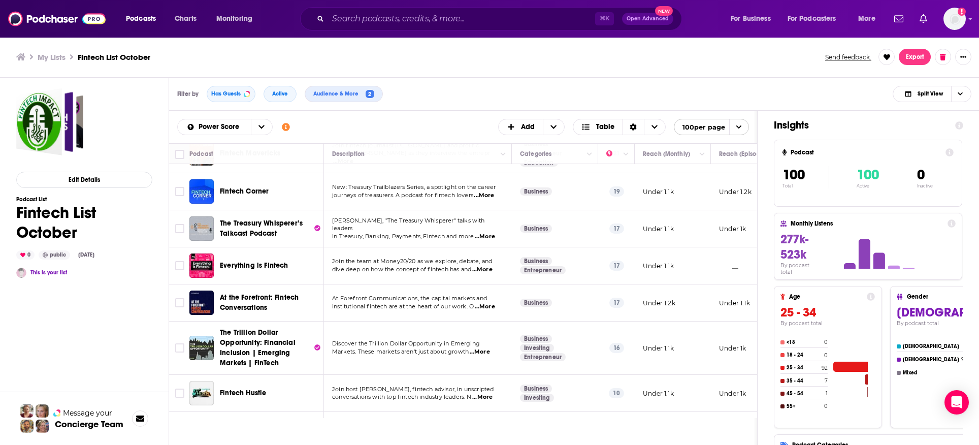
click at [490, 303] on span "...More" at bounding box center [485, 307] width 20 height 8
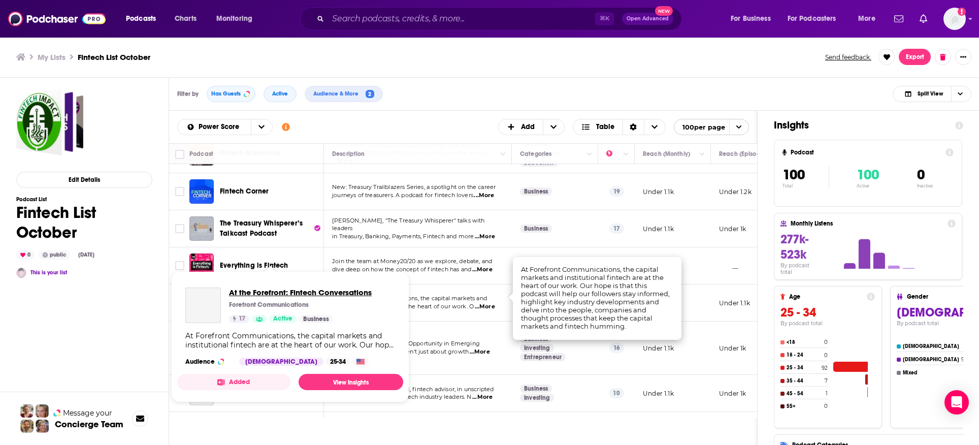
click at [267, 287] on span "At the Forefront: Fintech Conversations" at bounding box center [300, 292] width 143 height 10
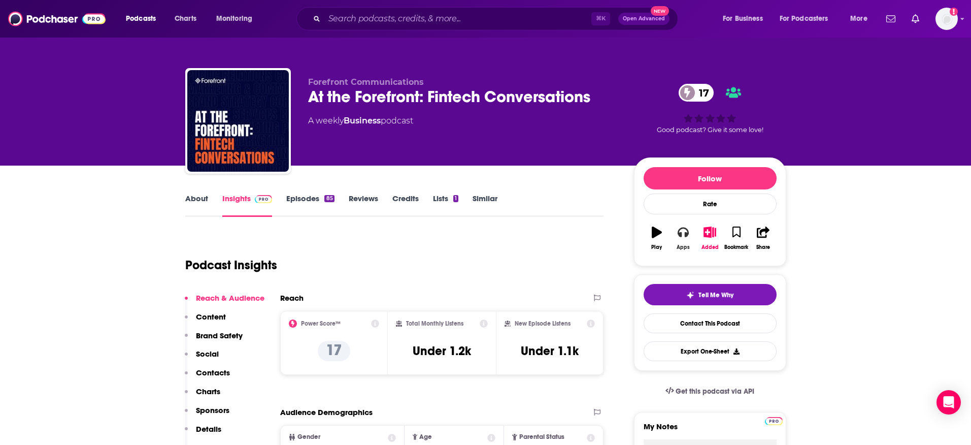
click at [687, 236] on icon "button" at bounding box center [683, 232] width 11 height 10
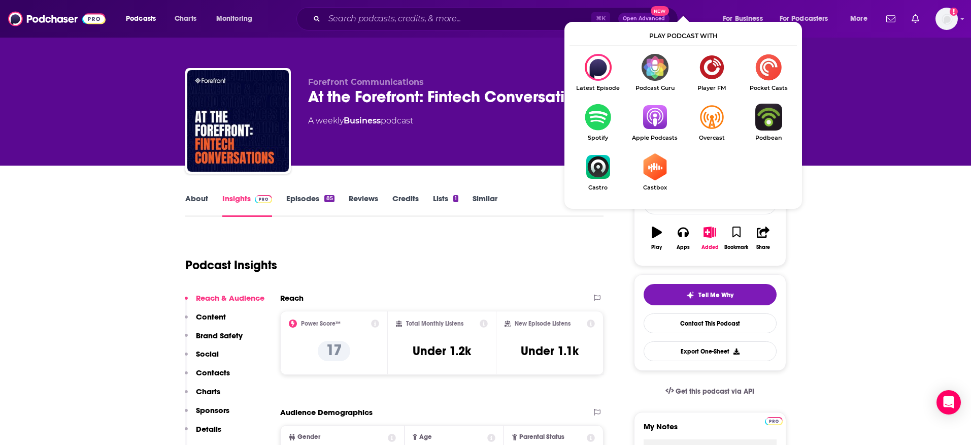
click at [659, 130] on link "Apple Podcasts" at bounding box center [655, 123] width 57 height 38
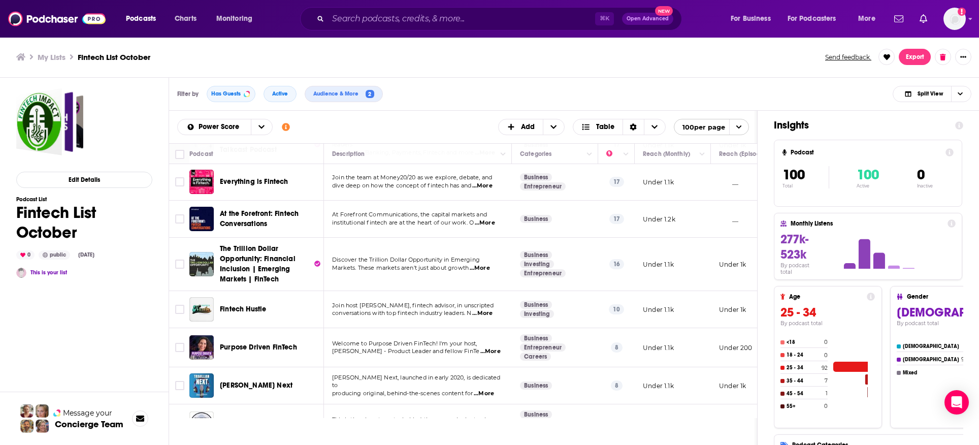
scroll to position [2211, 0]
click at [492, 309] on span "...More" at bounding box center [482, 313] width 20 height 8
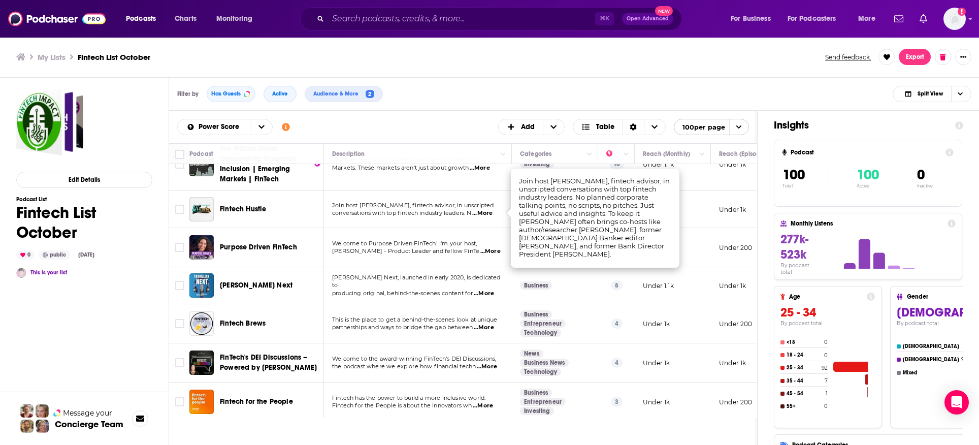
scroll to position [2320, 0]
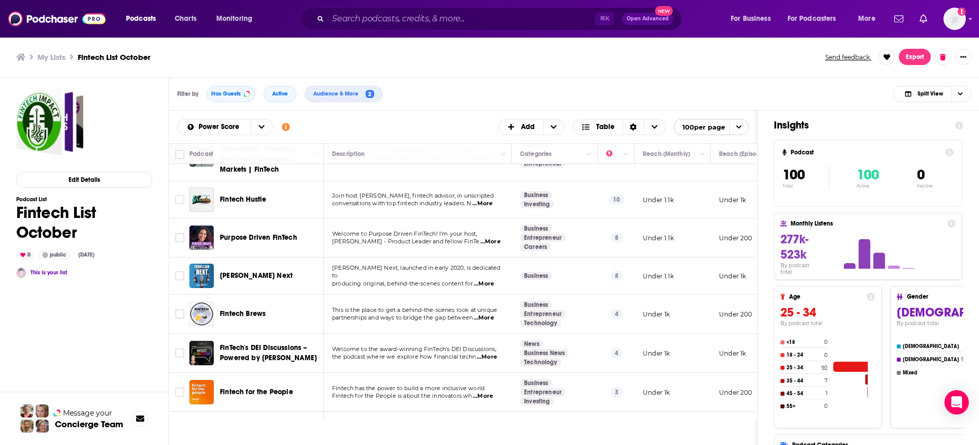
click at [483, 314] on span "...More" at bounding box center [484, 318] width 20 height 8
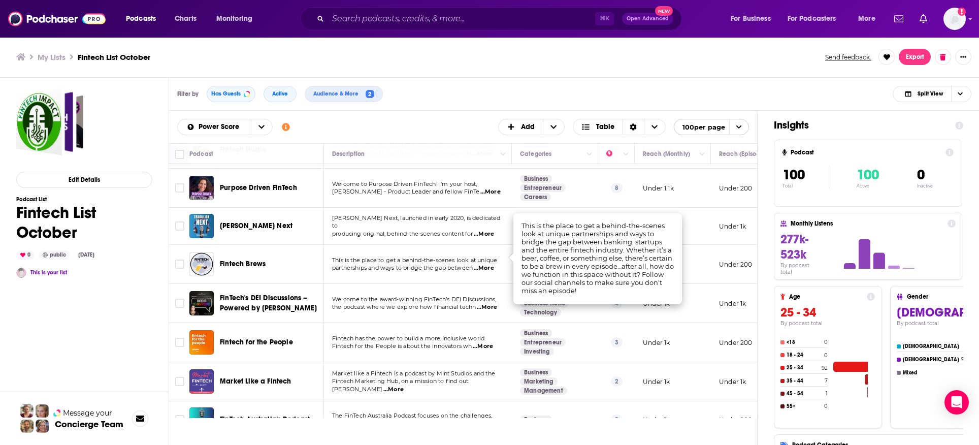
scroll to position [2371, 0]
click at [487, 341] on span "...More" at bounding box center [483, 345] width 20 height 8
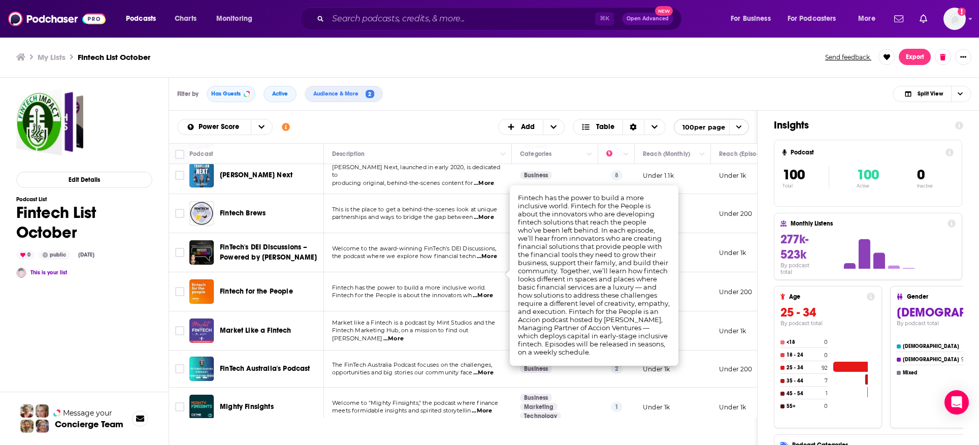
scroll to position [2441, 0]
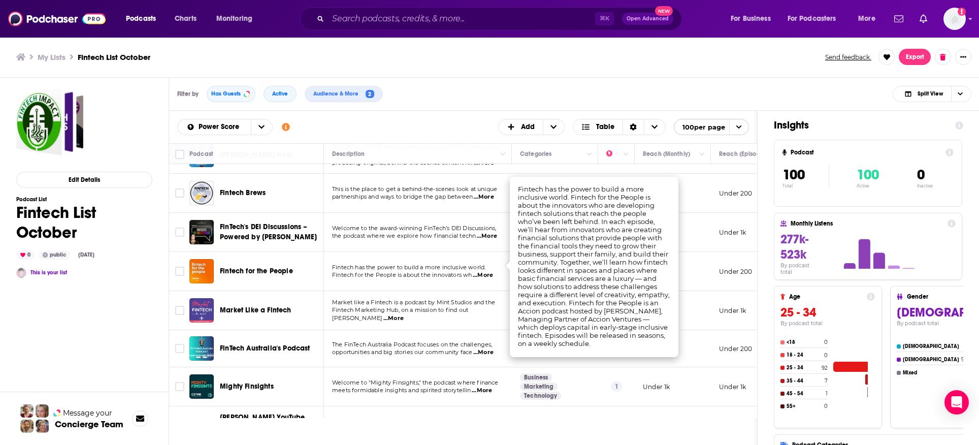
click at [404, 314] on span "...More" at bounding box center [393, 318] width 20 height 8
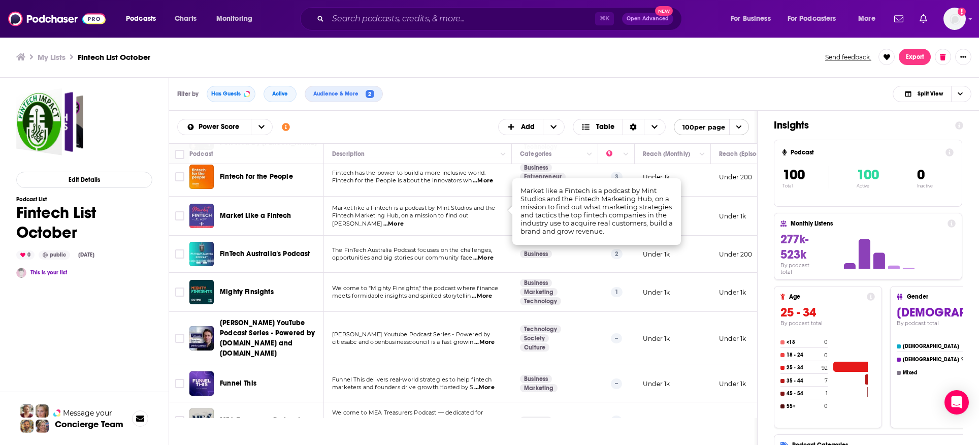
scroll to position [2537, 0]
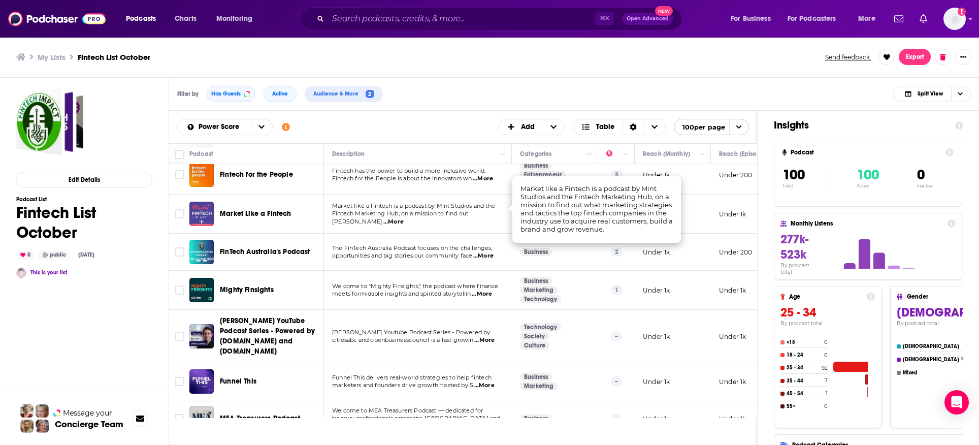
click at [483, 290] on span "...More" at bounding box center [482, 294] width 20 height 8
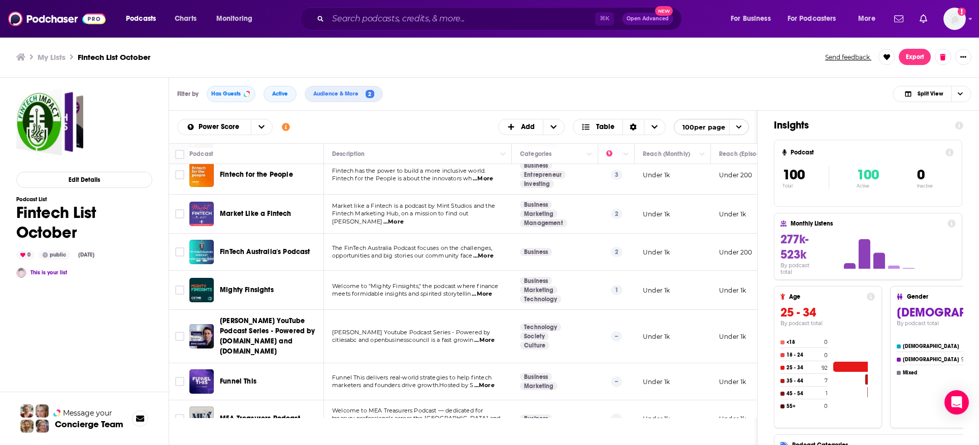
click at [263, 285] on span "Mighty Finsights" at bounding box center [247, 289] width 54 height 9
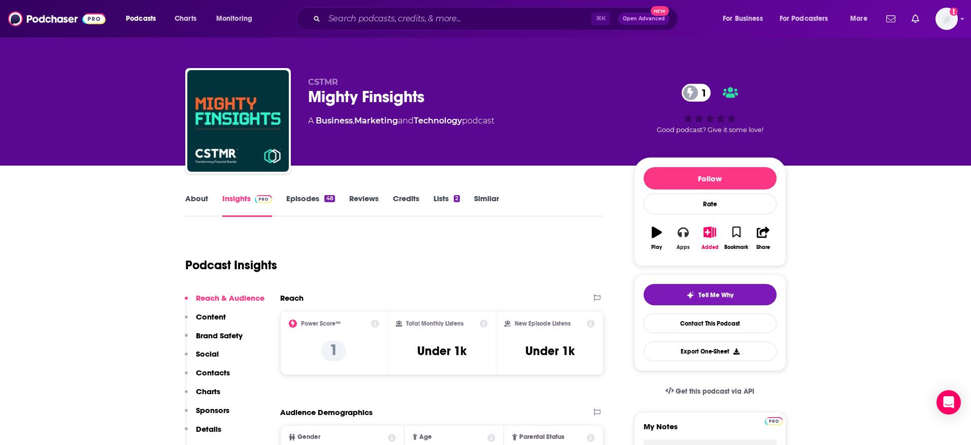
click at [676, 235] on button "Apps" at bounding box center [683, 238] width 26 height 37
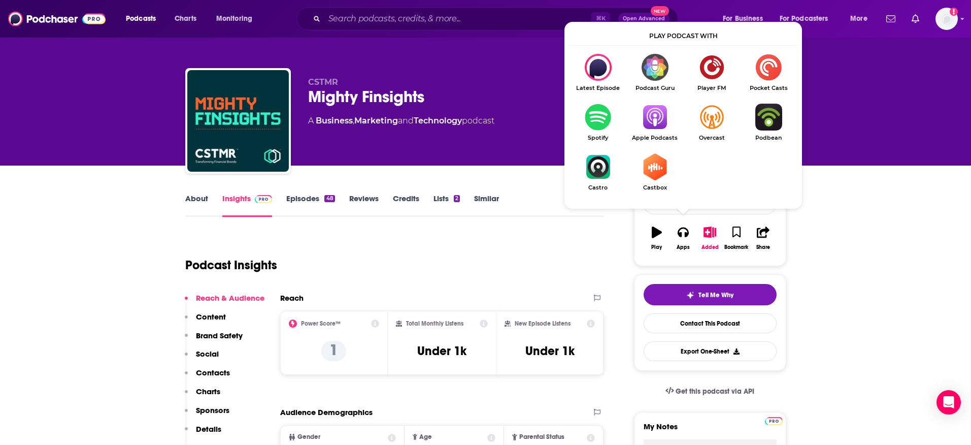
click at [652, 127] on img "Show Listen On dropdown" at bounding box center [655, 117] width 57 height 27
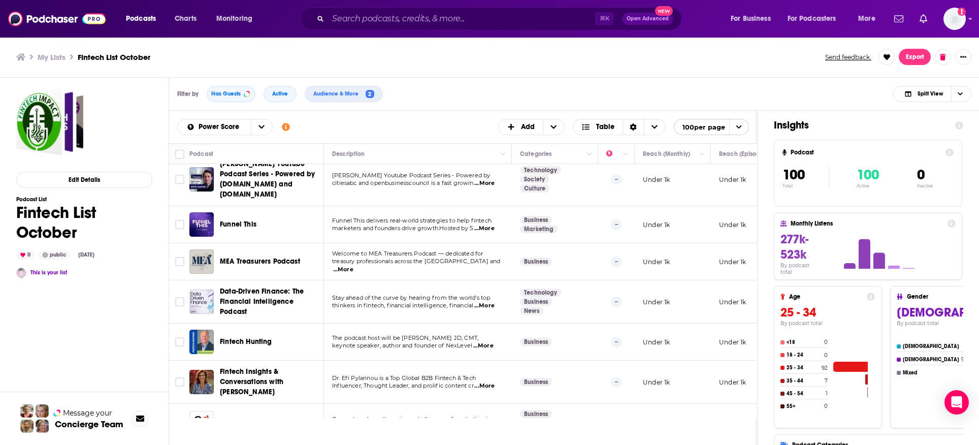
scroll to position [2696, 0]
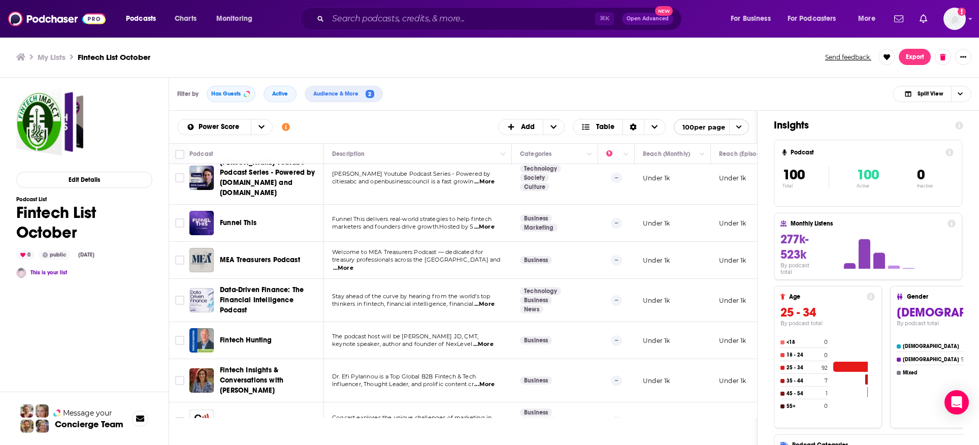
click at [481, 340] on span "...More" at bounding box center [483, 344] width 20 height 8
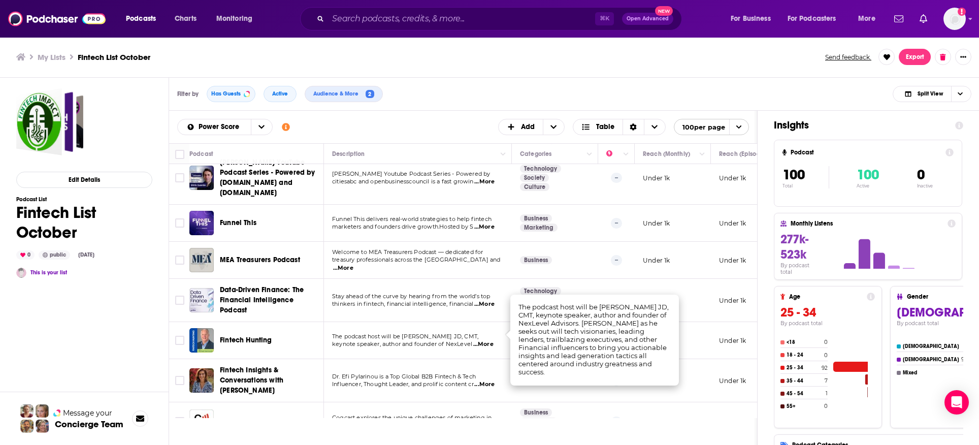
click at [249, 336] on div "Fintech Hunting" at bounding box center [273, 340] width 106 height 24
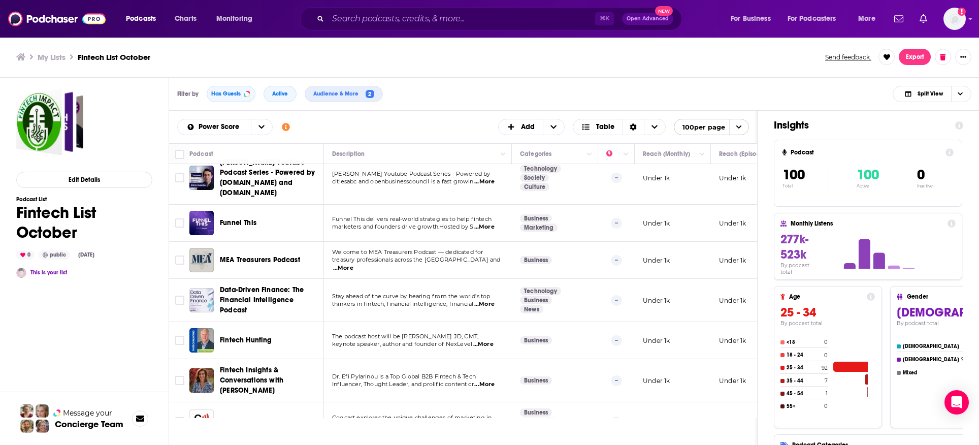
click at [248, 336] on span "Fintech Hunting" at bounding box center [246, 340] width 52 height 9
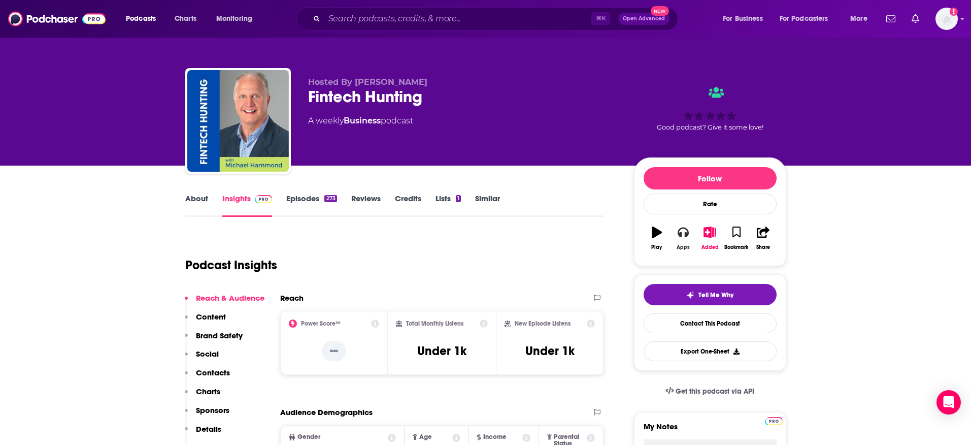
click at [688, 234] on icon "button" at bounding box center [683, 232] width 11 height 10
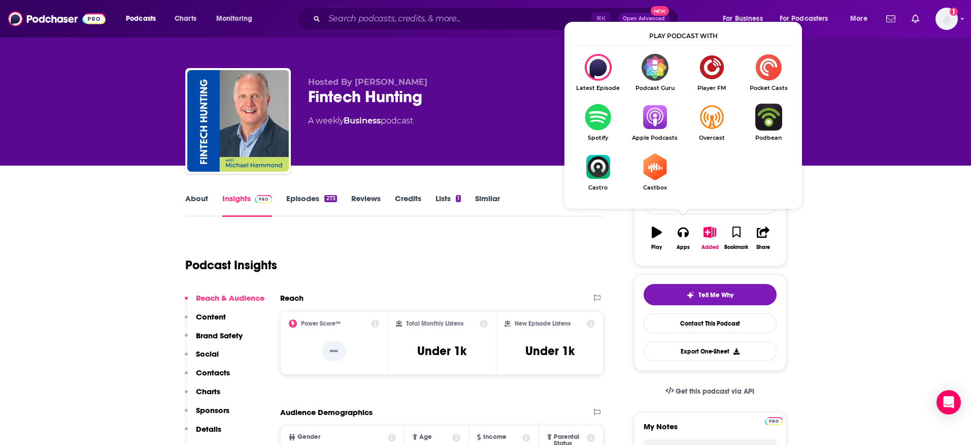
click at [647, 133] on link "Apple Podcasts" at bounding box center [655, 123] width 57 height 38
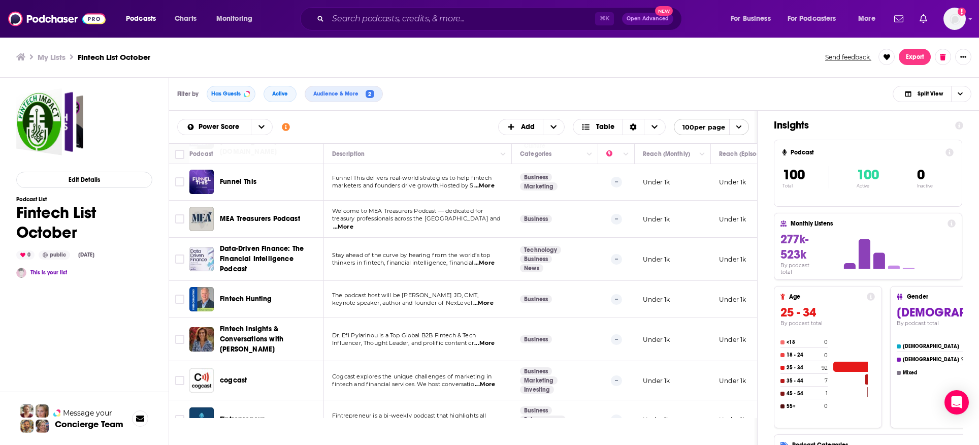
scroll to position [2741, 0]
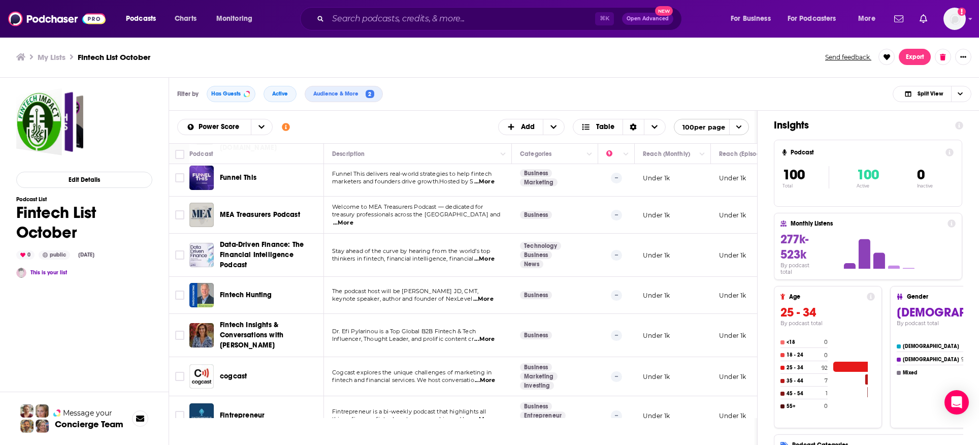
click at [491, 335] on span "...More" at bounding box center [484, 339] width 20 height 8
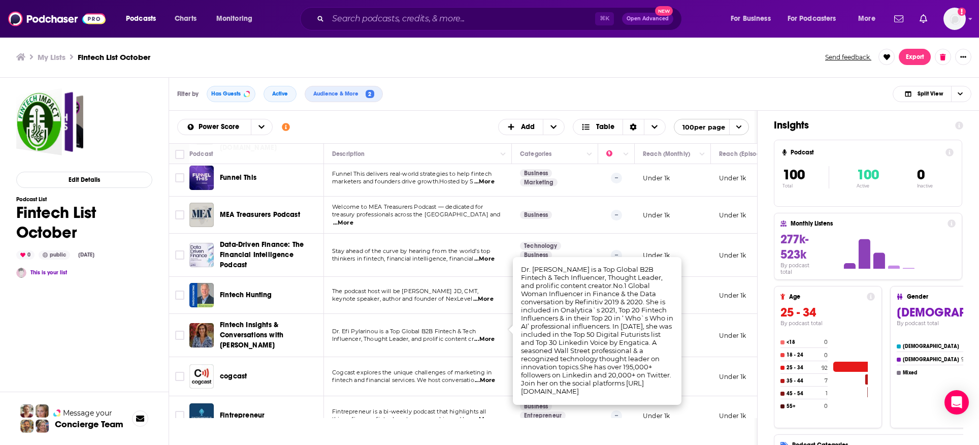
click at [271, 322] on span "Fintech Insights & Conversations with [PERSON_NAME]" at bounding box center [251, 334] width 63 height 29
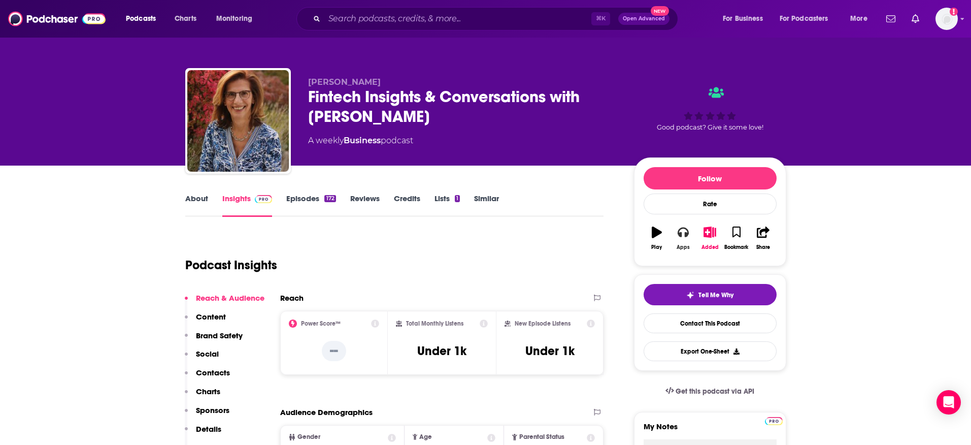
click at [690, 234] on button "Apps" at bounding box center [683, 238] width 26 height 37
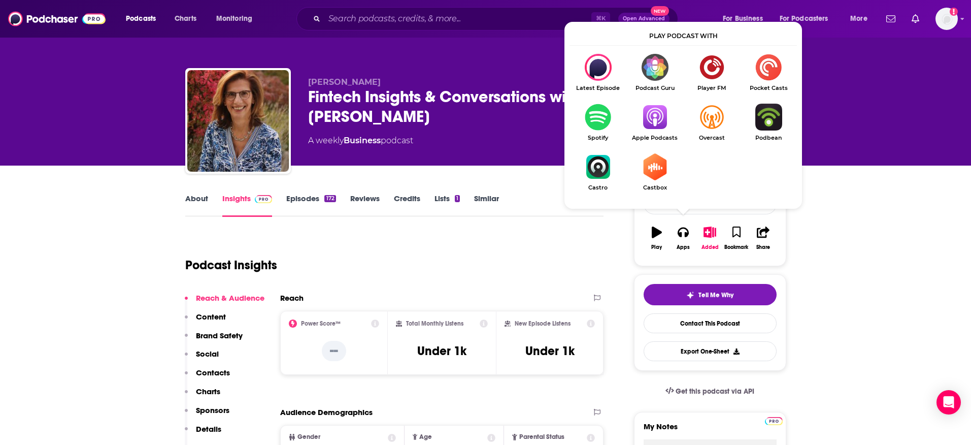
click at [660, 127] on img "Show Listen On dropdown" at bounding box center [655, 117] width 57 height 27
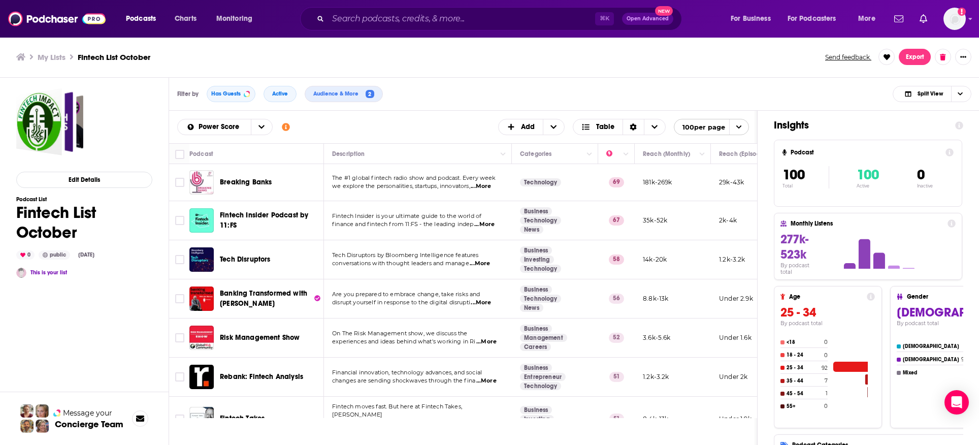
click at [246, 259] on span "Tech Disruptors" at bounding box center [245, 259] width 51 height 9
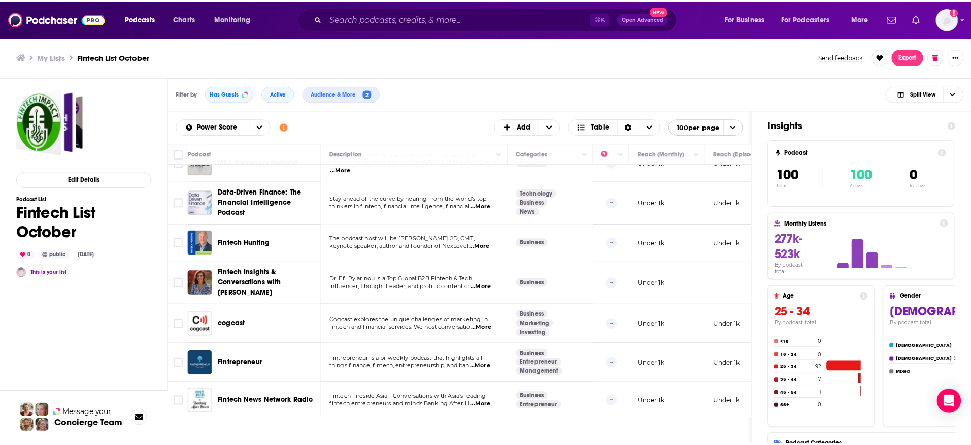
scroll to position [2832, 0]
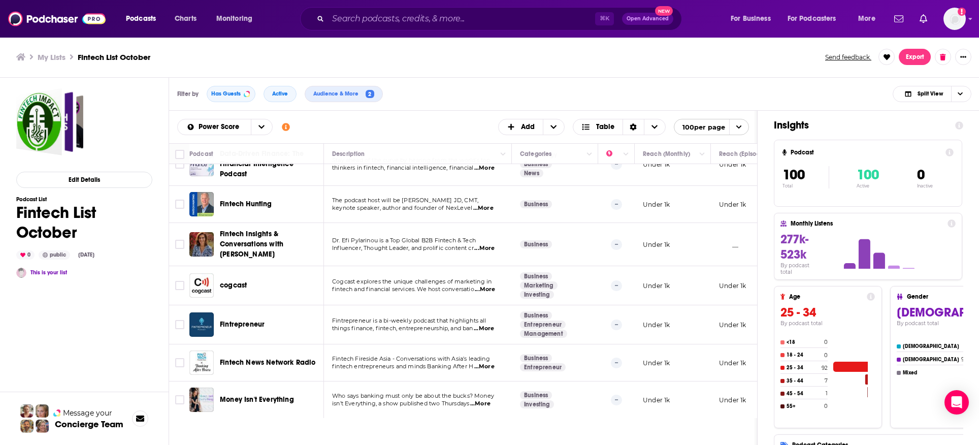
click at [488, 324] on span "...More" at bounding box center [484, 328] width 20 height 8
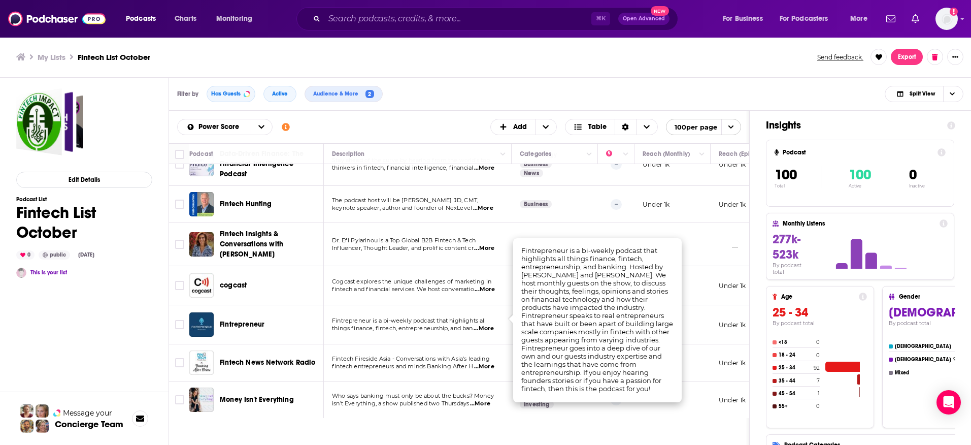
click at [232, 320] on span "Fintrepreneur" at bounding box center [242, 324] width 45 height 9
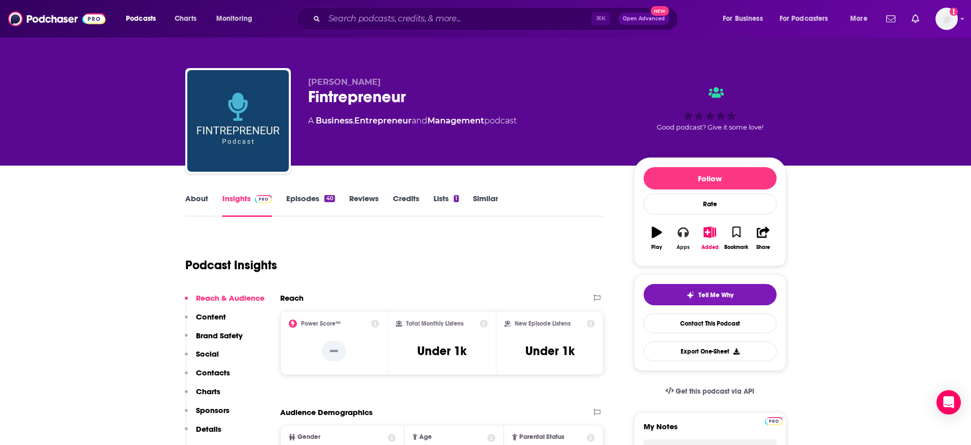
click at [686, 239] on button "Apps" at bounding box center [683, 238] width 26 height 37
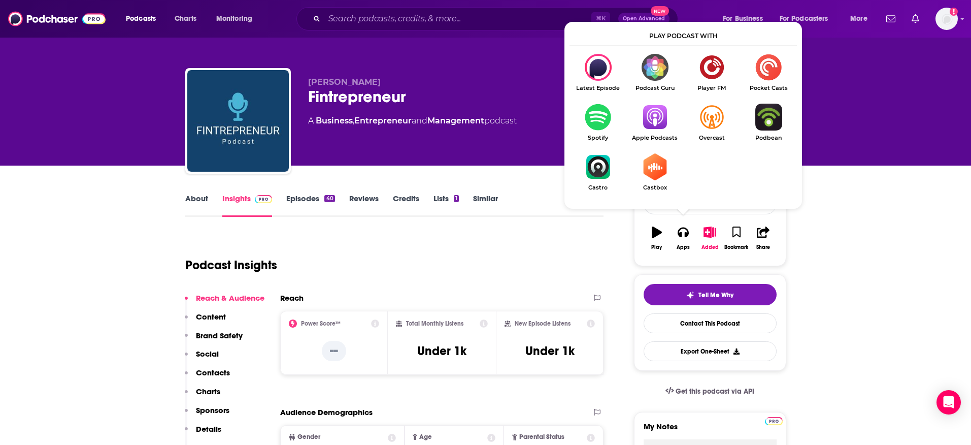
click at [656, 132] on link "Apple Podcasts" at bounding box center [655, 123] width 57 height 38
